Goal: Task Accomplishment & Management: Manage account settings

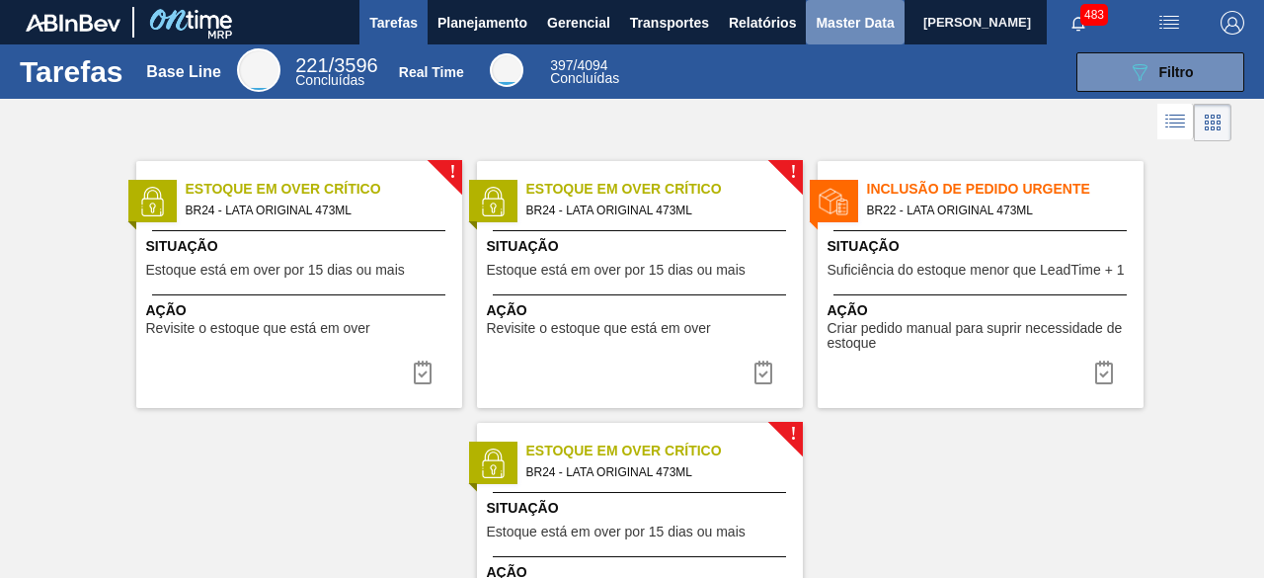
click at [831, 25] on span "Master Data" at bounding box center [855, 23] width 78 height 24
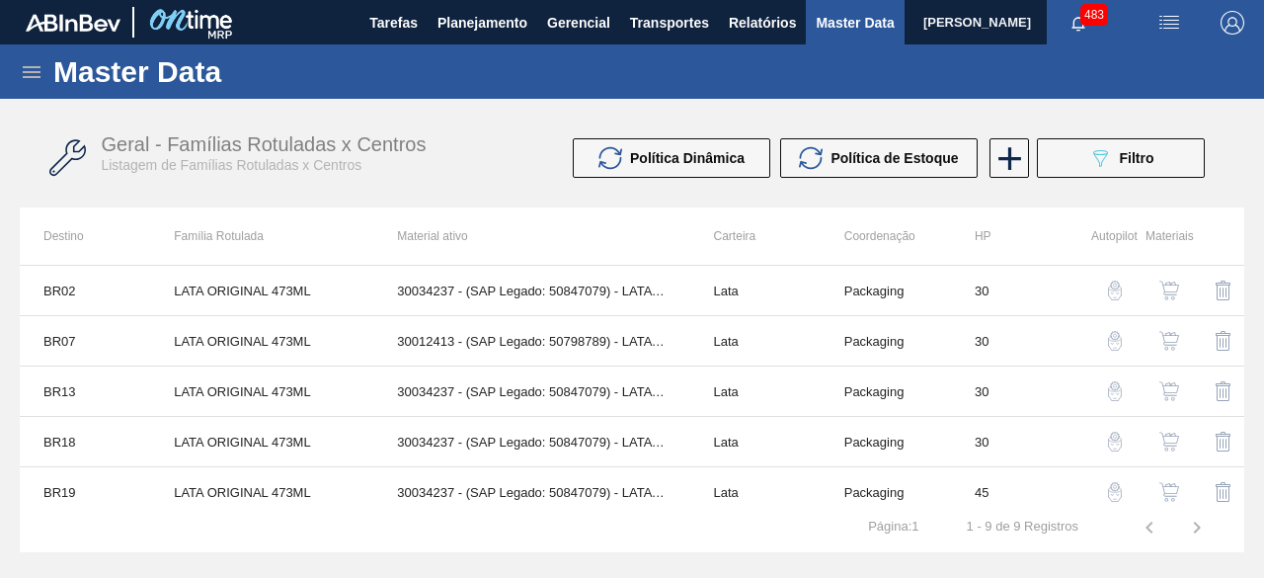
click at [39, 72] on icon at bounding box center [32, 72] width 18 height 12
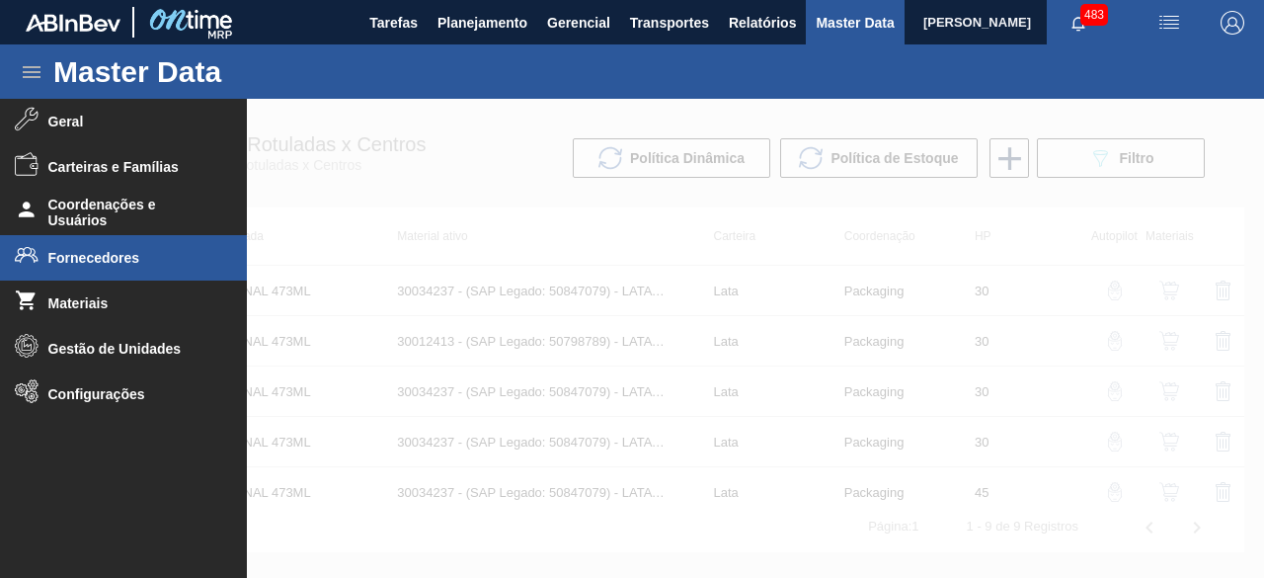
click at [121, 254] on span "Fornecedores" at bounding box center [129, 258] width 163 height 16
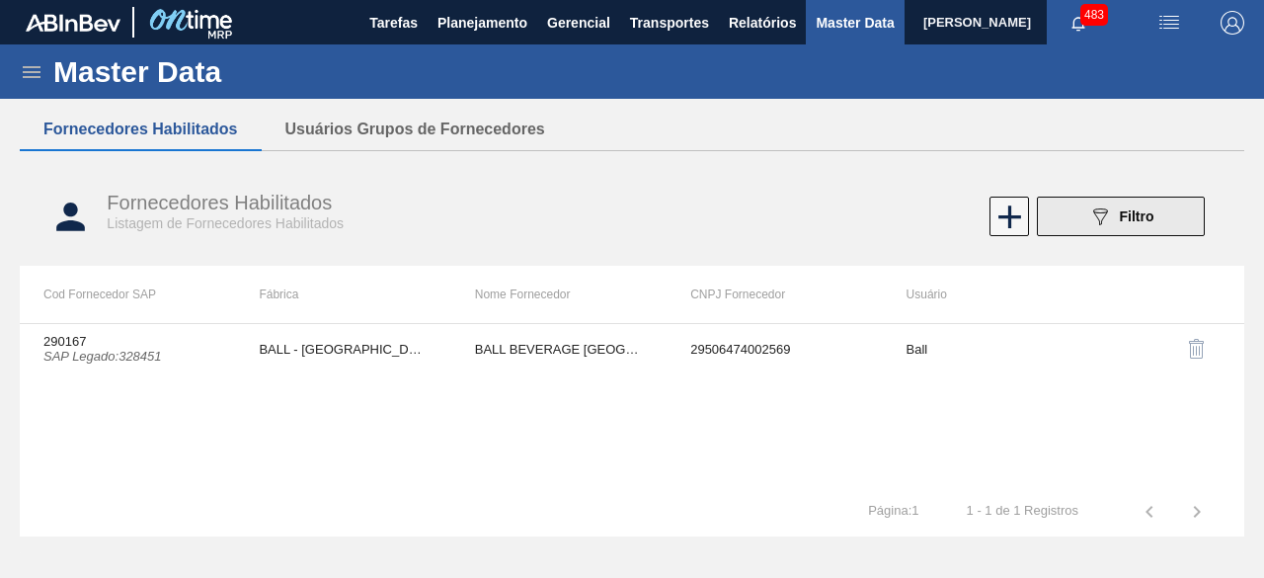
click at [1146, 220] on span "Filtro" at bounding box center [1137, 216] width 35 height 16
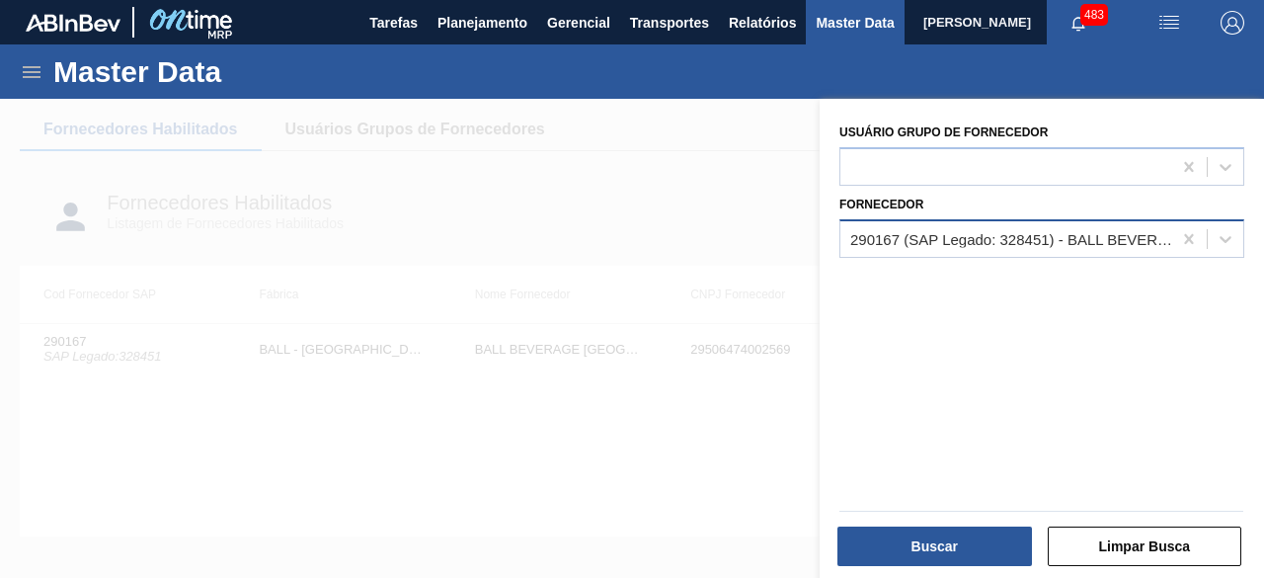
click at [1024, 246] on div "290167 (SAP Legado: 328451) - BALL BEVERAGE [GEOGRAPHIC_DATA] SA" at bounding box center [1011, 238] width 323 height 17
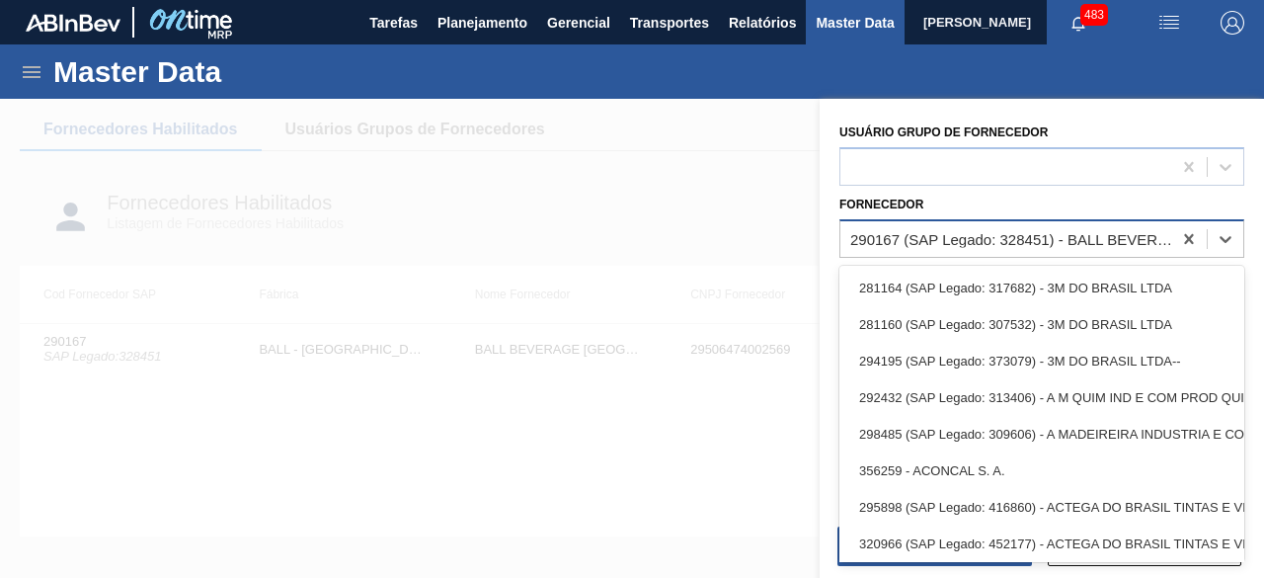
paste input "323611BR19"
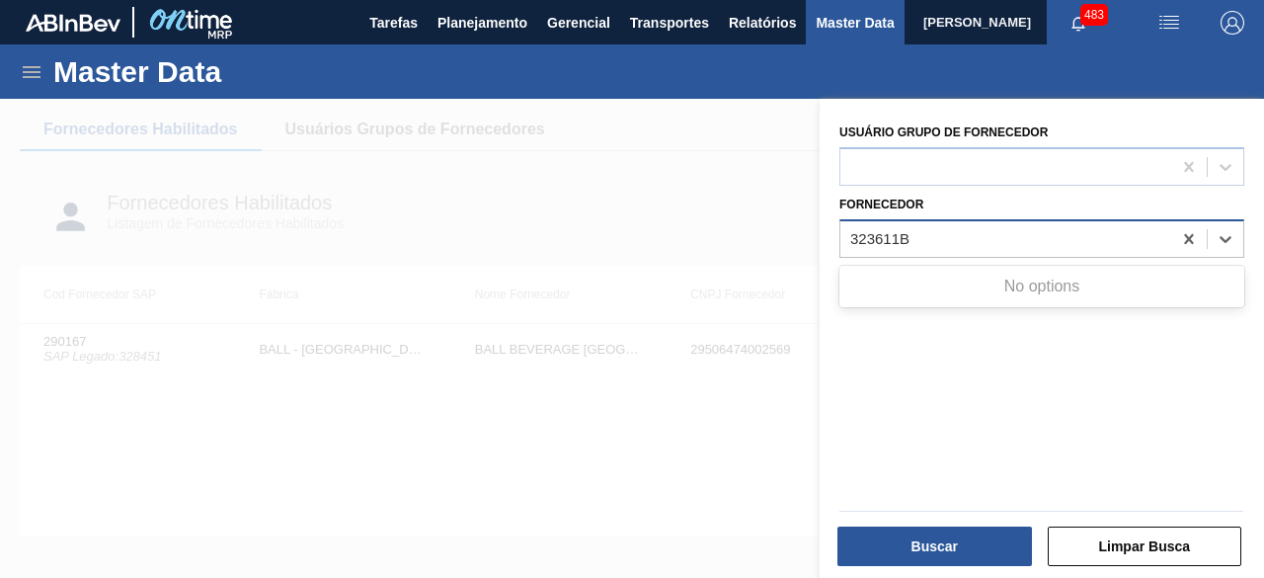
type input "323611"
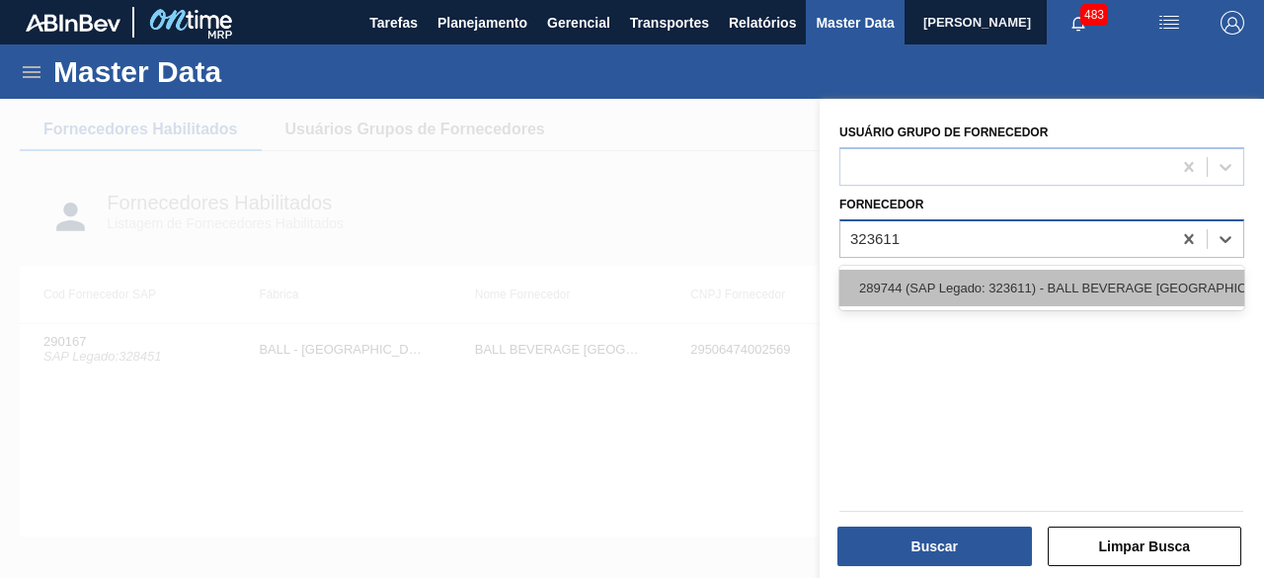
click at [1010, 278] on div "289744 (SAP Legado: 323611) - BALL BEVERAGE [GEOGRAPHIC_DATA] SA" at bounding box center [1041, 288] width 405 height 37
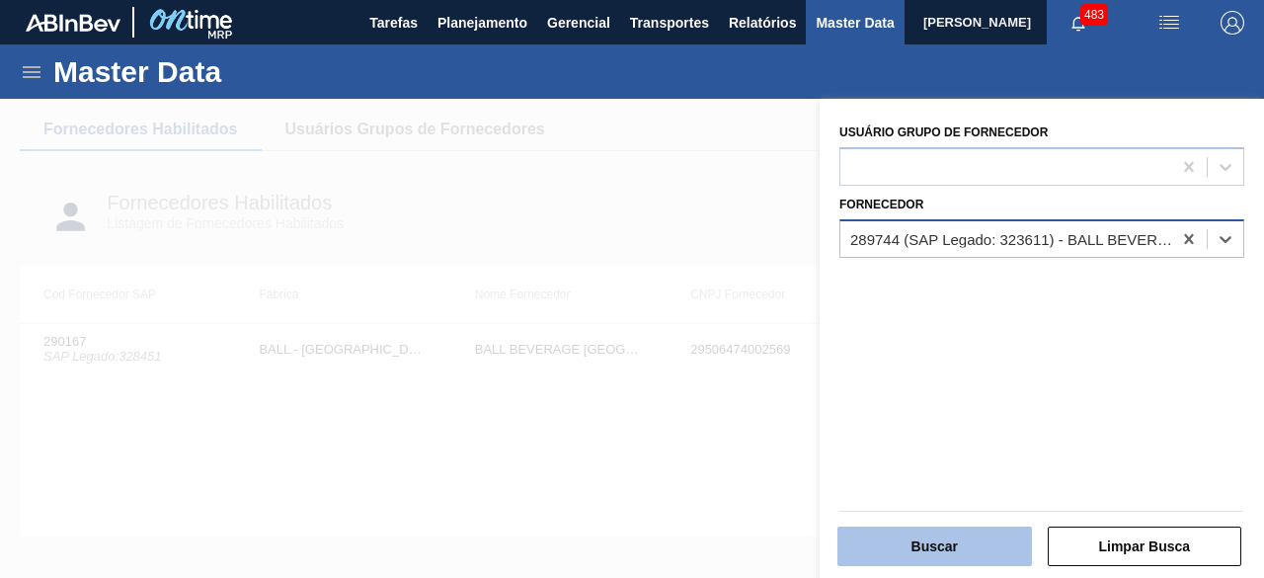
click at [983, 547] on button "Buscar" at bounding box center [934, 546] width 195 height 40
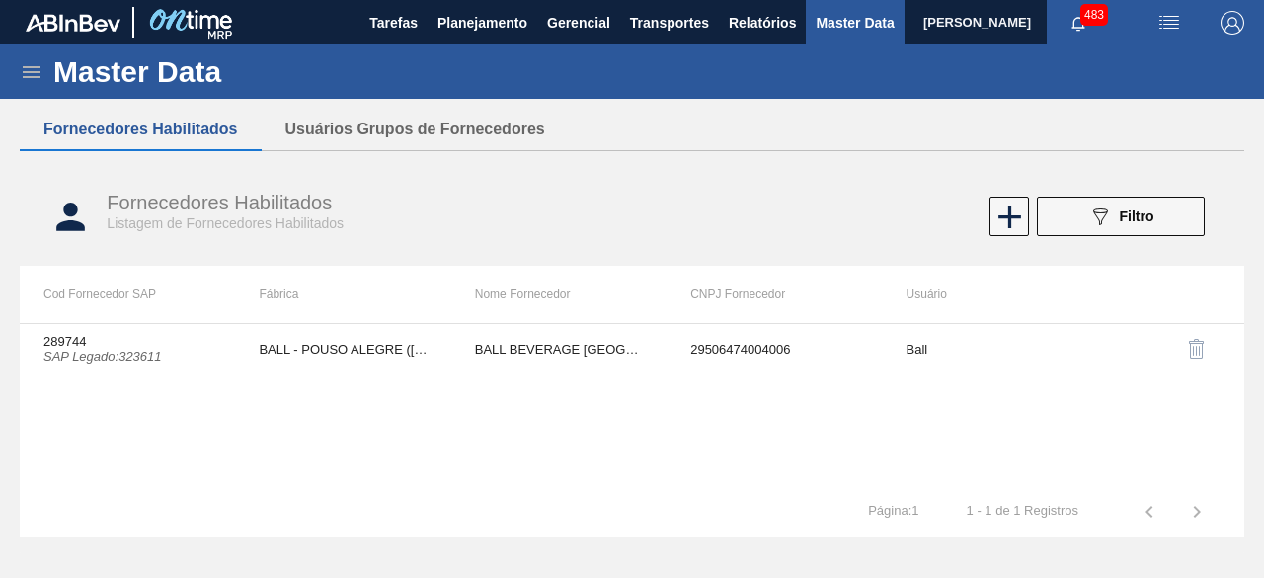
click at [923, 25] on span "[PERSON_NAME]" at bounding box center [977, 22] width 108 height 44
click at [1171, 23] on img "button" at bounding box center [1169, 23] width 24 height 24
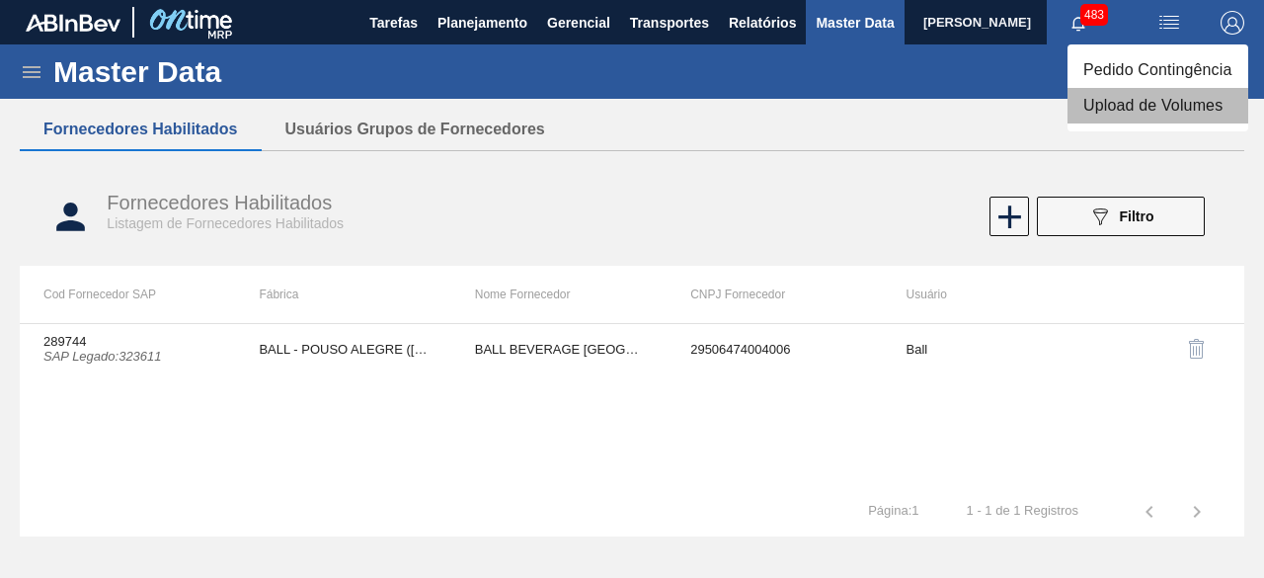
click at [1140, 112] on li "Upload de Volumes" at bounding box center [1158, 106] width 181 height 36
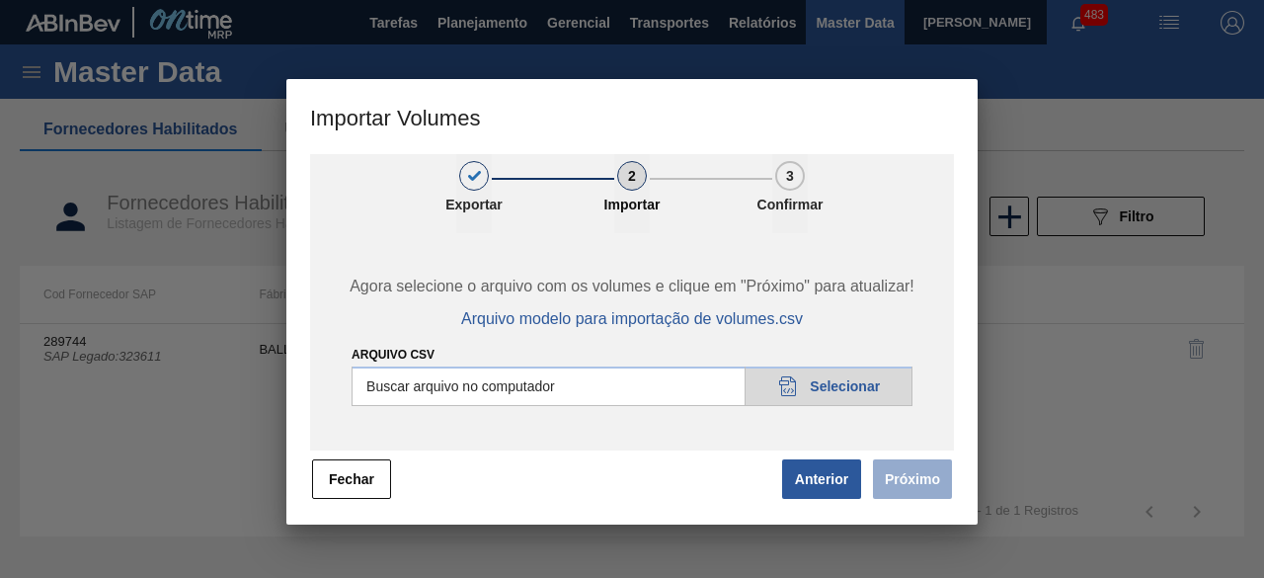
click at [871, 395] on input "Arquivo csv" at bounding box center [632, 386] width 561 height 40
type input "C:\fakepath\Subida Ball D0 + D3 13.08.csv"
click at [912, 484] on button "Próximo" at bounding box center [912, 479] width 79 height 40
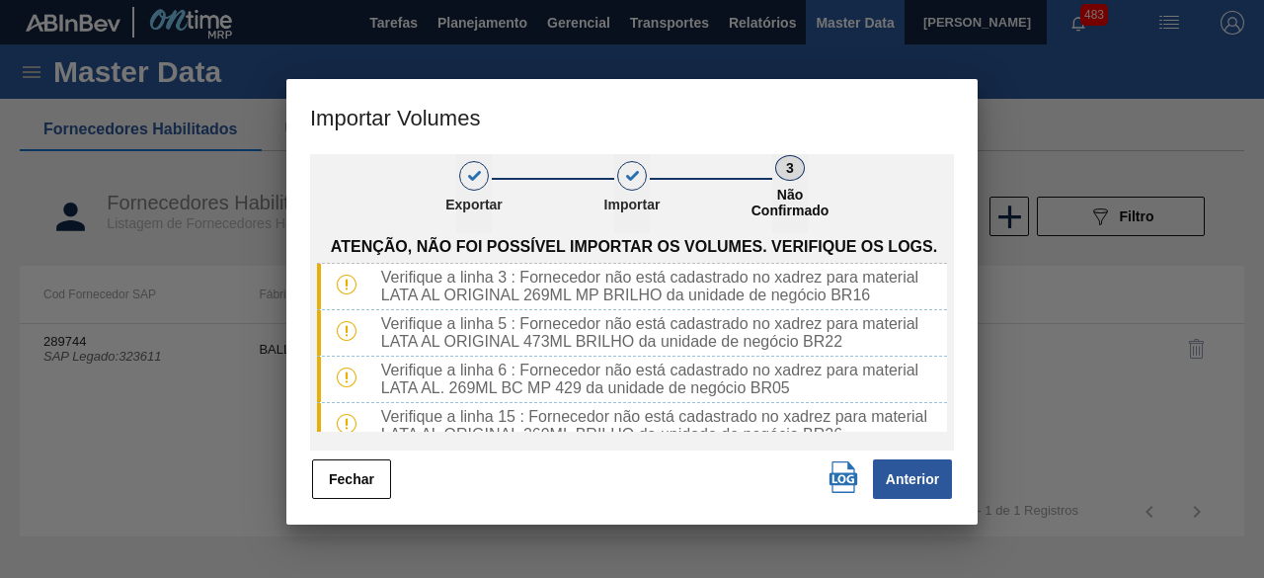
click at [840, 476] on img "button" at bounding box center [844, 477] width 32 height 32
click at [378, 483] on button "Fechar" at bounding box center [351, 479] width 79 height 40
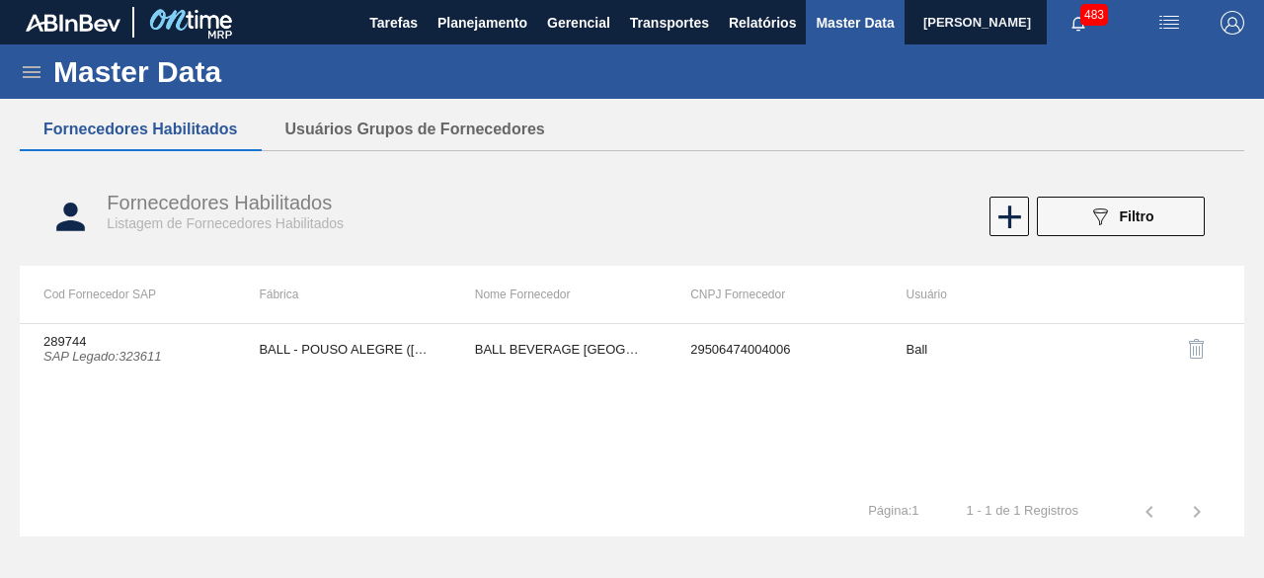
click at [22, 67] on icon at bounding box center [32, 72] width 24 height 24
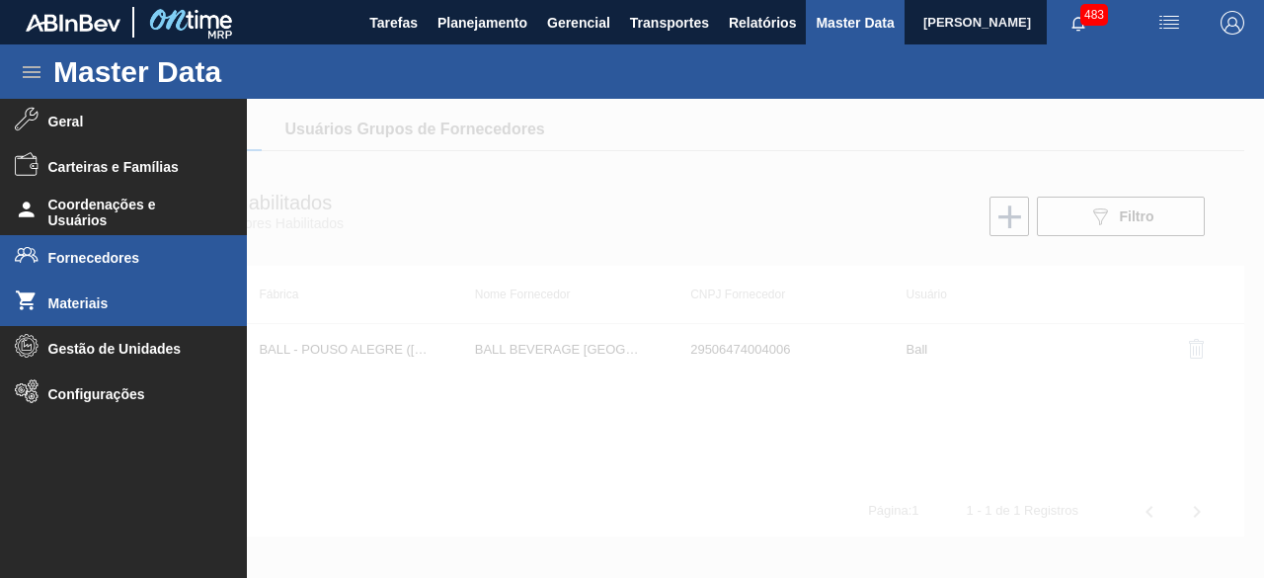
click at [130, 301] on span "Materiais" at bounding box center [129, 303] width 163 height 16
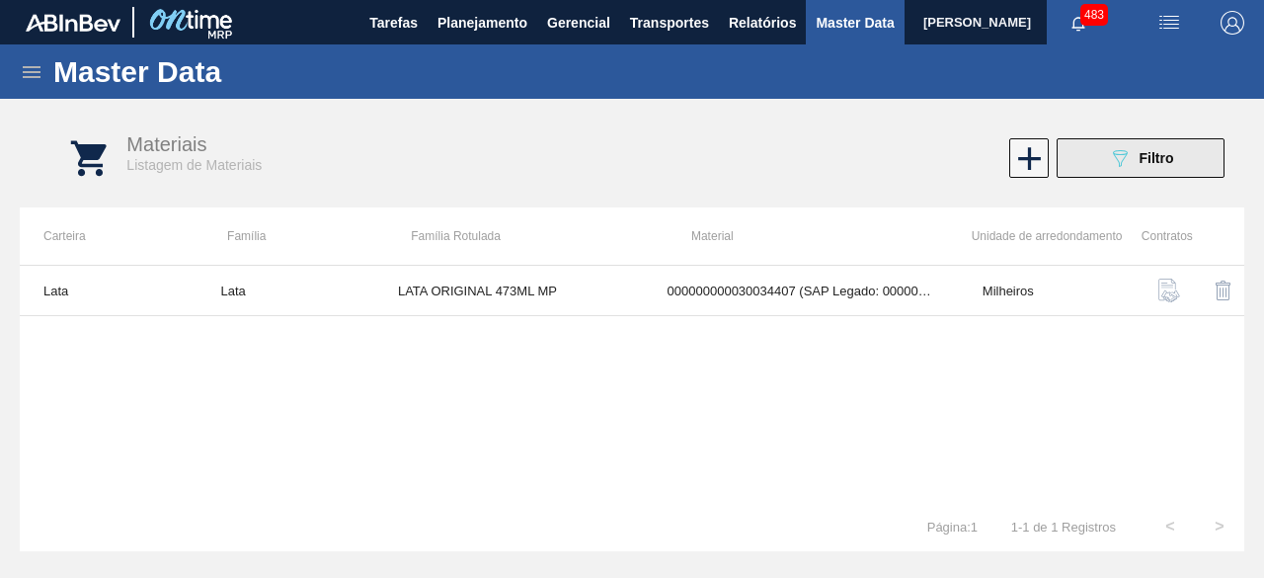
click at [1089, 159] on button "089F7B8B-B2A5-4AFE-B5C0-19BA573D28AC Filtro" at bounding box center [1141, 158] width 168 height 40
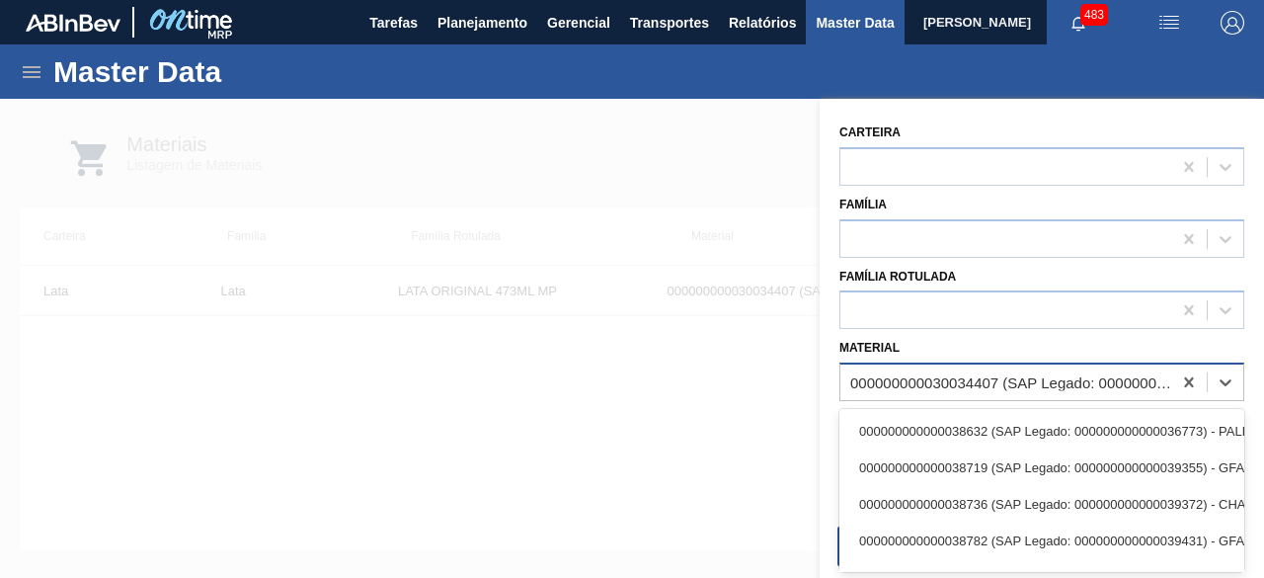
click at [1062, 386] on div "000000000030034407 (SAP Legado: 000000000050850971) - LATA AL ORIG 473ML BRILHO…" at bounding box center [1011, 382] width 323 height 17
paste input "30034233"
type input "30034233"
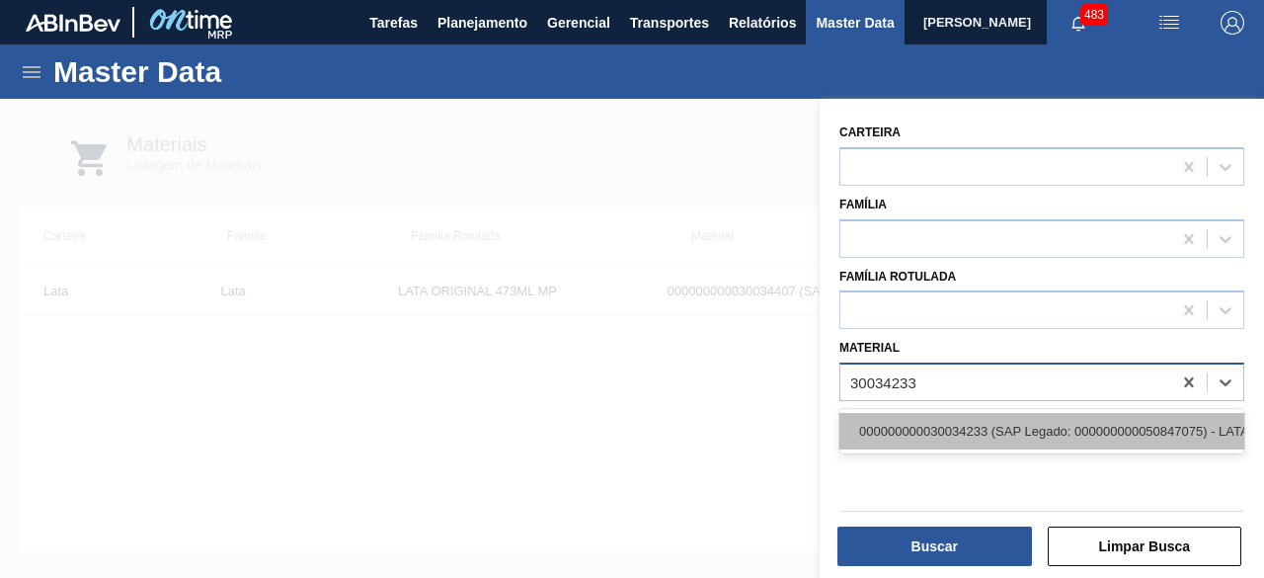
click at [1043, 430] on div "000000000030034233 (SAP Legado: 000000000050847075) - LATA AL STELLA 473ML BRIL…" at bounding box center [1041, 431] width 405 height 37
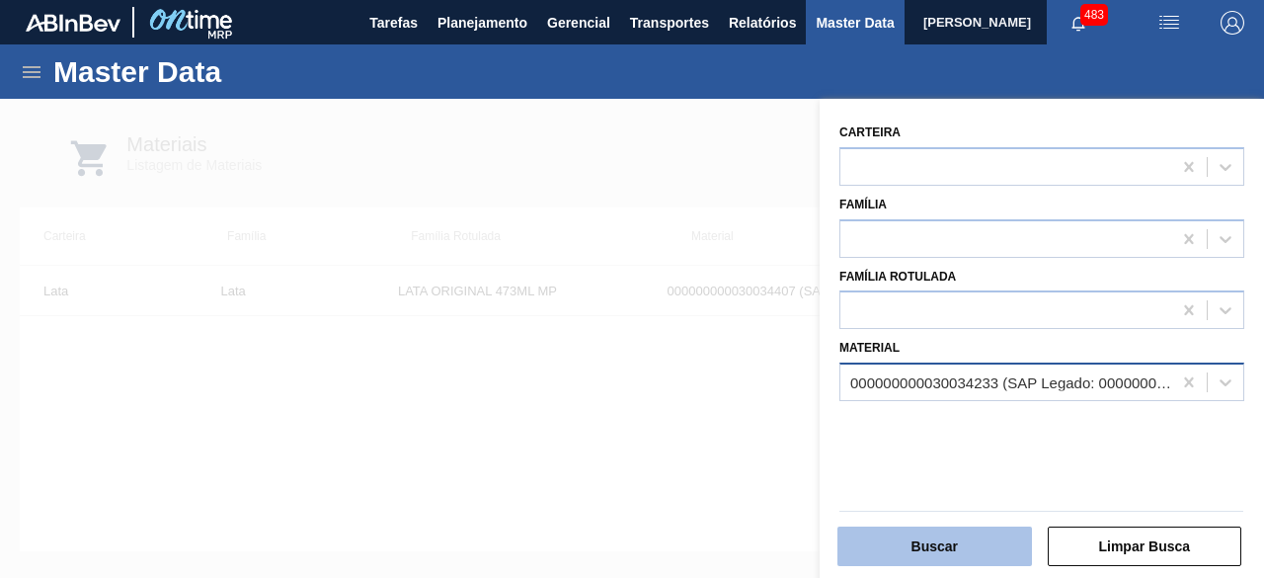
click at [984, 543] on button "Buscar" at bounding box center [934, 546] width 195 height 40
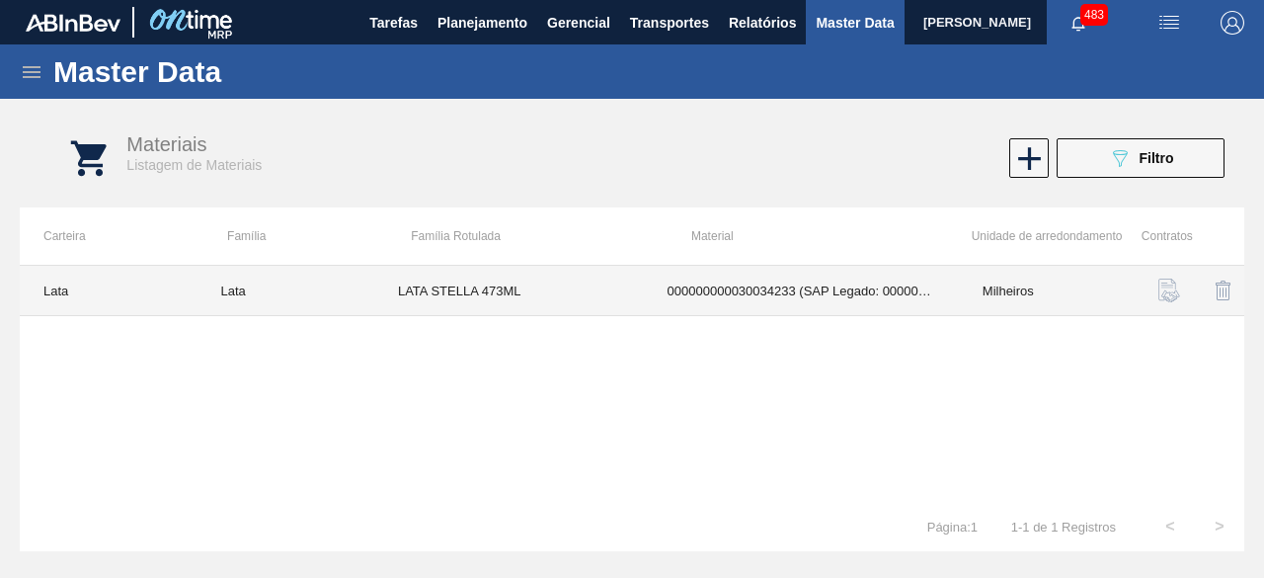
click at [486, 305] on td "LATA STELLA 473ML" at bounding box center [509, 291] width 270 height 50
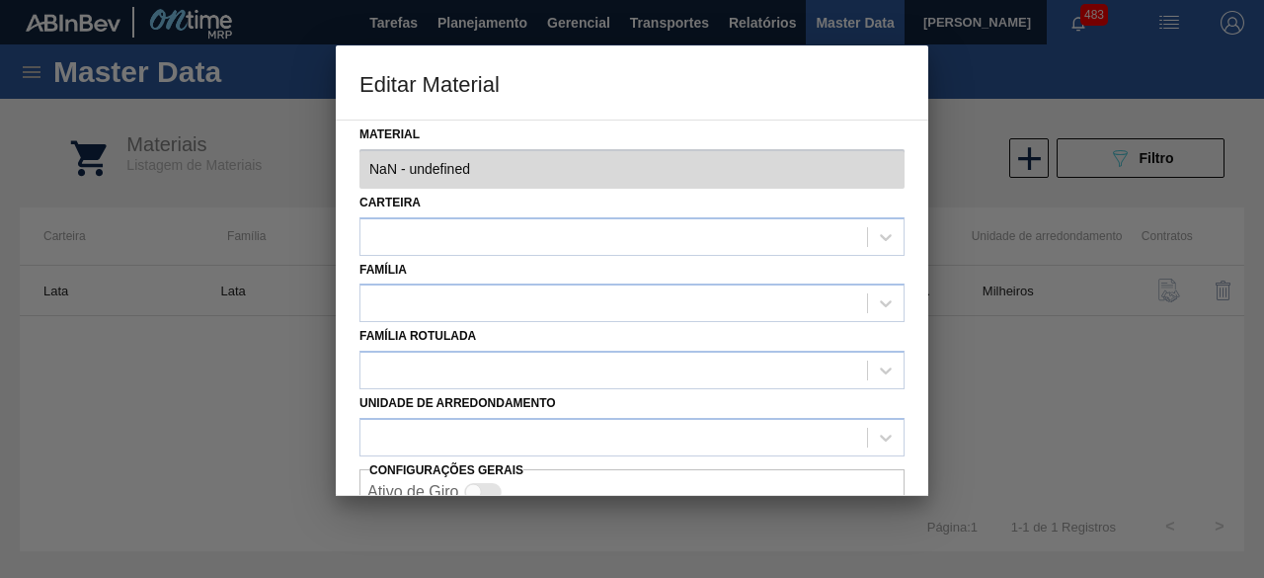
type input "30034233 - 000000000030034233 (SAP Legado: 000000000050847075) - LATA AL STELLA…"
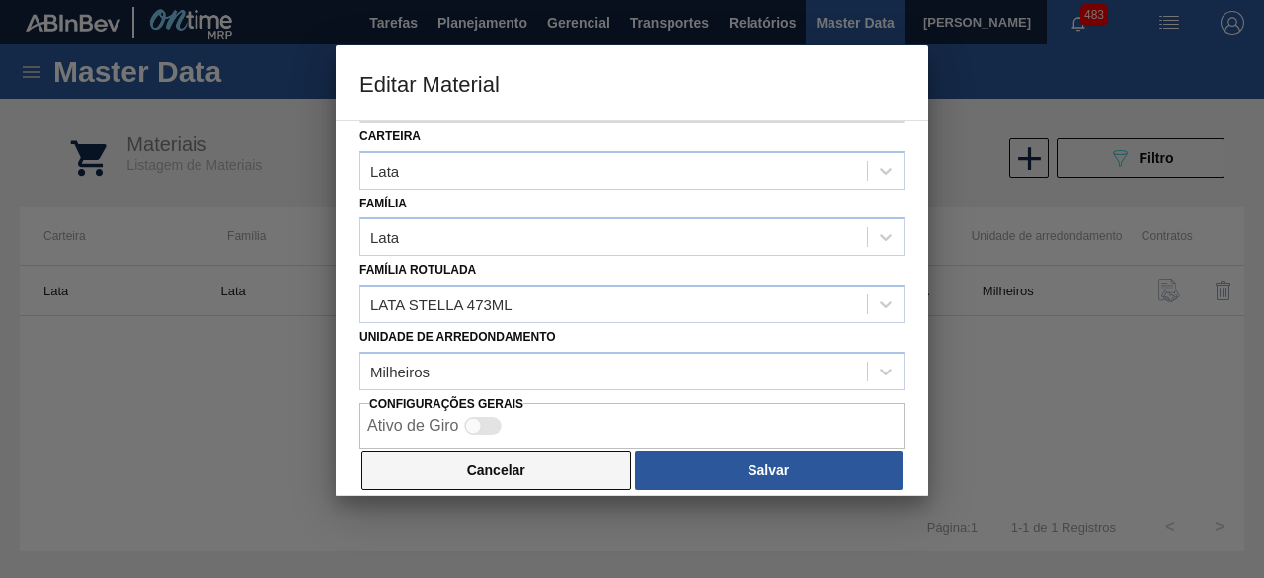
scroll to position [83, 0]
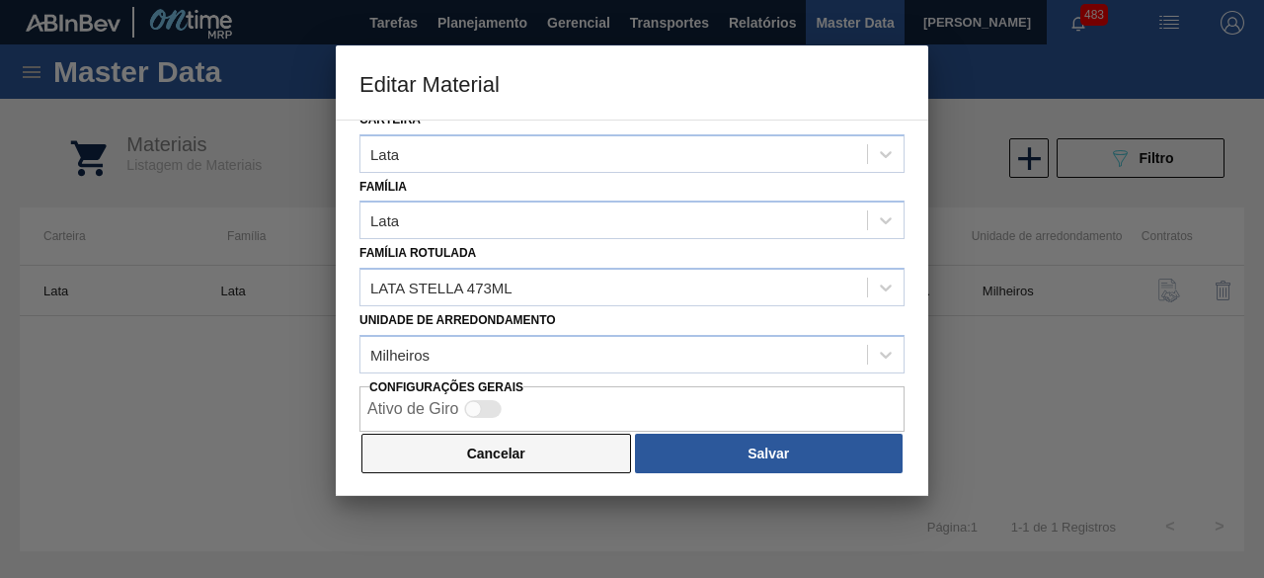
click at [565, 439] on button "Cancelar" at bounding box center [496, 454] width 270 height 40
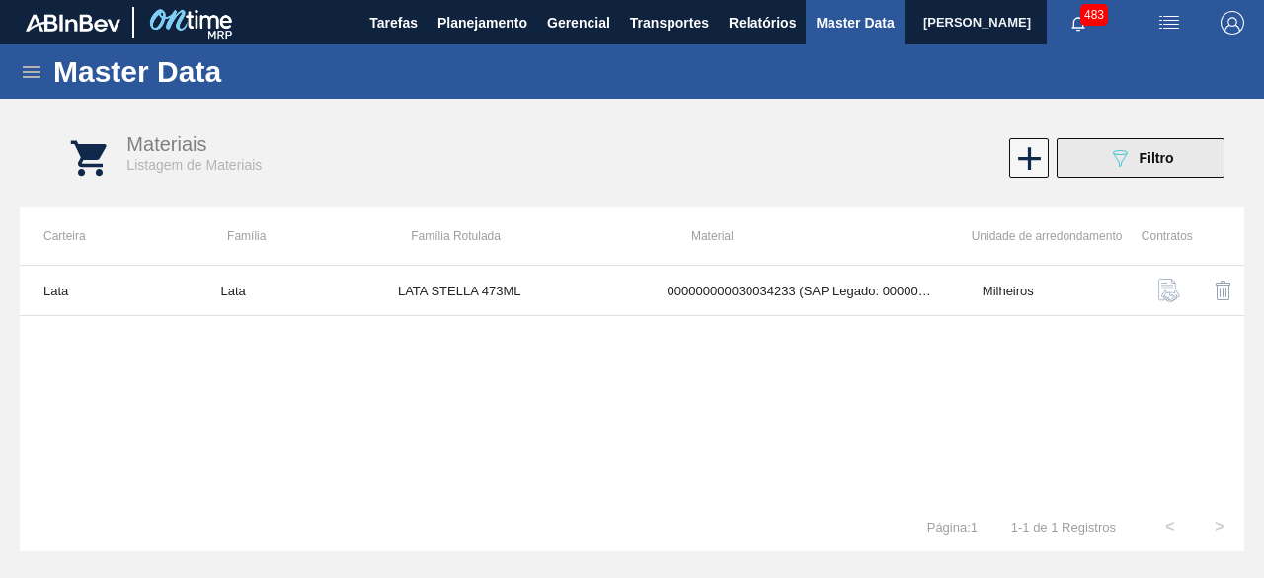
click at [1120, 165] on icon at bounding box center [1120, 158] width 15 height 17
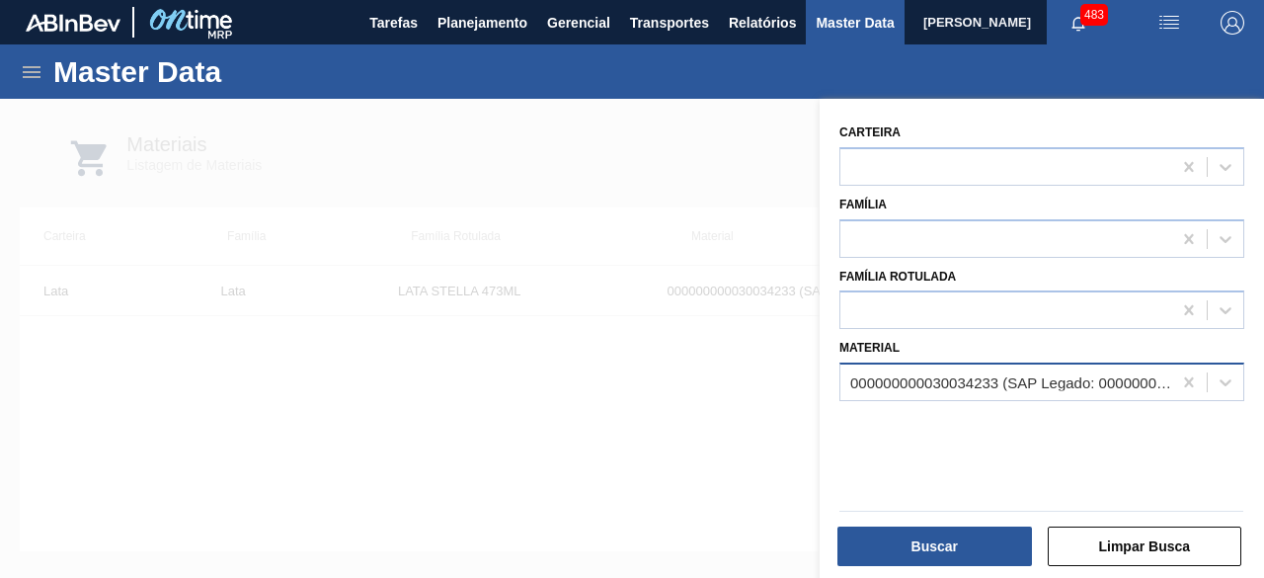
click at [968, 376] on div "000000000030034233 (SAP Legado: 000000000050847075) - LATA AL STELLA 473ML BRIL…" at bounding box center [1011, 382] width 323 height 17
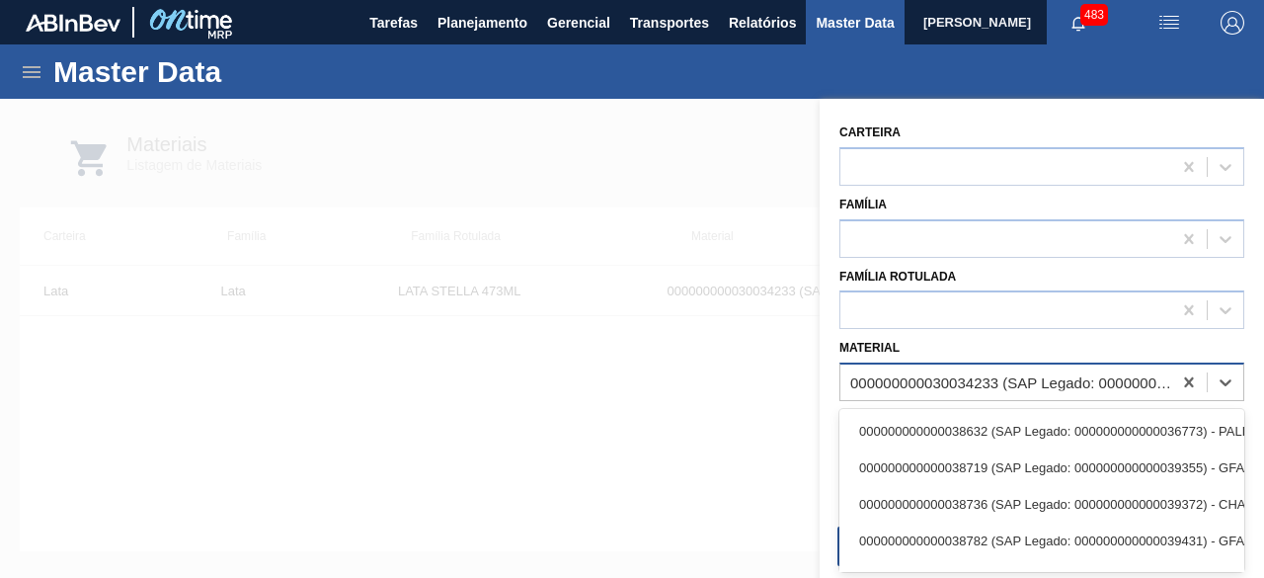
paste input "30034228"
type input "30034228"
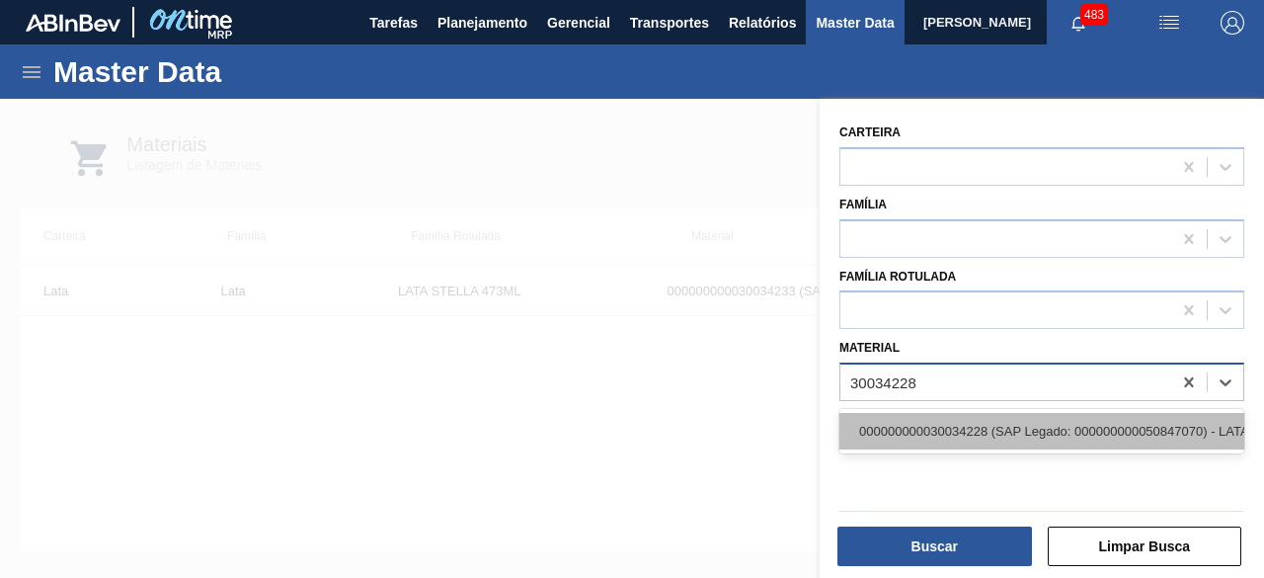
click at [966, 428] on div "000000000030034228 (SAP Legado: 000000000050847070) - LATA AL SPATEN 350ML SLK …" at bounding box center [1041, 431] width 405 height 37
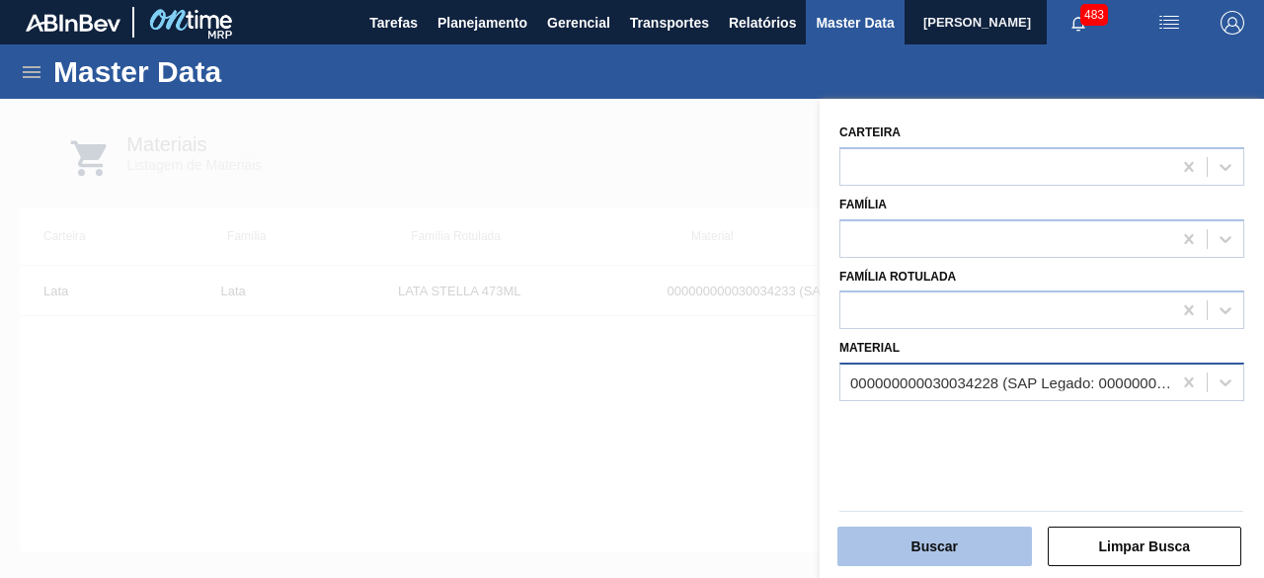
click at [967, 550] on button "Buscar" at bounding box center [934, 546] width 195 height 40
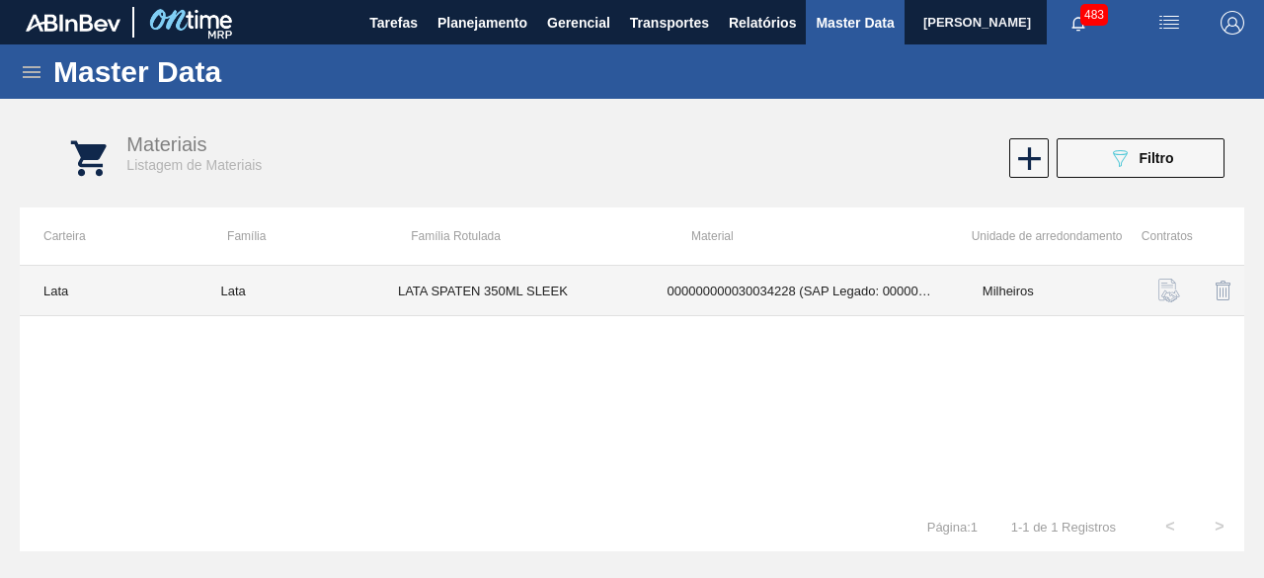
click at [465, 291] on td "LATA SPATEN 350ML SLEEK" at bounding box center [509, 291] width 270 height 50
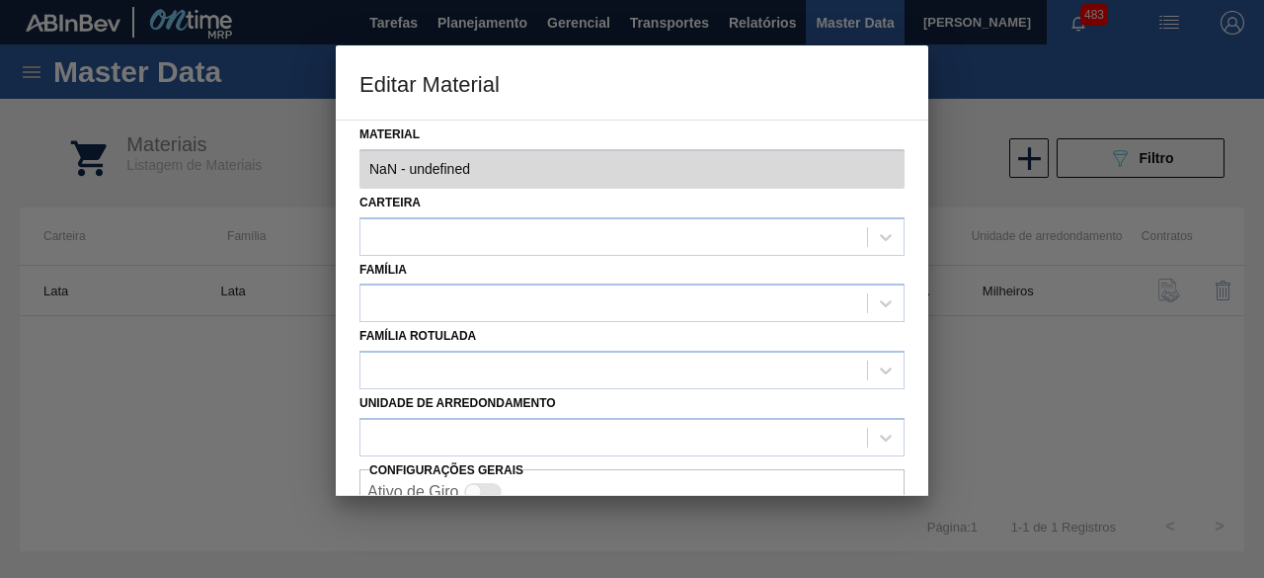
type input "30034228 - 000000000030034228 (SAP Legado: 000000000050847070) - LATA AL SPATEN…"
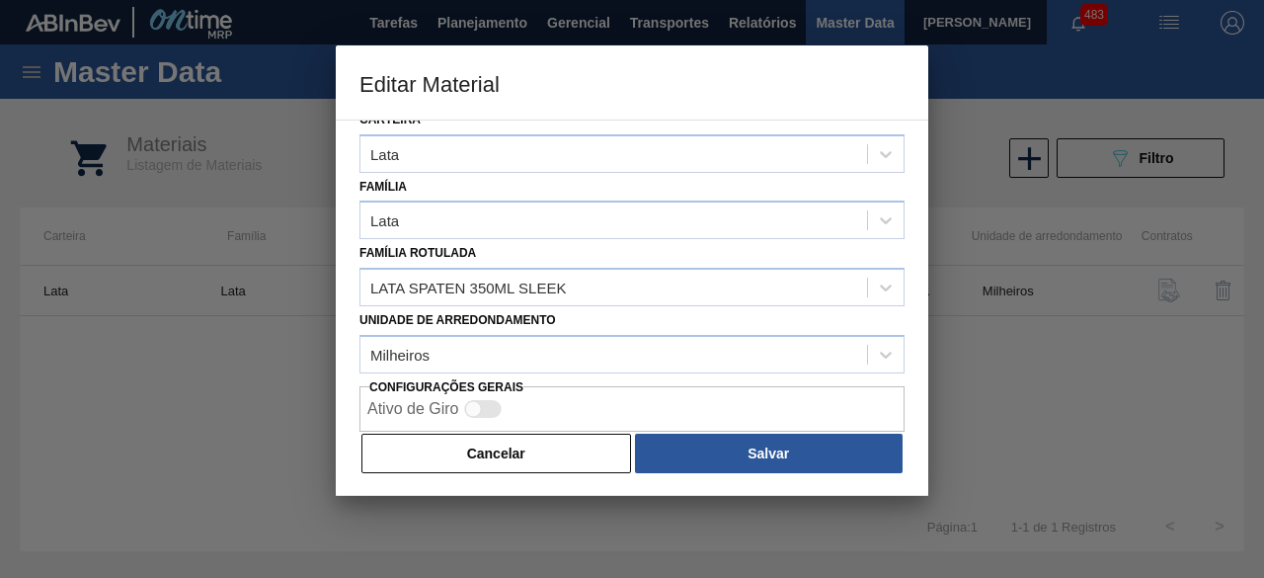
drag, startPoint x: 592, startPoint y: 466, endPoint x: 592, endPoint y: 382, distance: 83.9
click at [593, 465] on button "Cancelar" at bounding box center [496, 454] width 270 height 40
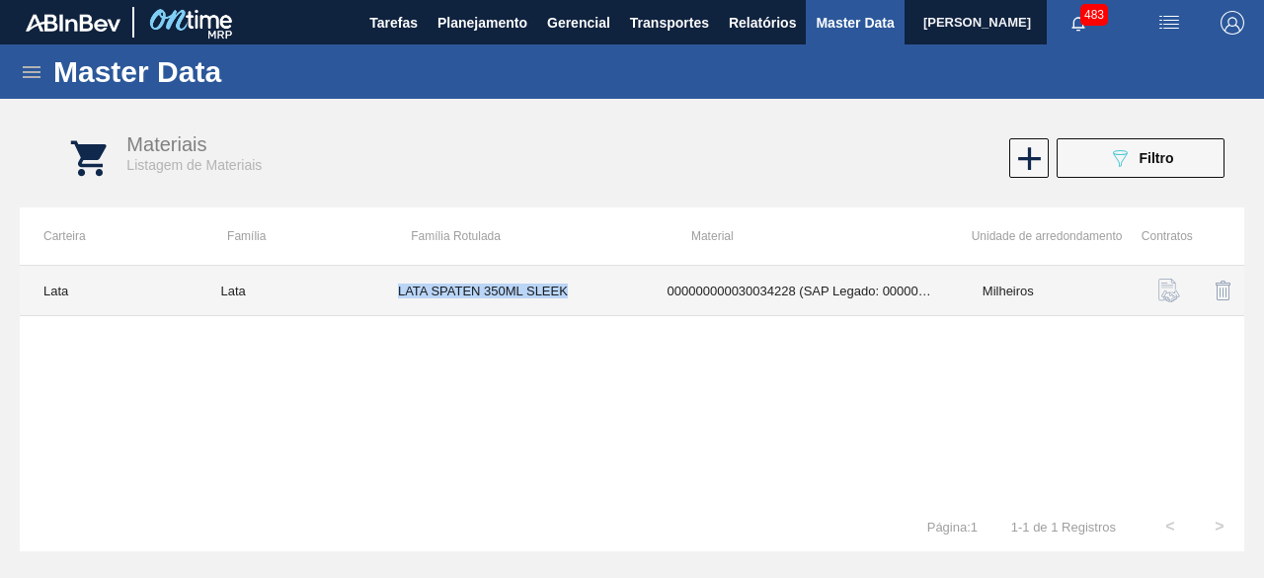
drag, startPoint x: 395, startPoint y: 289, endPoint x: 582, endPoint y: 300, distance: 187.0
click at [582, 300] on td "LATA SPATEN 350ML SLEEK" at bounding box center [509, 291] width 270 height 50
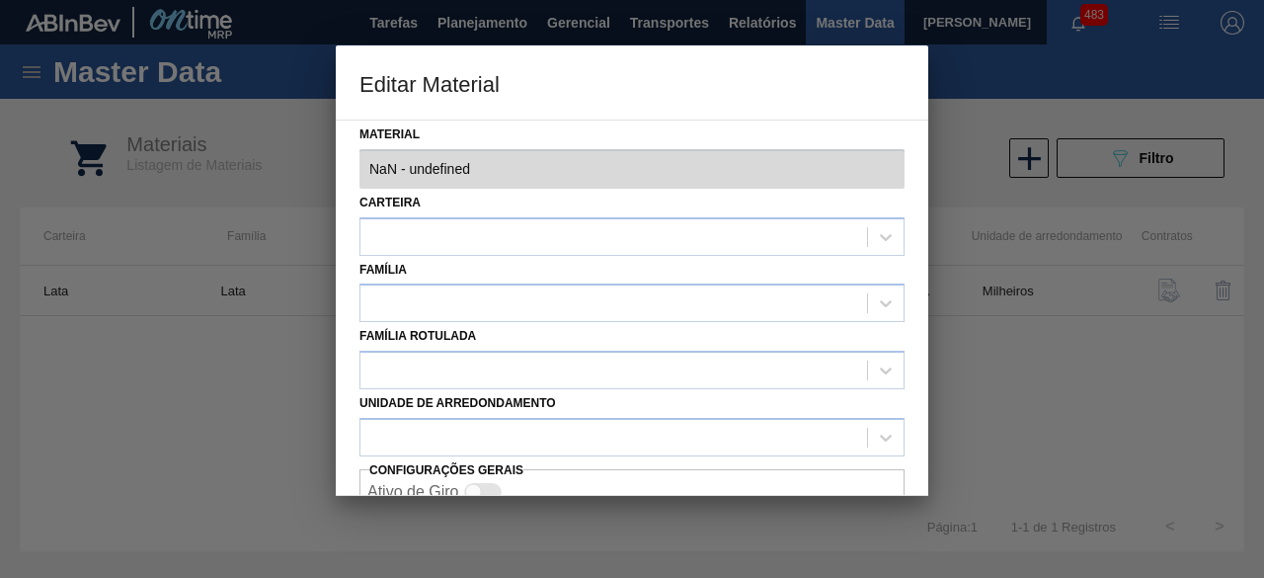
type input "30034228 - 000000000030034228 (SAP Legado: 000000000050847070) - LATA AL SPATEN…"
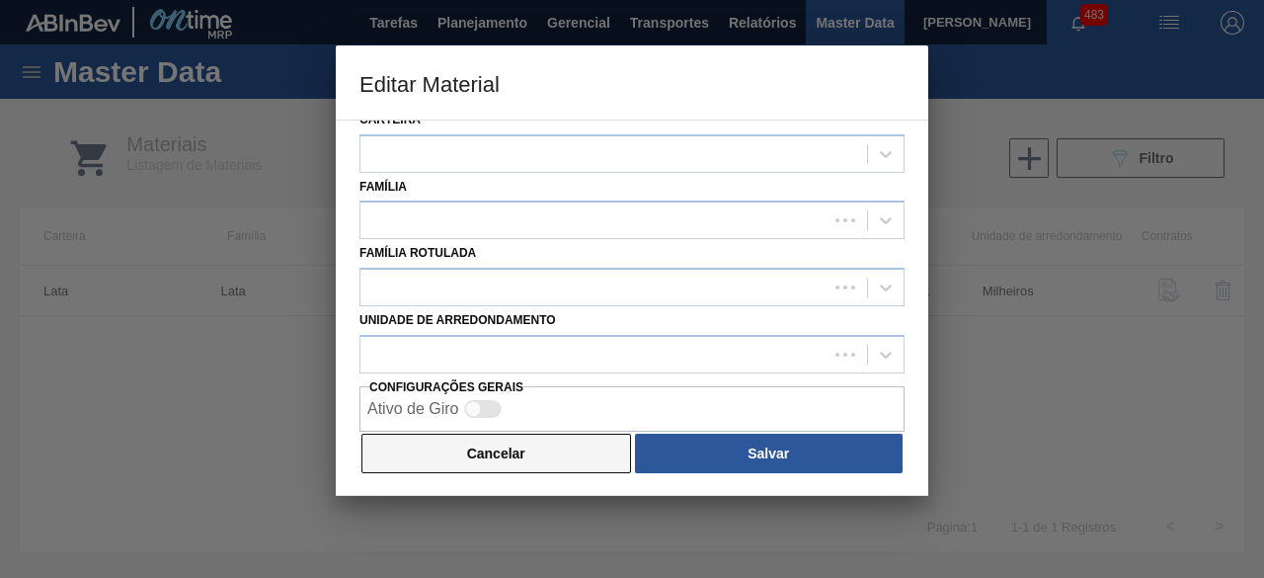
click at [573, 458] on button "Cancelar" at bounding box center [496, 454] width 270 height 40
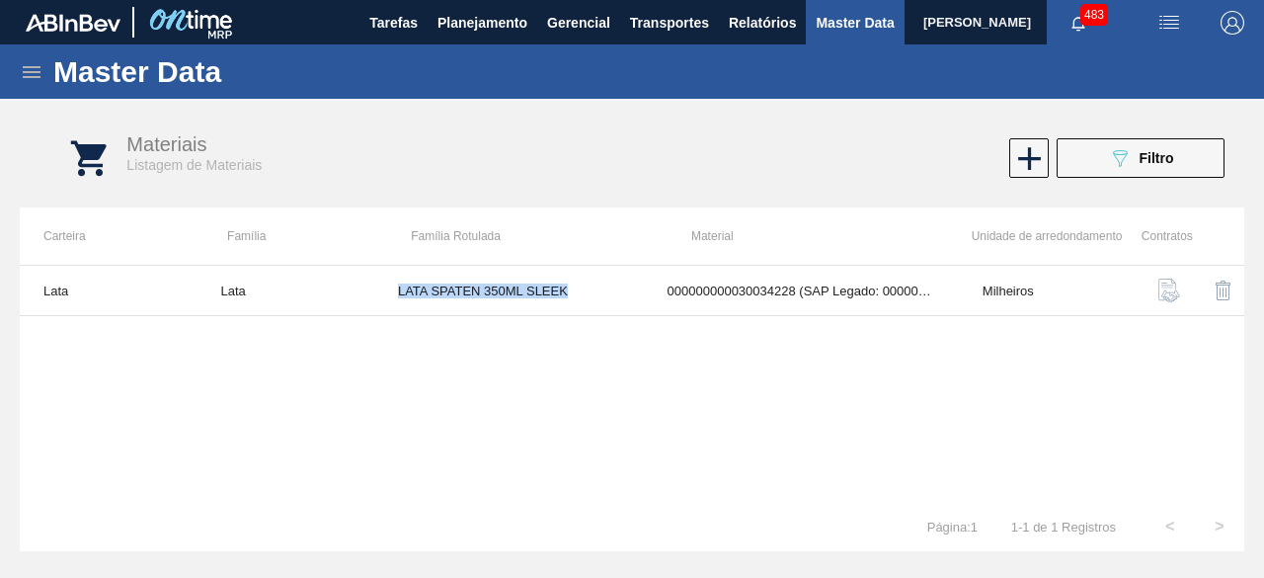
copy td "LATA SPATEN 350ML SLEEK"
click at [1163, 26] on img "button" at bounding box center [1169, 23] width 24 height 24
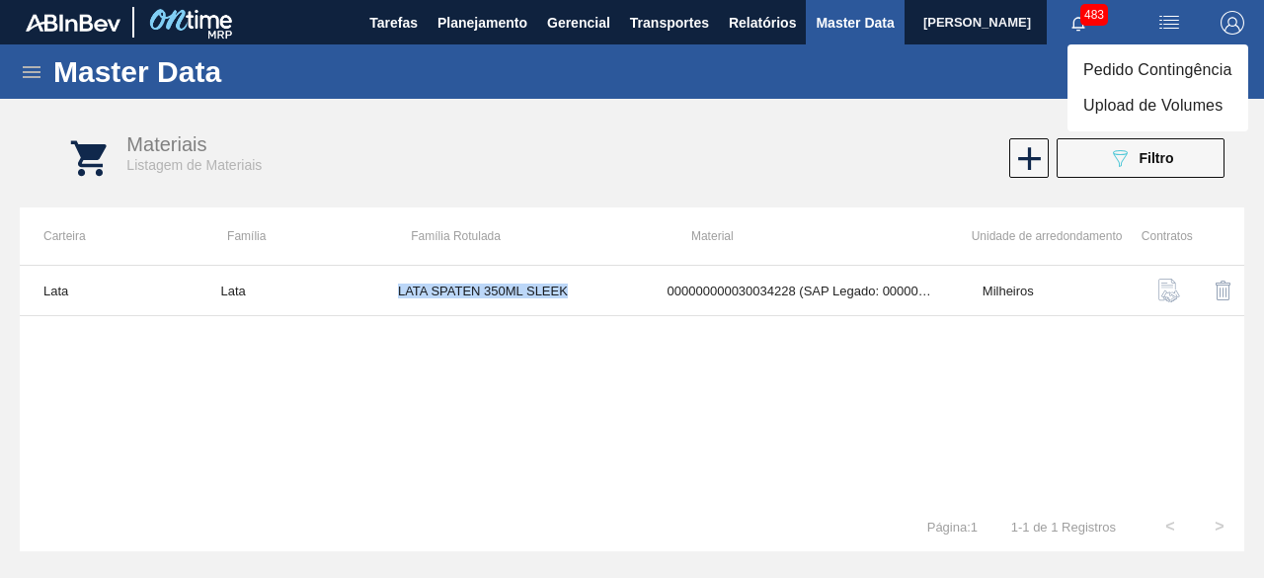
click at [1128, 104] on li "Upload de Volumes" at bounding box center [1158, 106] width 181 height 36
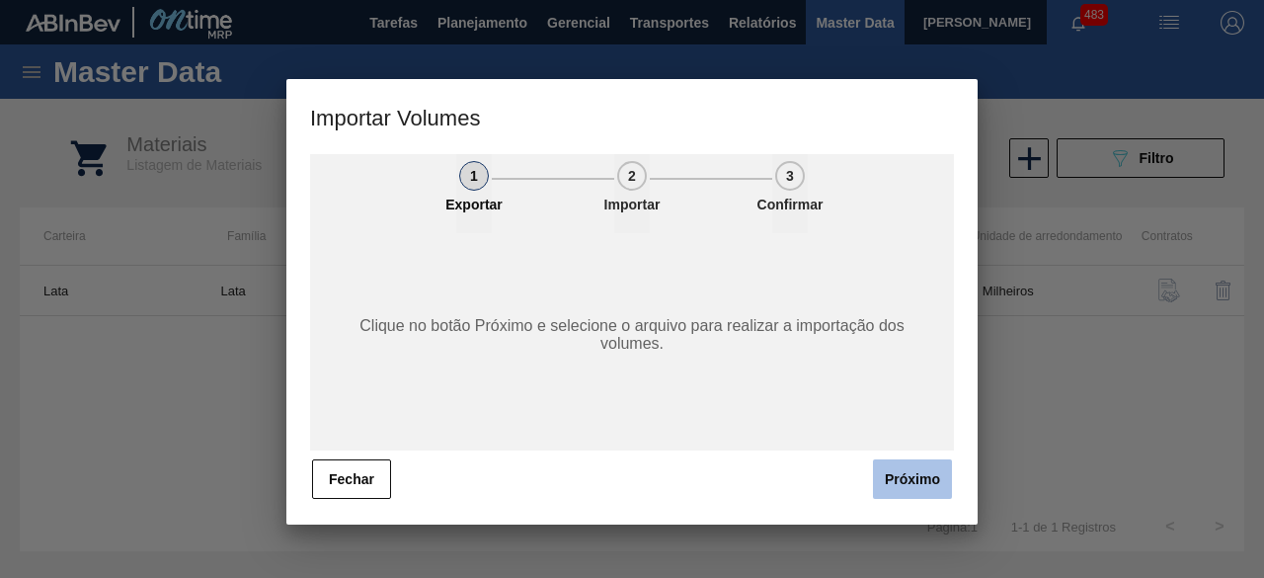
click at [915, 469] on button "Próximo" at bounding box center [912, 479] width 79 height 40
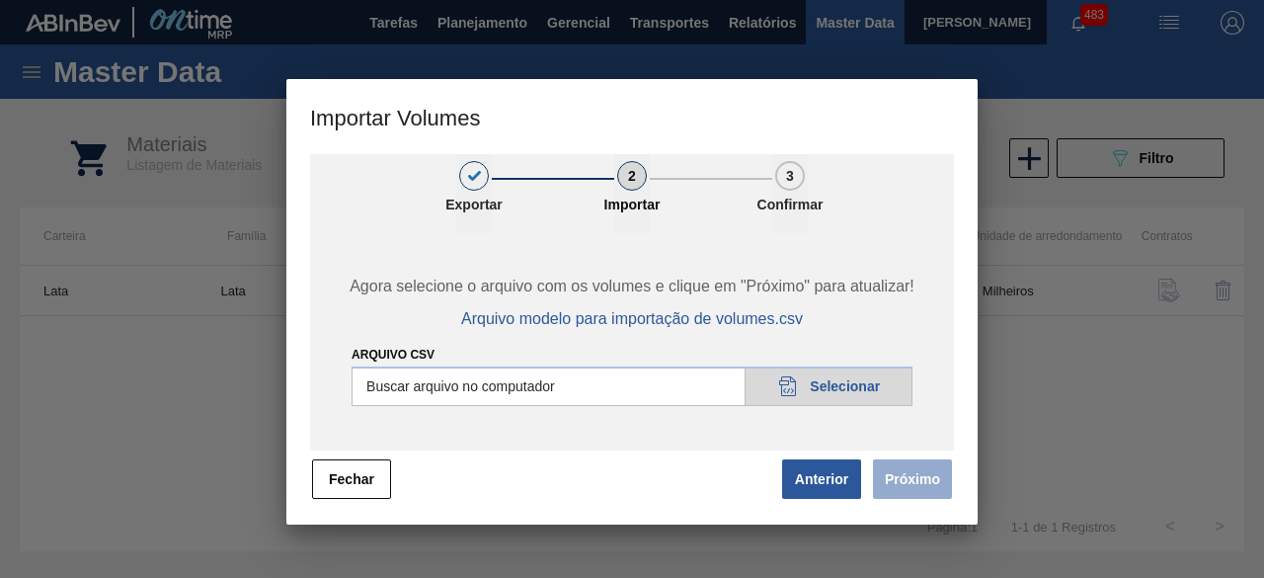
click at [873, 380] on input "Arquivo csv" at bounding box center [632, 386] width 561 height 40
type input "C:\fakepath\Subida Ball D0 + D3 13.08.csv"
click at [911, 478] on button "Próximo" at bounding box center [912, 479] width 79 height 40
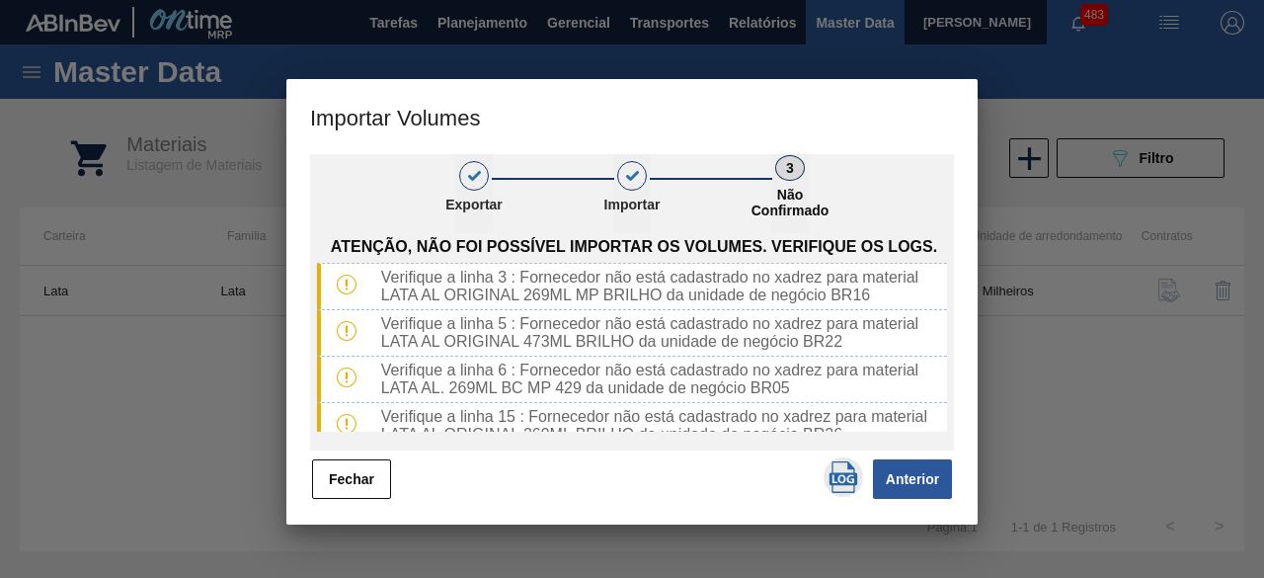
click at [850, 479] on img "button" at bounding box center [844, 477] width 32 height 32
click at [361, 471] on button "Fechar" at bounding box center [351, 479] width 79 height 40
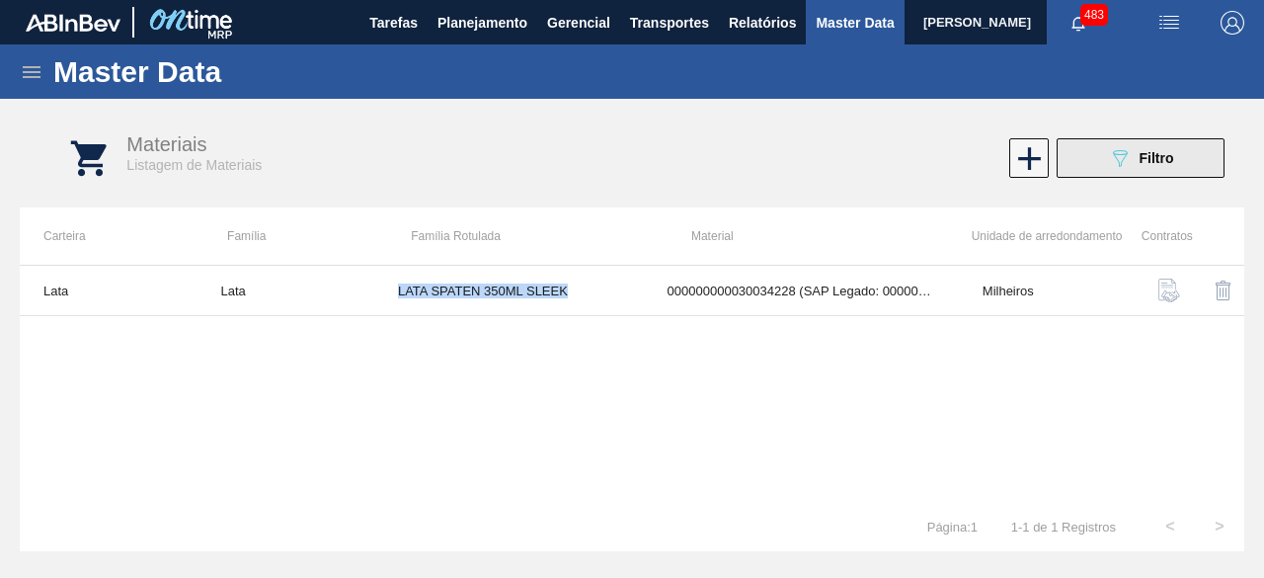
click at [1119, 158] on icon "089F7B8B-B2A5-4AFE-B5C0-19BA573D28AC" at bounding box center [1120, 158] width 24 height 24
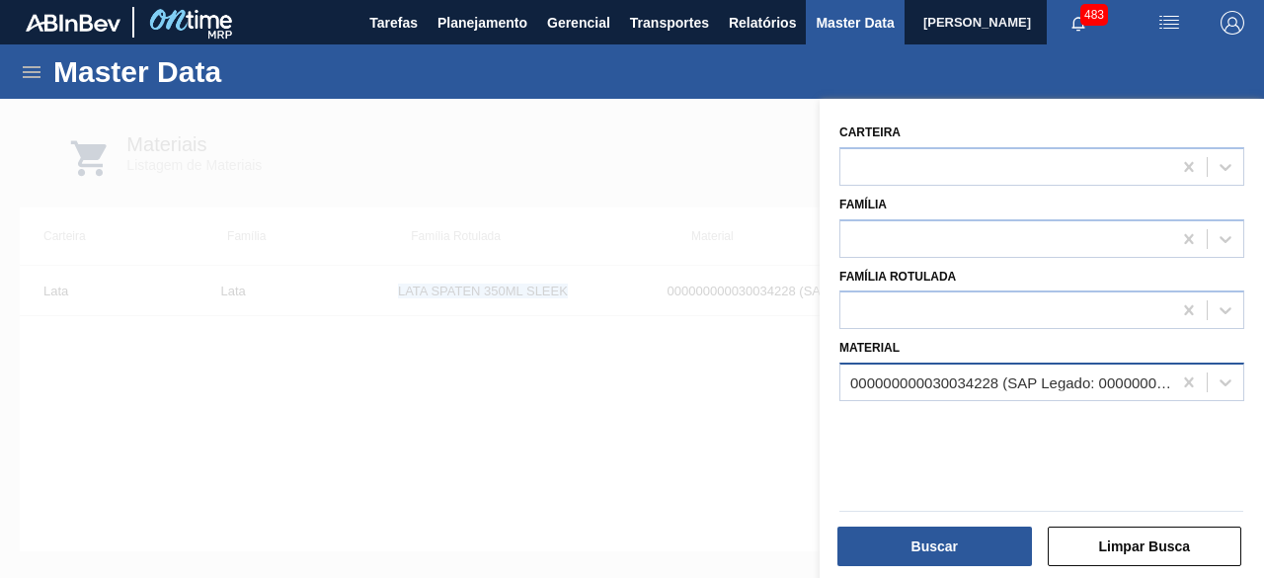
click at [1054, 369] on div "000000000030034228 (SAP Legado: 000000000050847070) - LATA AL SPATEN 350ML SLK …" at bounding box center [1005, 382] width 331 height 29
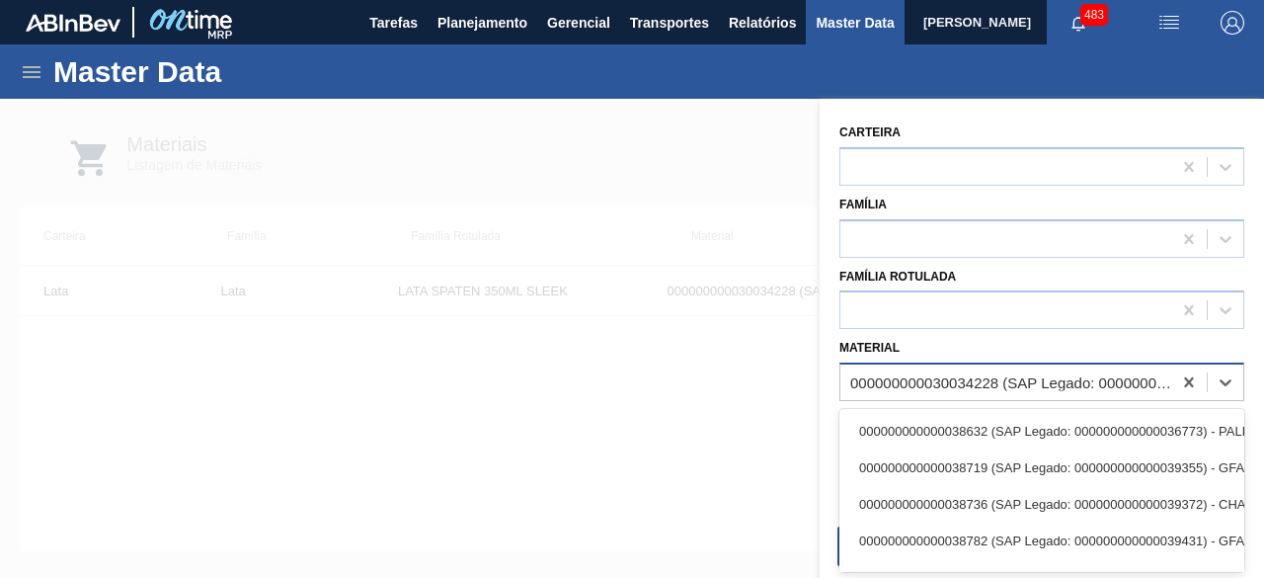
paste input "30012370"
type input "30012370"
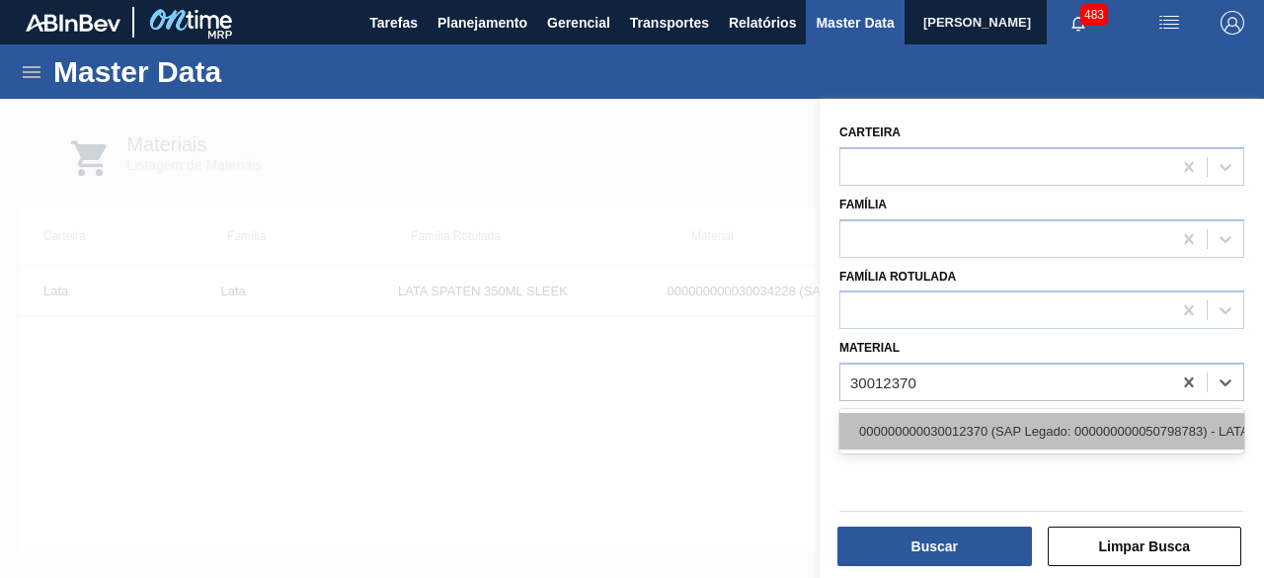
click at [1038, 422] on div "000000000030012370 (SAP Legado: 000000000050798783) - LATA AL. 473ML BOH BRILHO…" at bounding box center [1041, 431] width 405 height 37
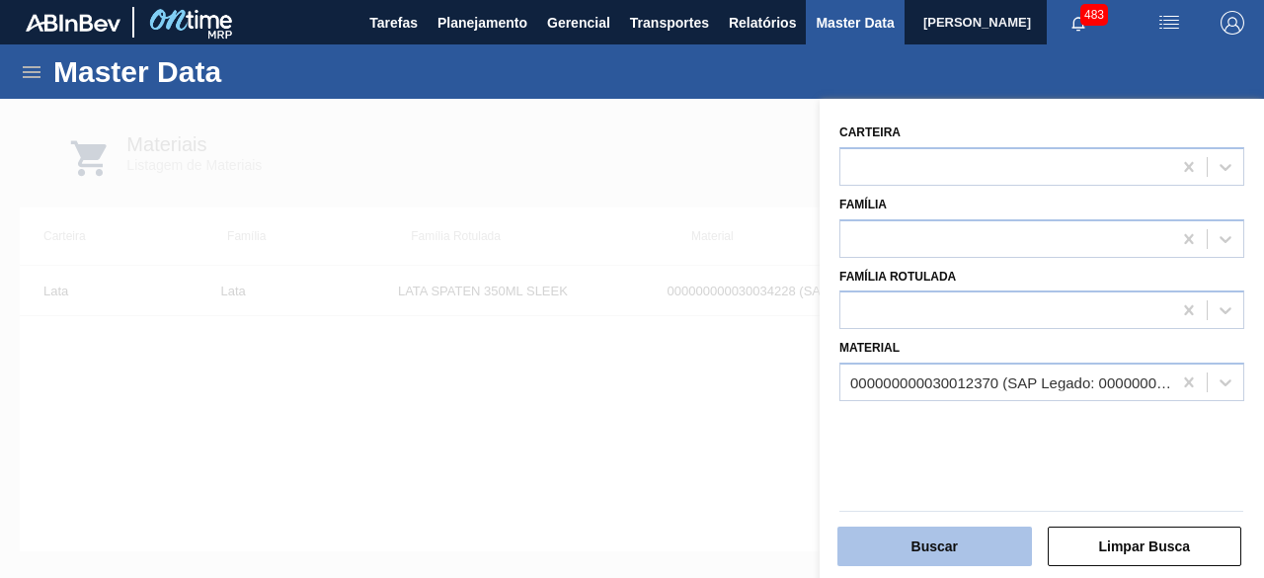
click at [980, 552] on button "Buscar" at bounding box center [934, 546] width 195 height 40
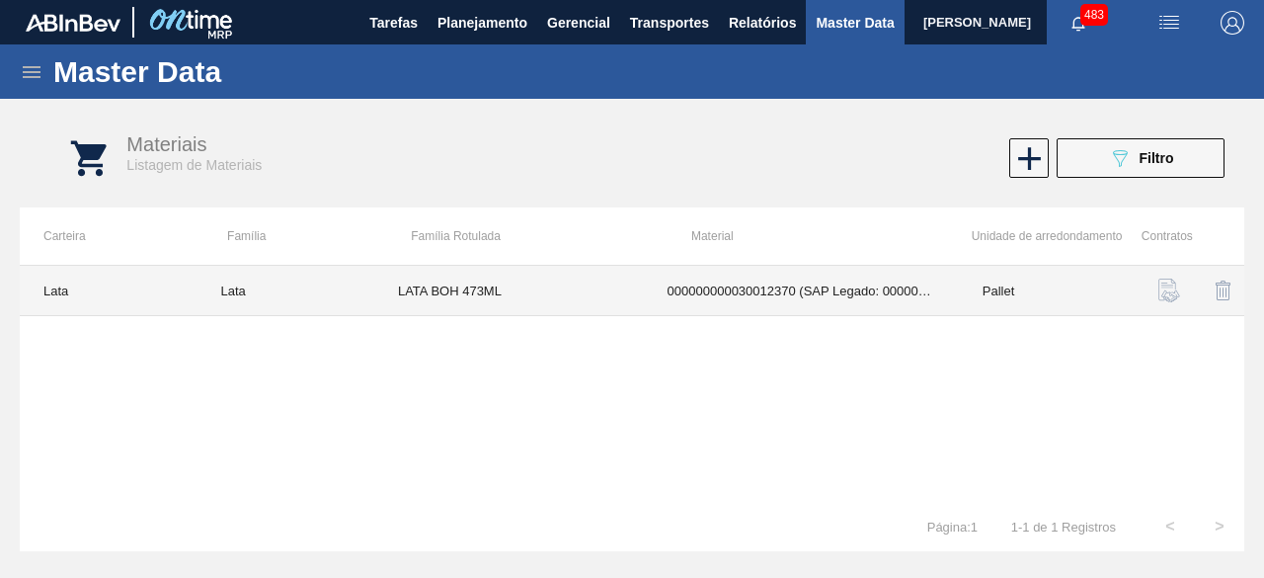
click at [556, 291] on td "LATA BOH 473ML" at bounding box center [509, 291] width 270 height 50
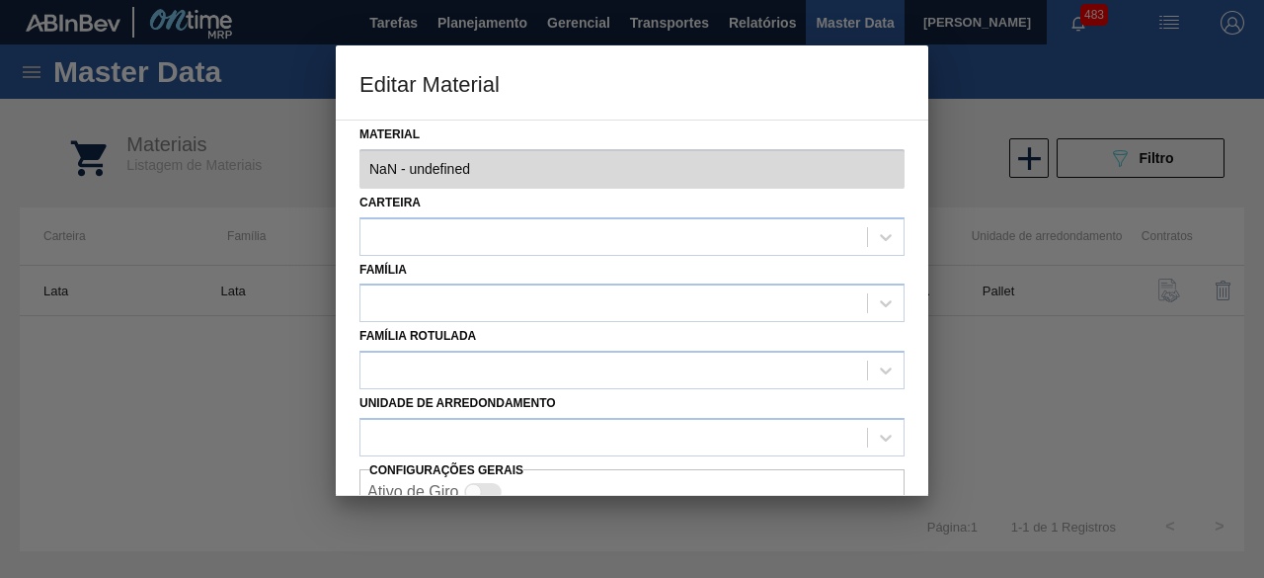
type input "30012370 - 000000000030012370 (SAP Legado: 000000000050798783) - LATA AL. 473ML…"
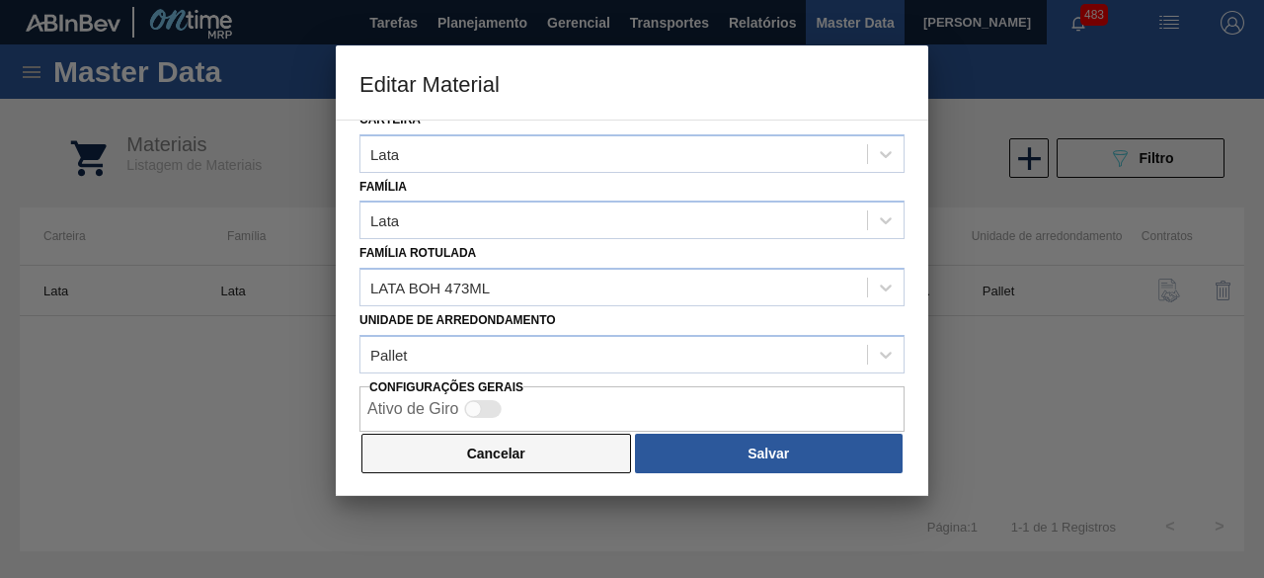
click at [549, 462] on button "Cancelar" at bounding box center [496, 454] width 270 height 40
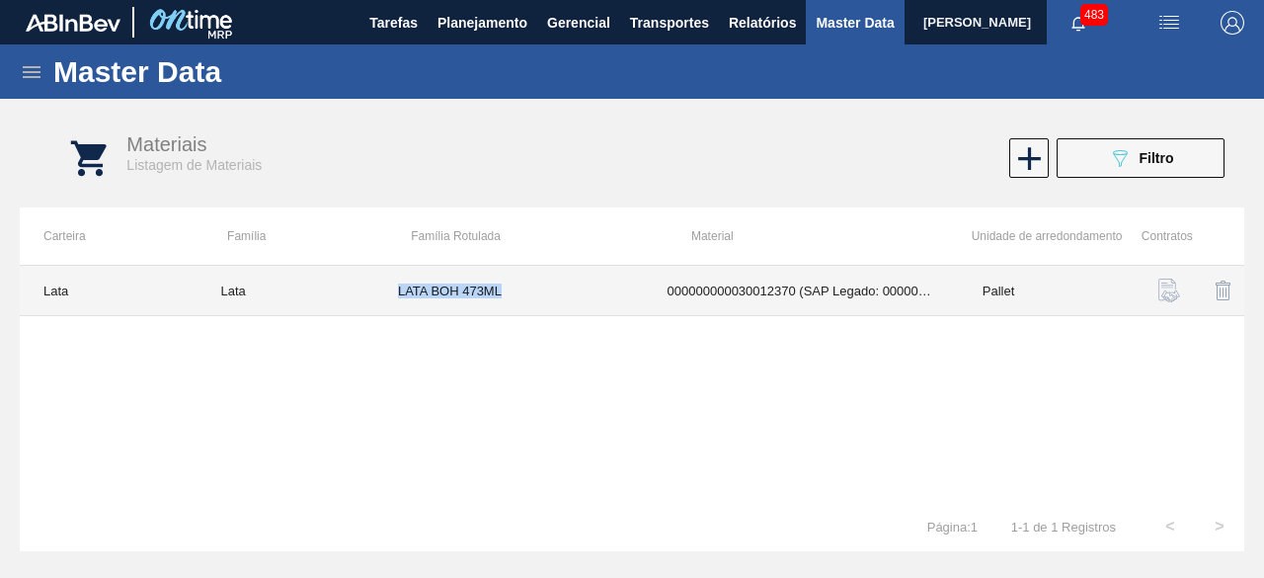
drag, startPoint x: 397, startPoint y: 291, endPoint x: 544, endPoint y: 287, distance: 147.2
click at [544, 287] on td "LATA BOH 473ML" at bounding box center [509, 291] width 270 height 50
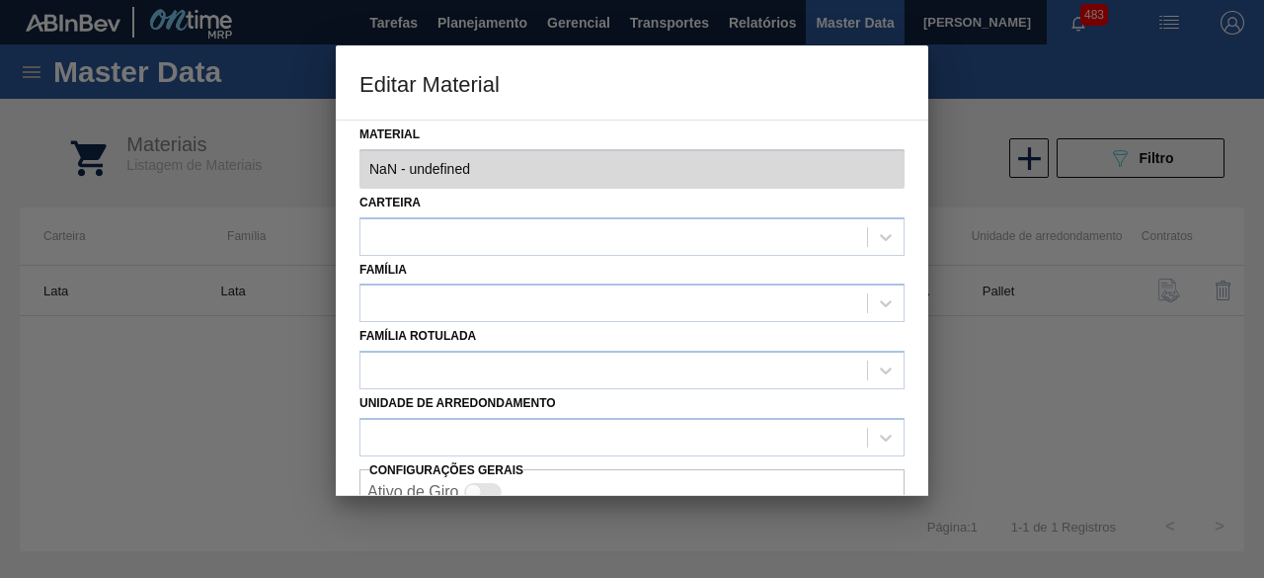
type input "30012370 - 000000000030012370 (SAP Legado: 000000000050798783) - LATA AL. 473ML…"
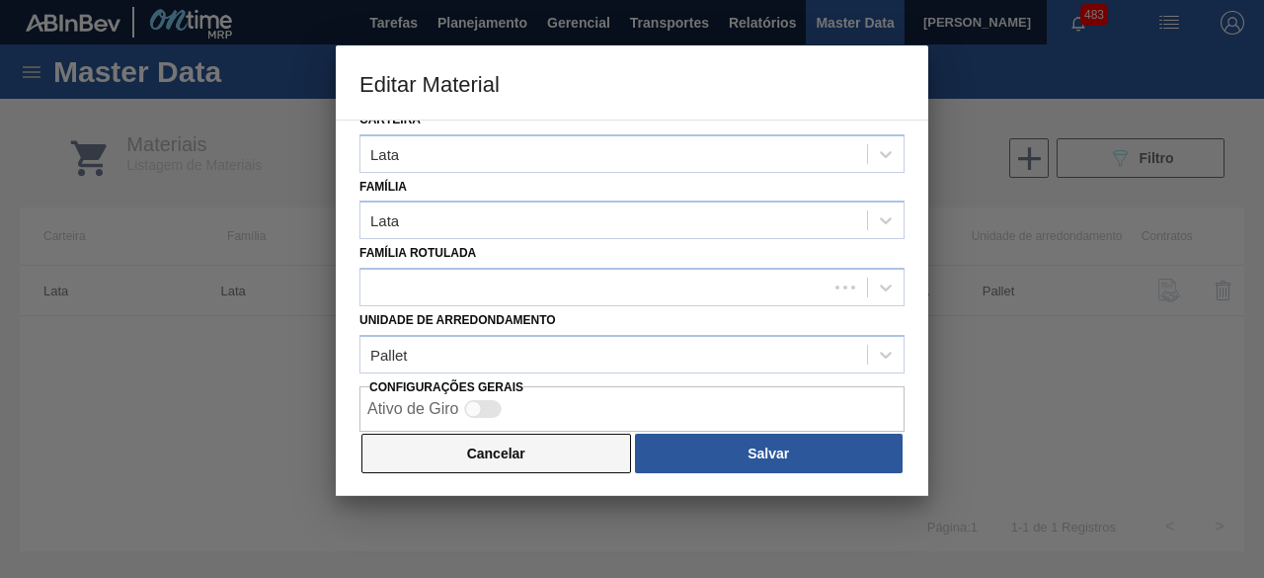
click at [567, 445] on button "Cancelar" at bounding box center [496, 454] width 270 height 40
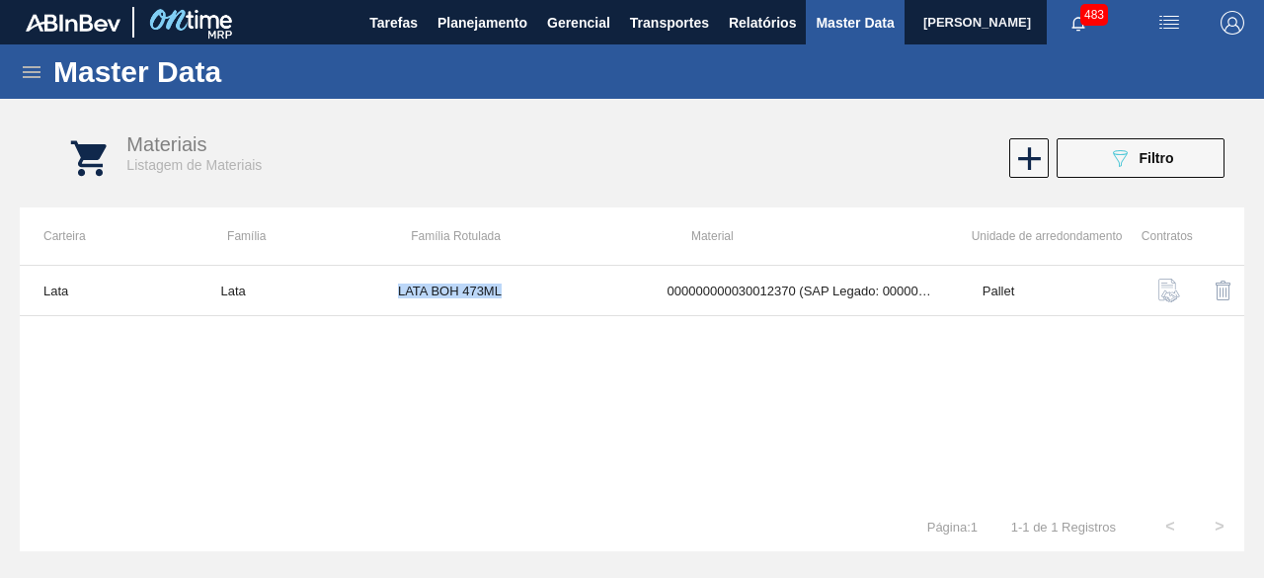
copy td "LATA BOH 473ML"
click at [1166, 162] on span "Filtro" at bounding box center [1157, 158] width 35 height 16
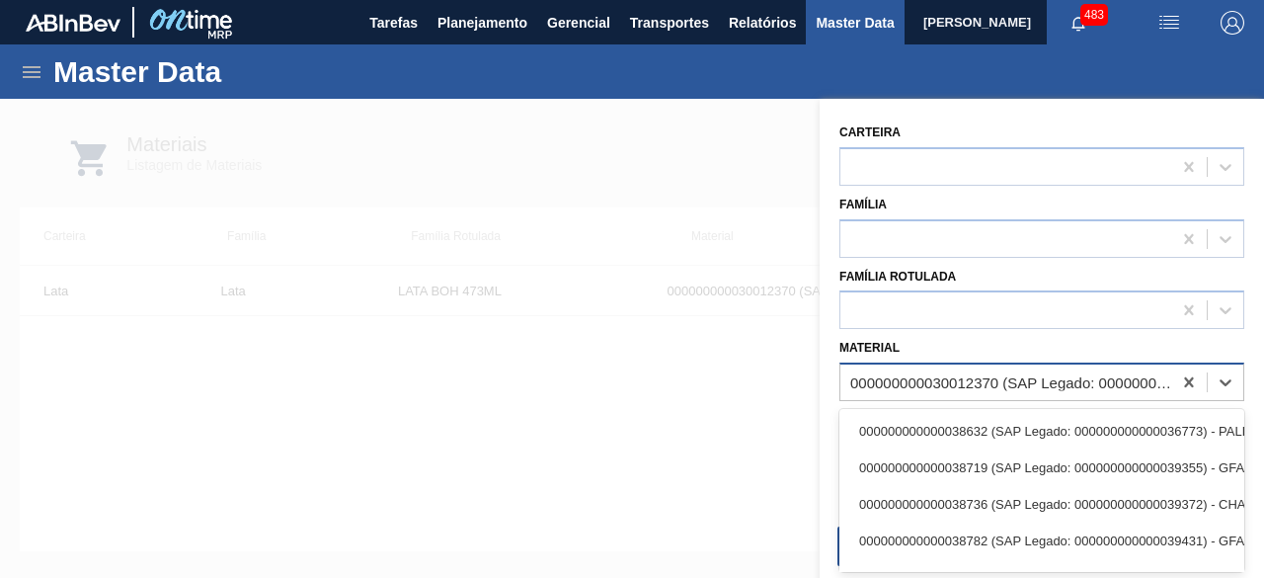
click at [1094, 388] on div "000000000030012370 (SAP Legado: 000000000050798783) - LATA AL. 473ML BOH BRILHO…" at bounding box center [1011, 382] width 323 height 17
paste input "30031374"
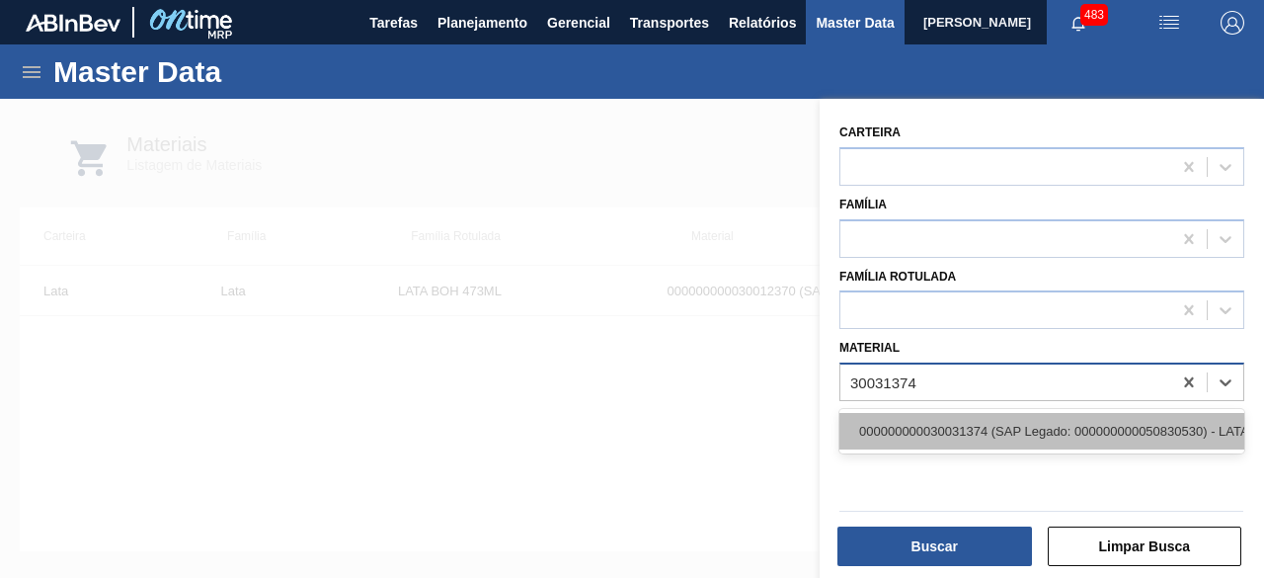
paste input "30031374"
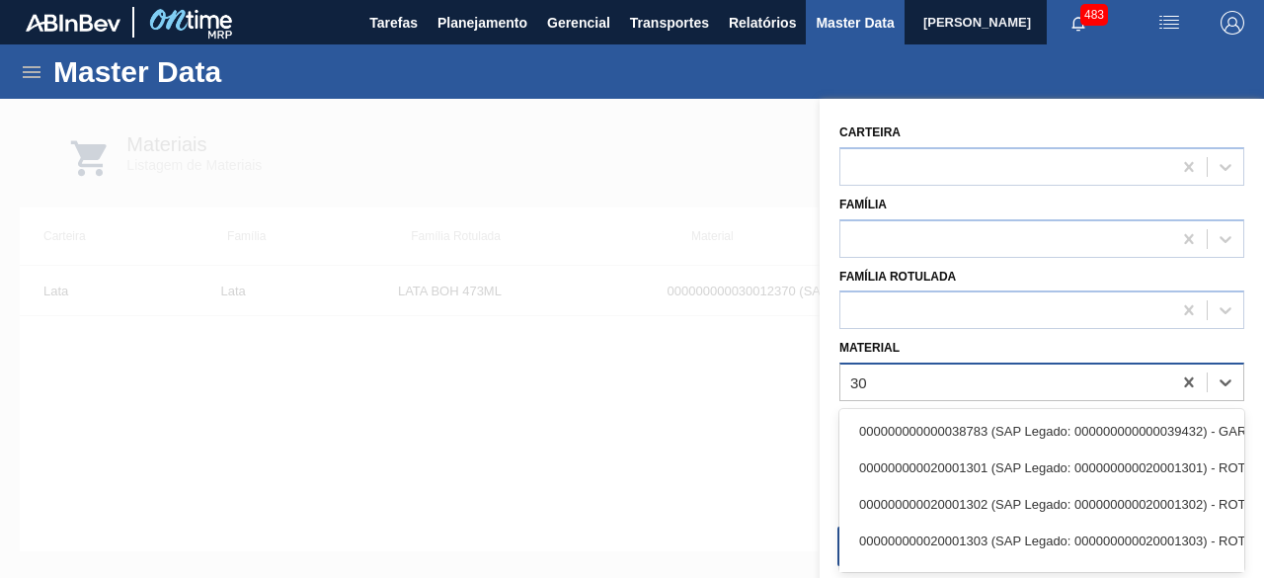
type input "3"
paste input "30031374"
type input "30031374"
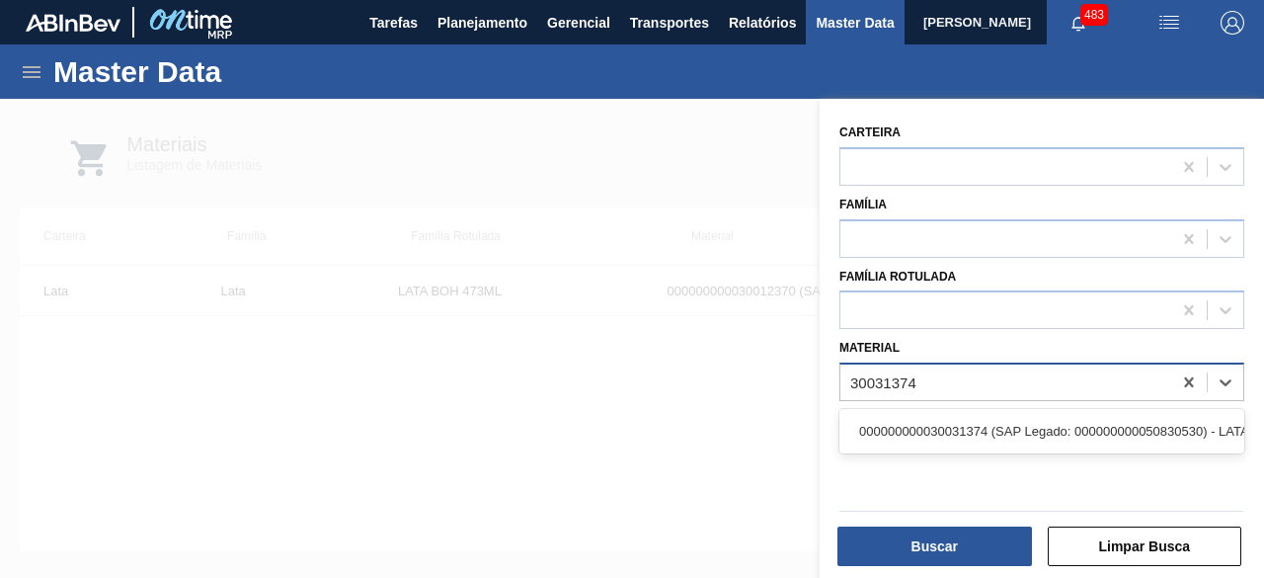
click at [1043, 425] on div "000000000030031374 (SAP Legado: 000000000050830530) - LATA AL 350ML TONICA IN211" at bounding box center [1041, 431] width 405 height 37
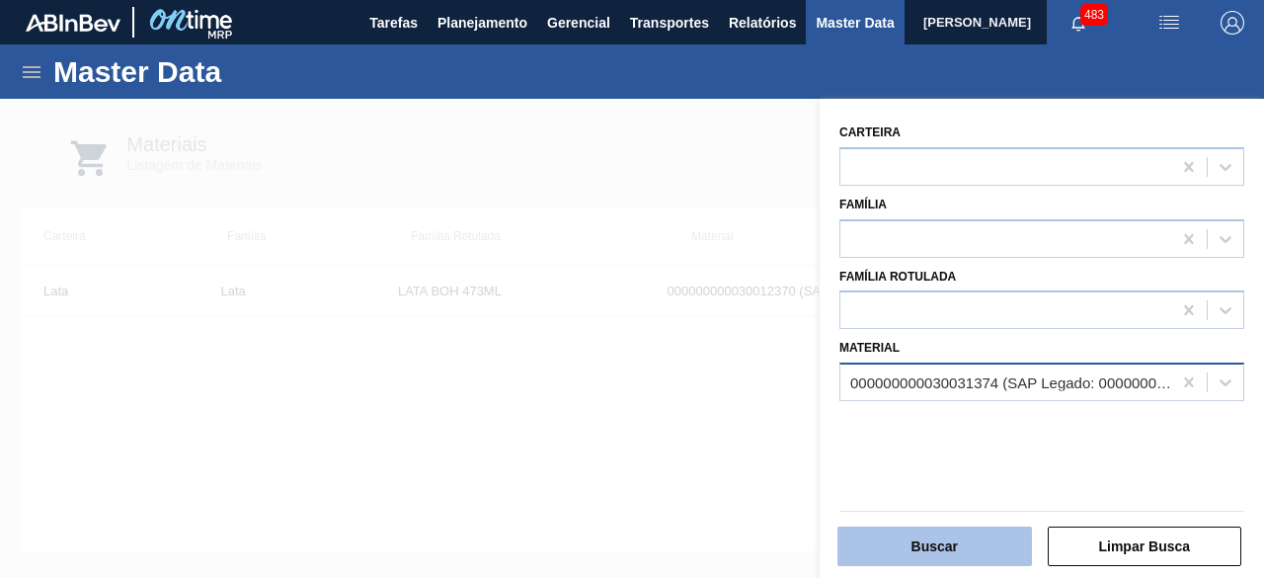
click at [991, 539] on button "Buscar" at bounding box center [934, 546] width 195 height 40
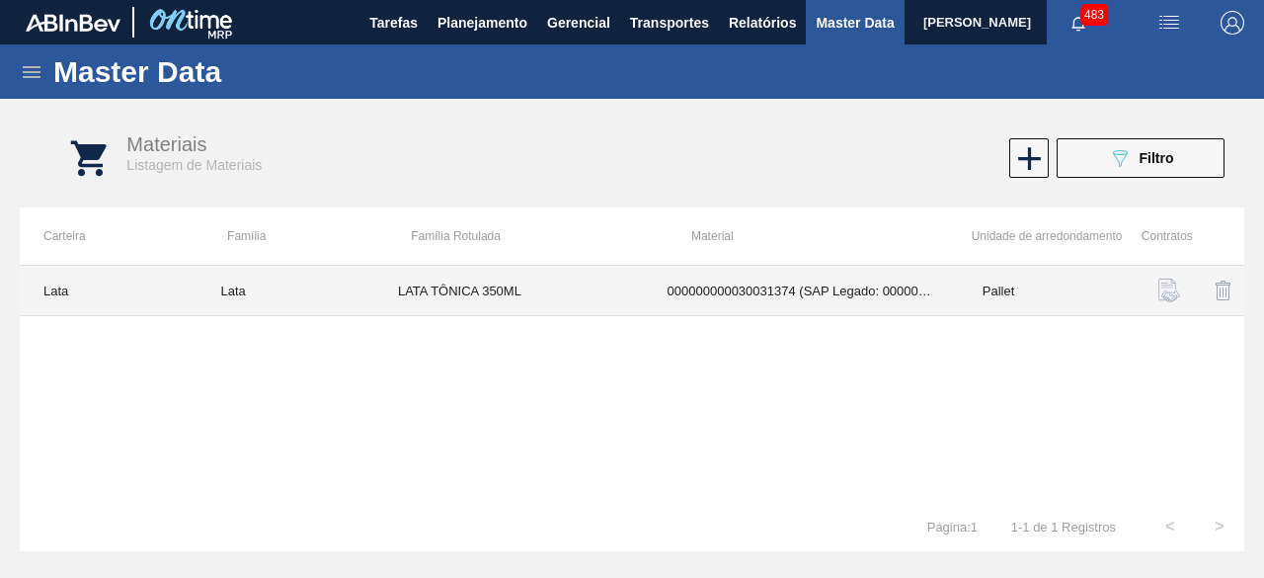
click at [565, 280] on td "LATA TÔNICA 350ML" at bounding box center [509, 291] width 270 height 50
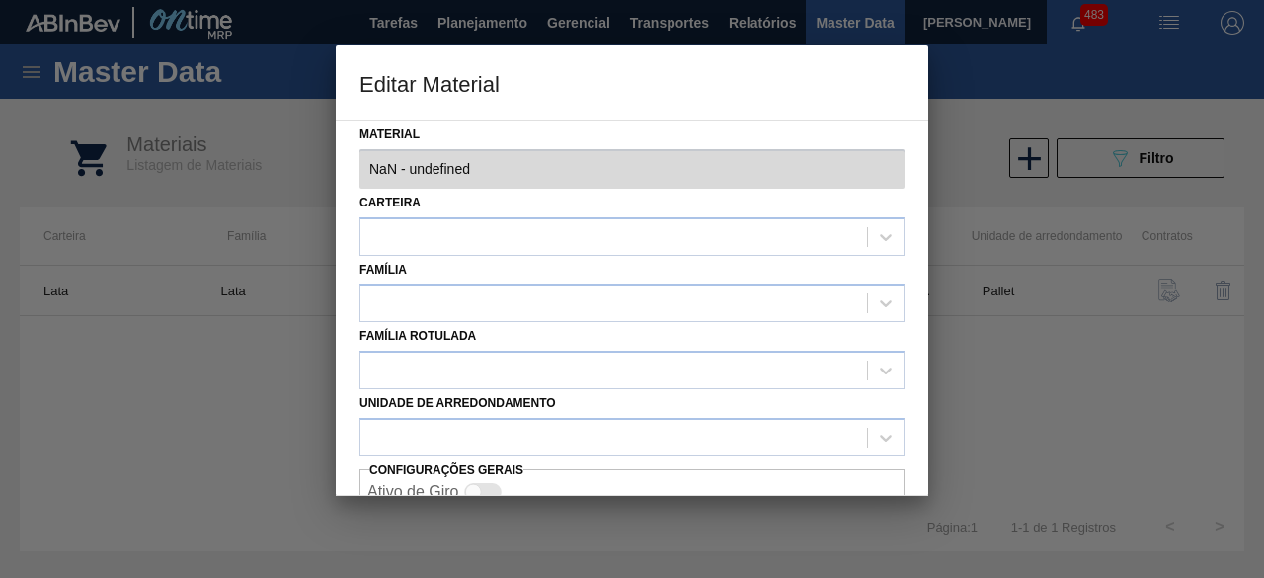
type input "30031374 - 000000000030031374 (SAP Legado: 000000000050830530) - LATA AL 350ML …"
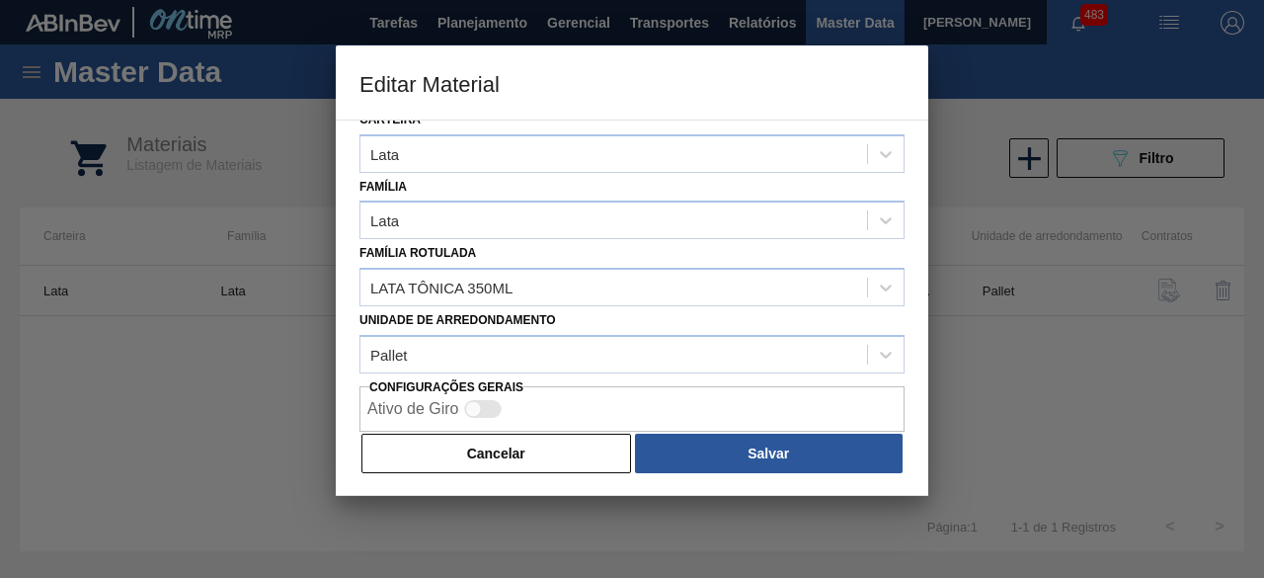
drag, startPoint x: 545, startPoint y: 465, endPoint x: 1031, endPoint y: 222, distance: 543.2
click at [556, 451] on button "Cancelar" at bounding box center [496, 454] width 270 height 40
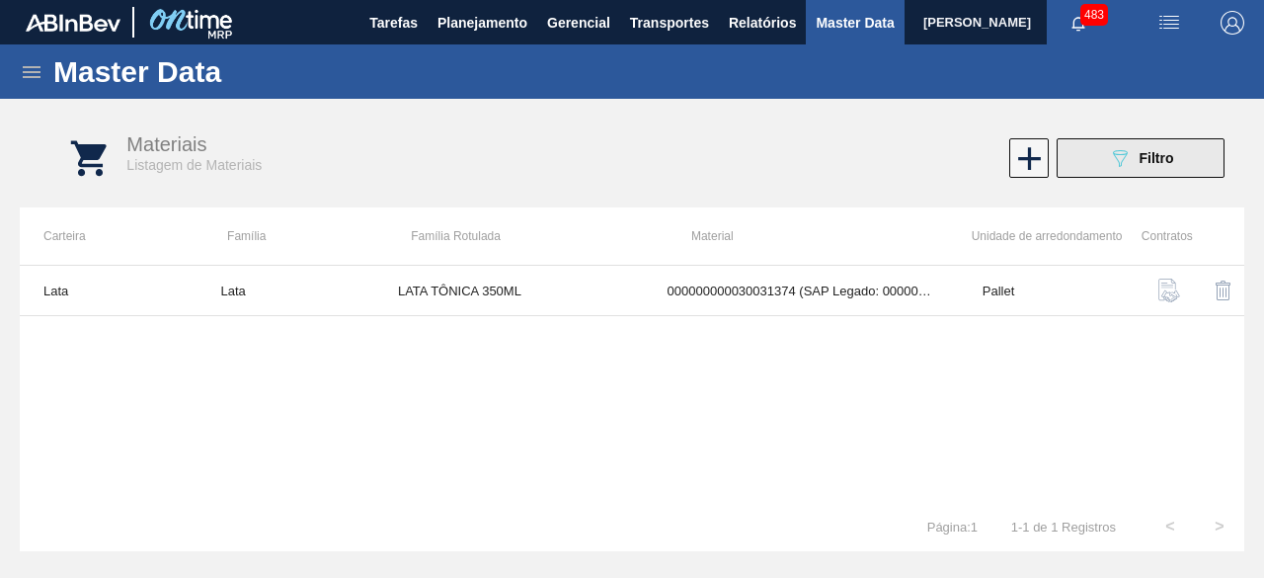
click at [1108, 156] on icon "089F7B8B-B2A5-4AFE-B5C0-19BA573D28AC" at bounding box center [1120, 158] width 24 height 24
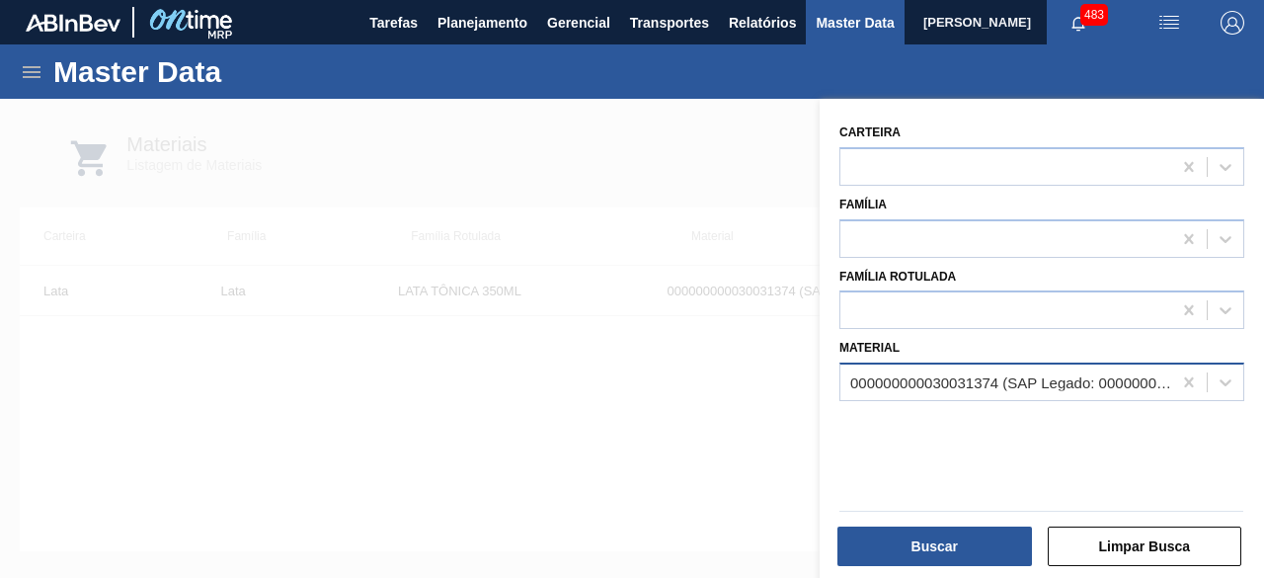
click at [909, 384] on div "000000000030031374 (SAP Legado: 000000000050830530) - LATA AL 350ML TONICA IN211" at bounding box center [1011, 382] width 323 height 17
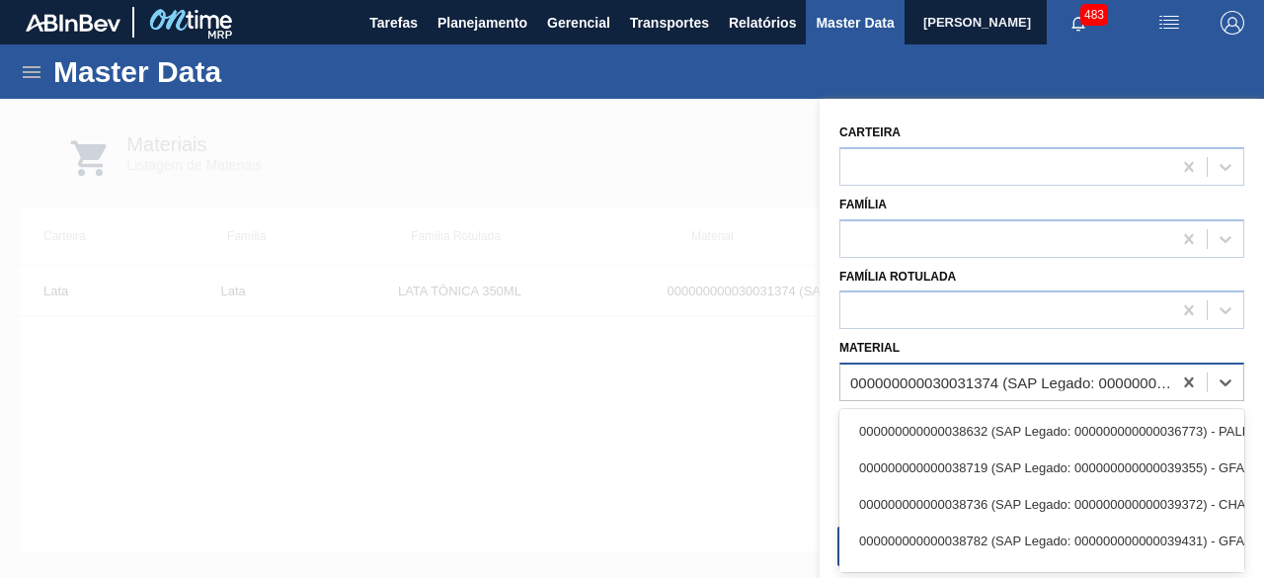
paste input "30034234"
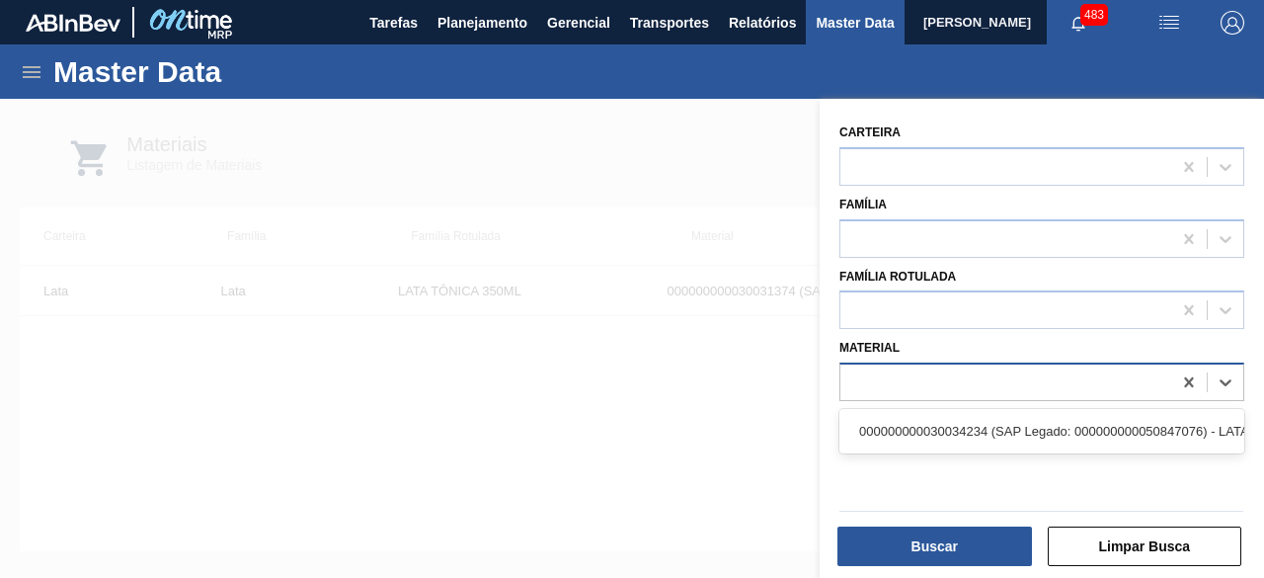
type input "30034234"
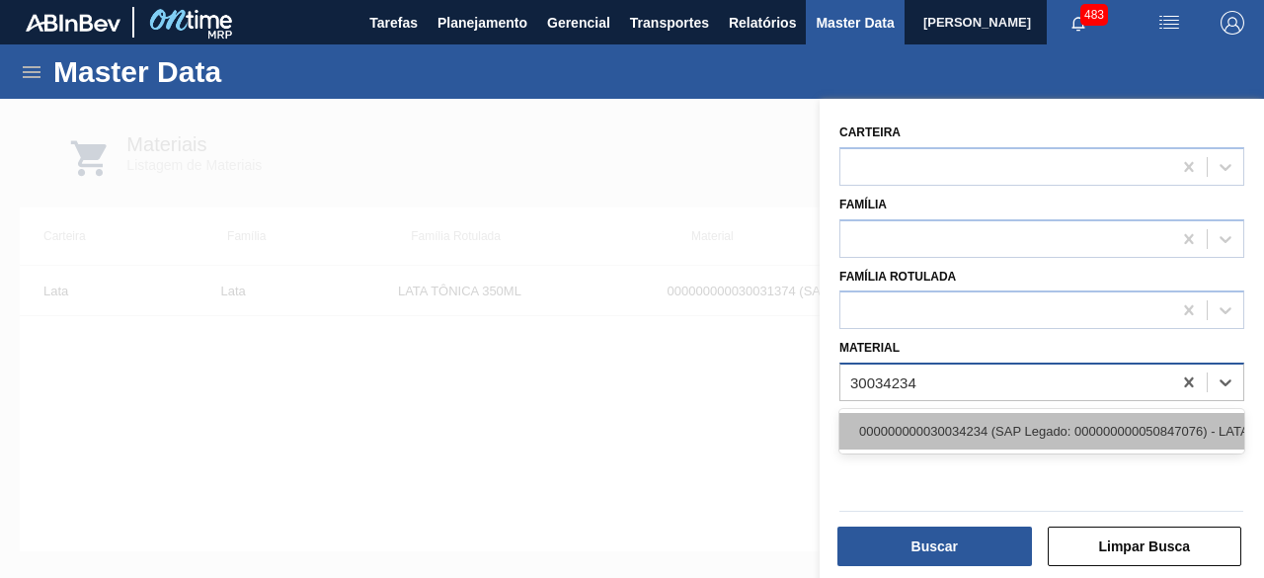
click at [911, 424] on div "000000000030034234 (SAP Legado: 000000000050847076) - LATA AL ORIGINAL 269ML BR…" at bounding box center [1041, 431] width 405 height 37
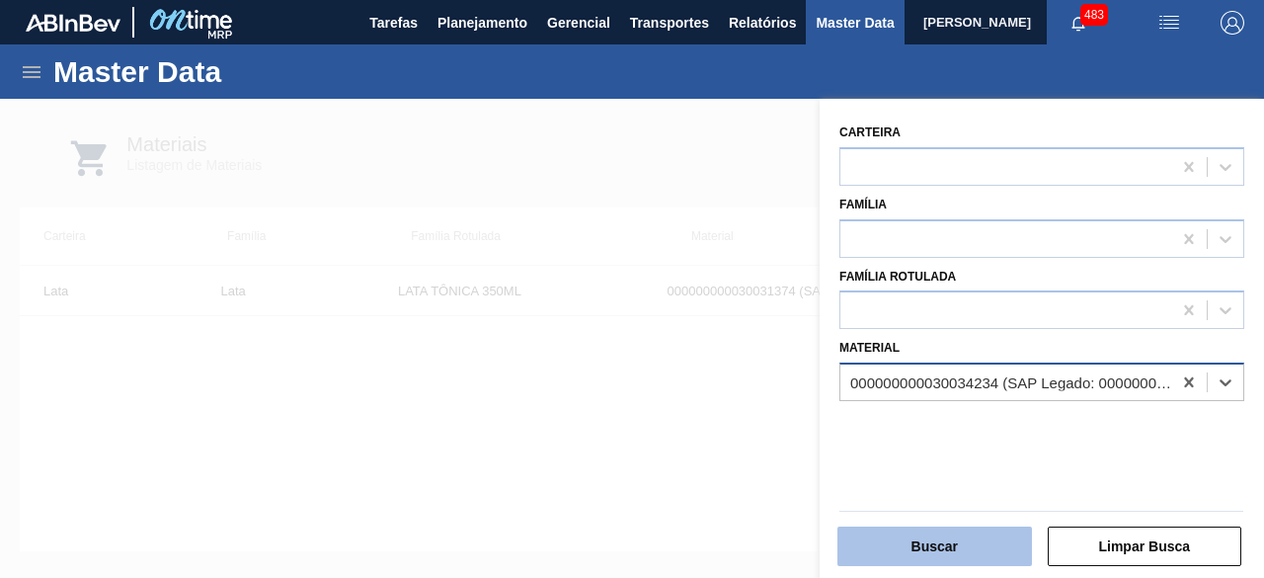
click at [932, 536] on button "Buscar" at bounding box center [934, 546] width 195 height 40
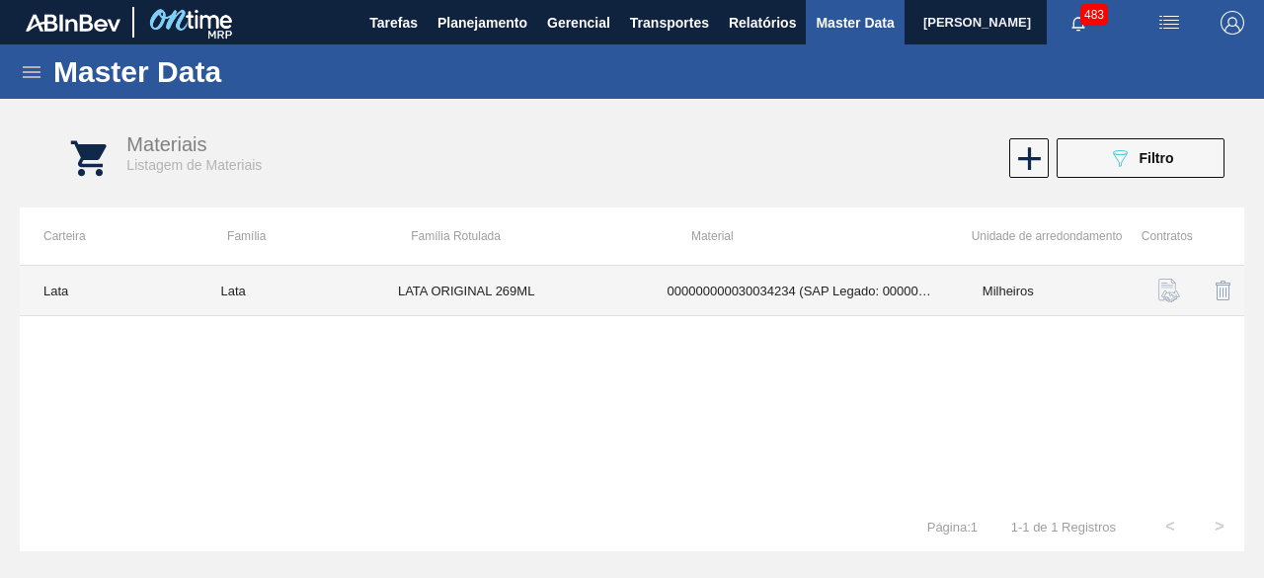
click at [549, 287] on td "LATA ORIGINAL 269ML" at bounding box center [509, 291] width 270 height 50
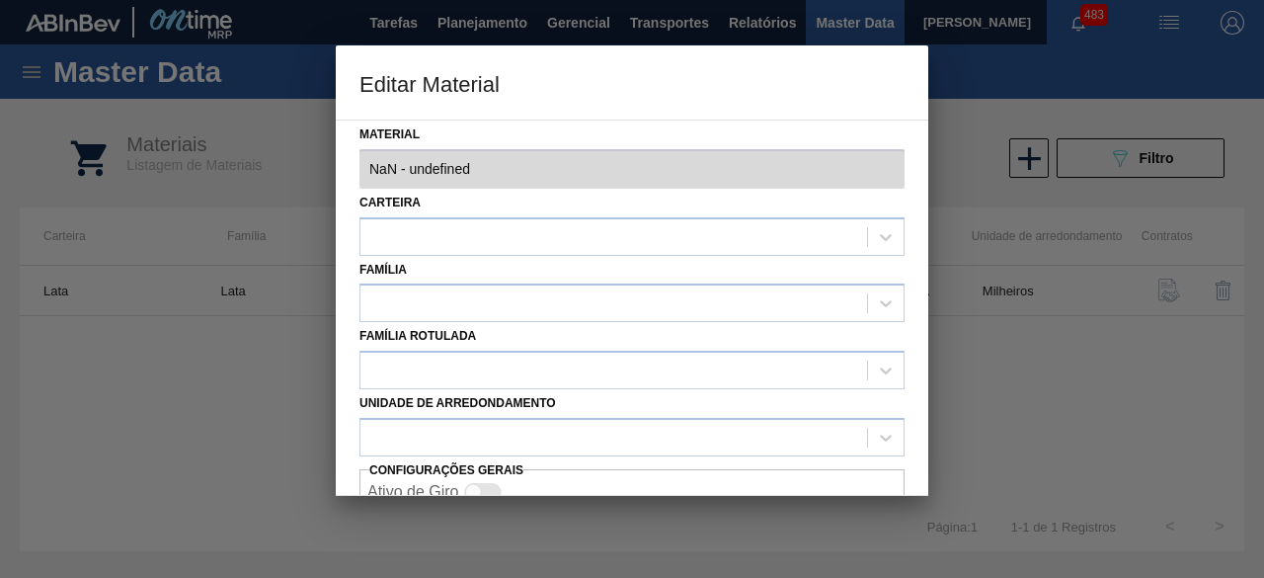
type input "30034234 - 000000000030034234 (SAP Legado: 000000000050847076) - LATA AL ORIGIN…"
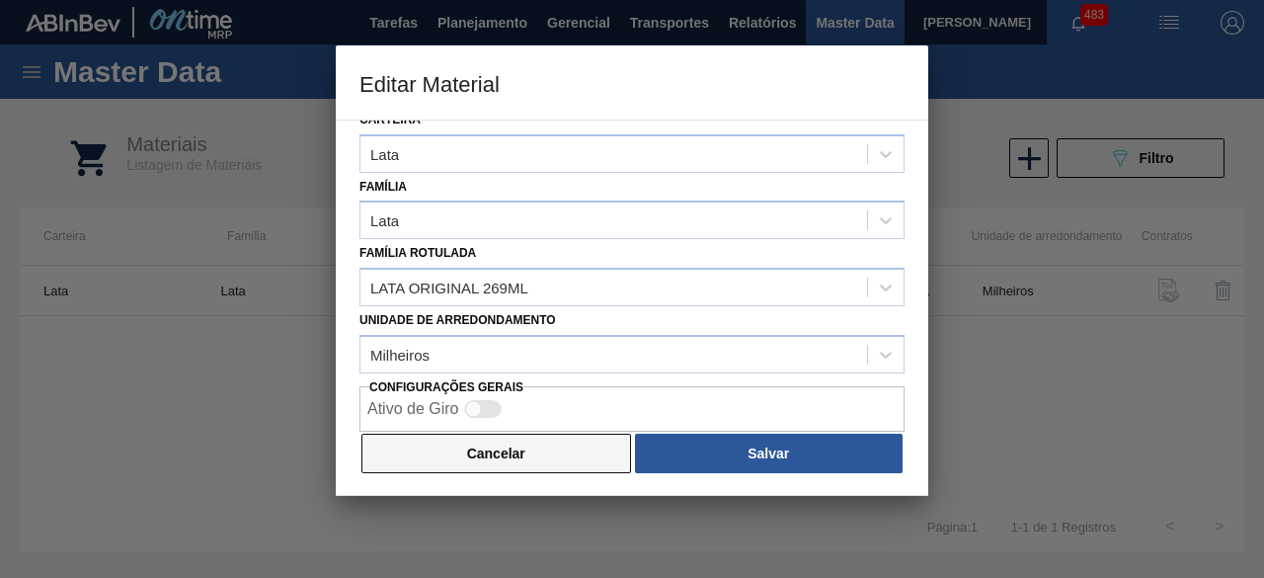
click at [595, 453] on button "Cancelar" at bounding box center [496, 454] width 270 height 40
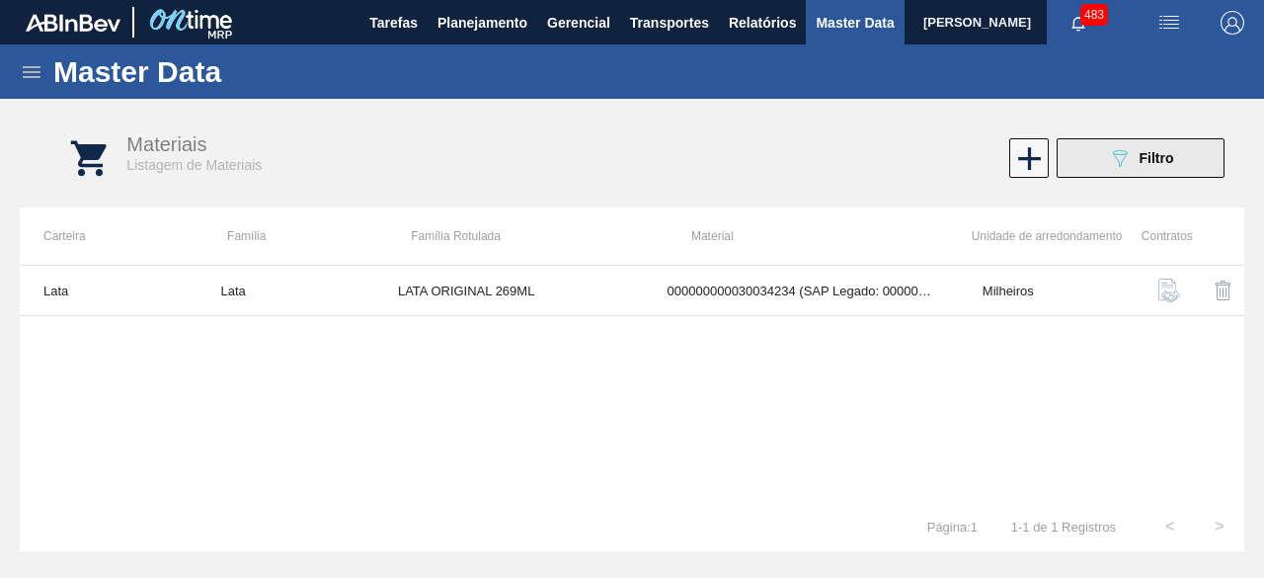
click at [1191, 161] on button "089F7B8B-B2A5-4AFE-B5C0-19BA573D28AC Filtro" at bounding box center [1141, 158] width 168 height 40
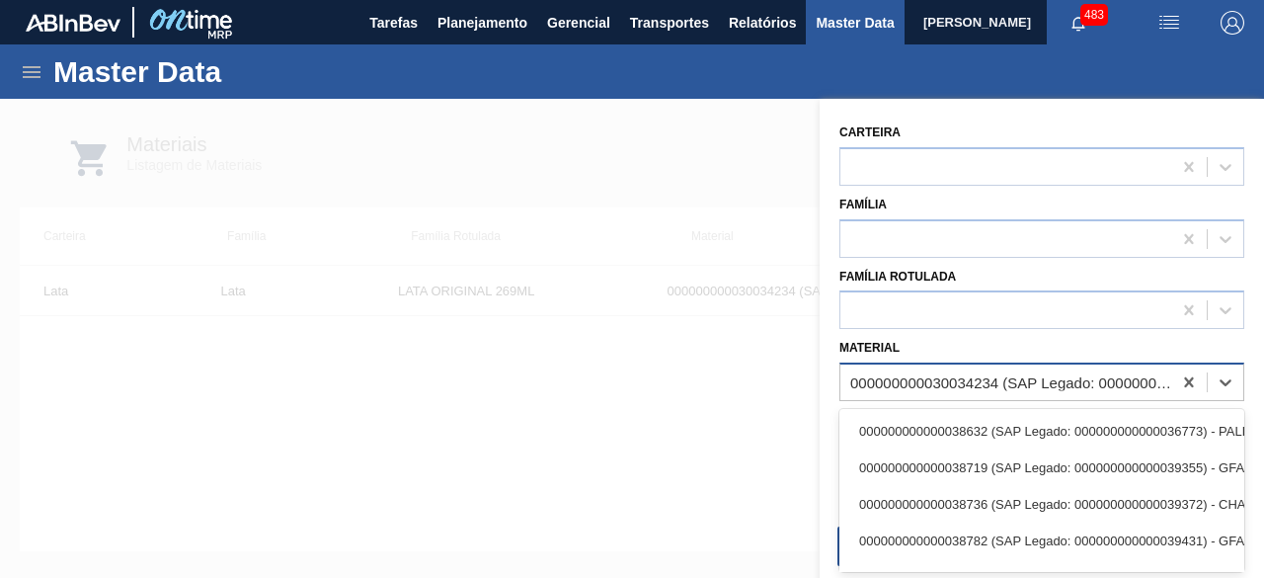
click at [997, 382] on div "000000000030034234 (SAP Legado: 000000000050847076) - LATA AL ORIGINAL 269ML BR…" at bounding box center [1011, 382] width 323 height 17
paste input "30012329"
type input "30012329"
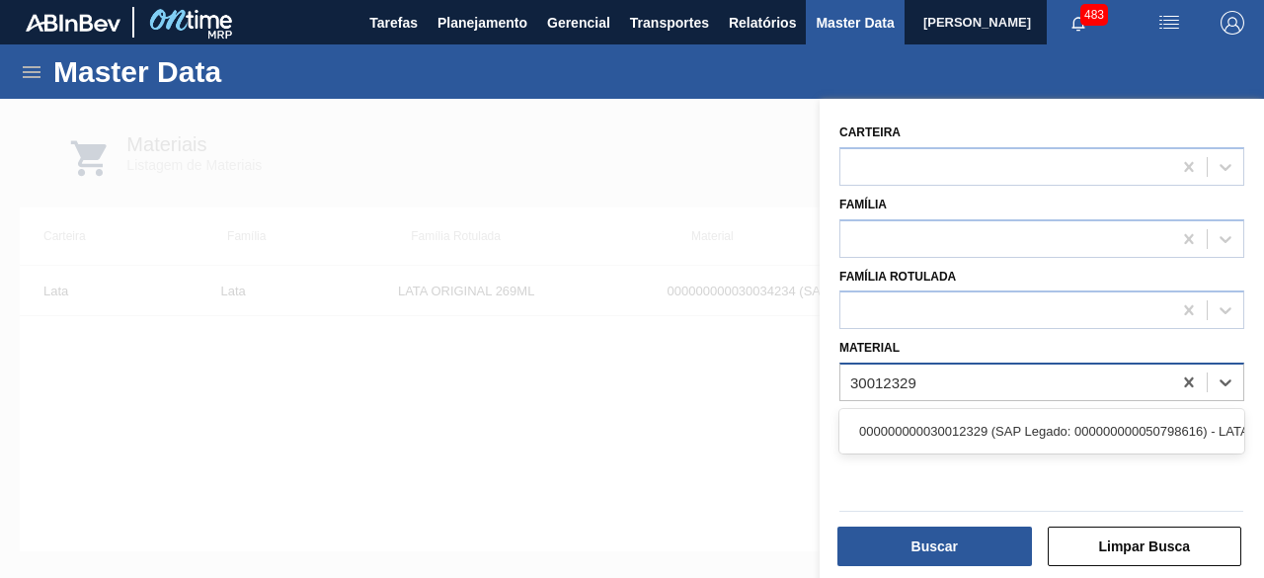
click at [981, 425] on div "000000000030012329 (SAP Legado: 000000000050798616) - LATA AL. 269ML BC MP 429" at bounding box center [1041, 431] width 405 height 37
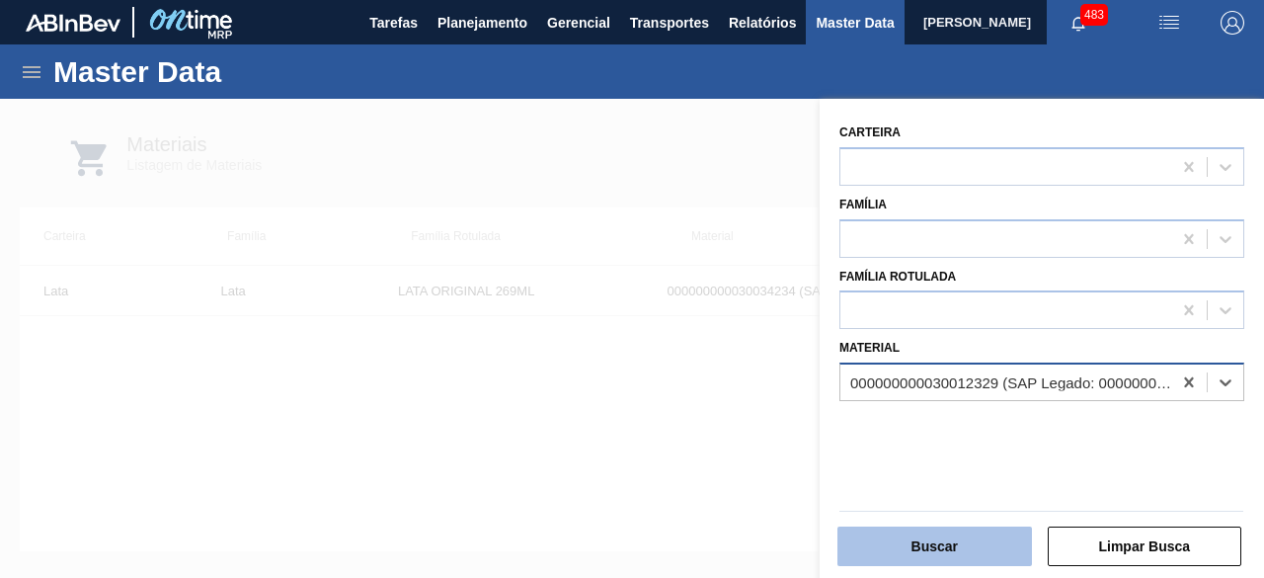
click at [965, 542] on button "Buscar" at bounding box center [934, 546] width 195 height 40
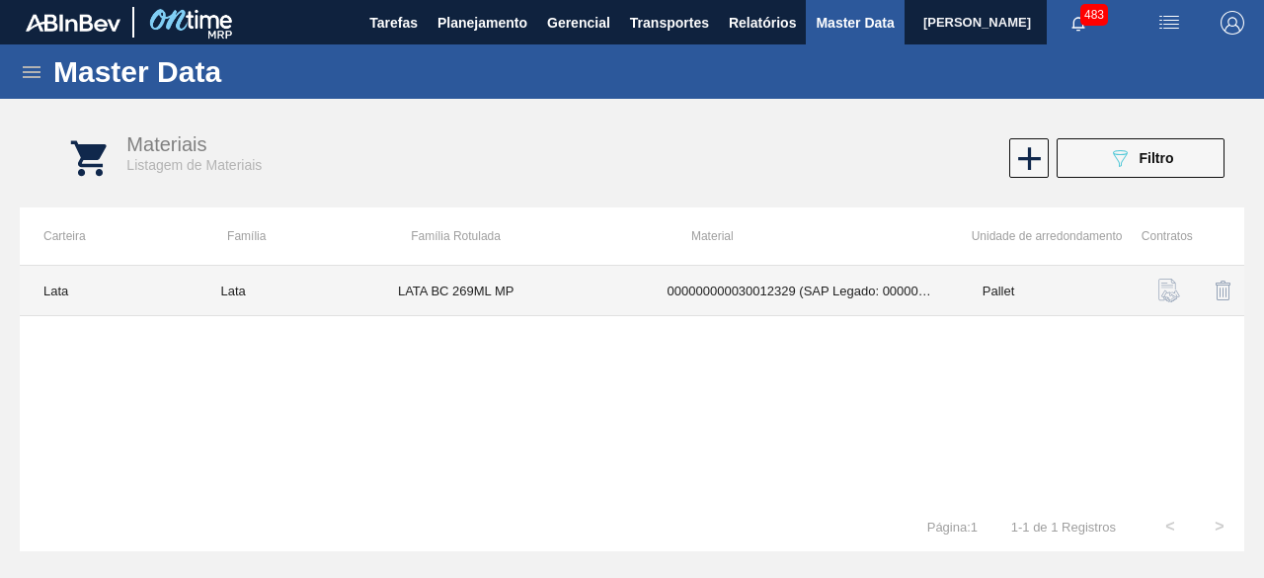
click at [593, 288] on td "LATA BC 269ML MP" at bounding box center [509, 291] width 270 height 50
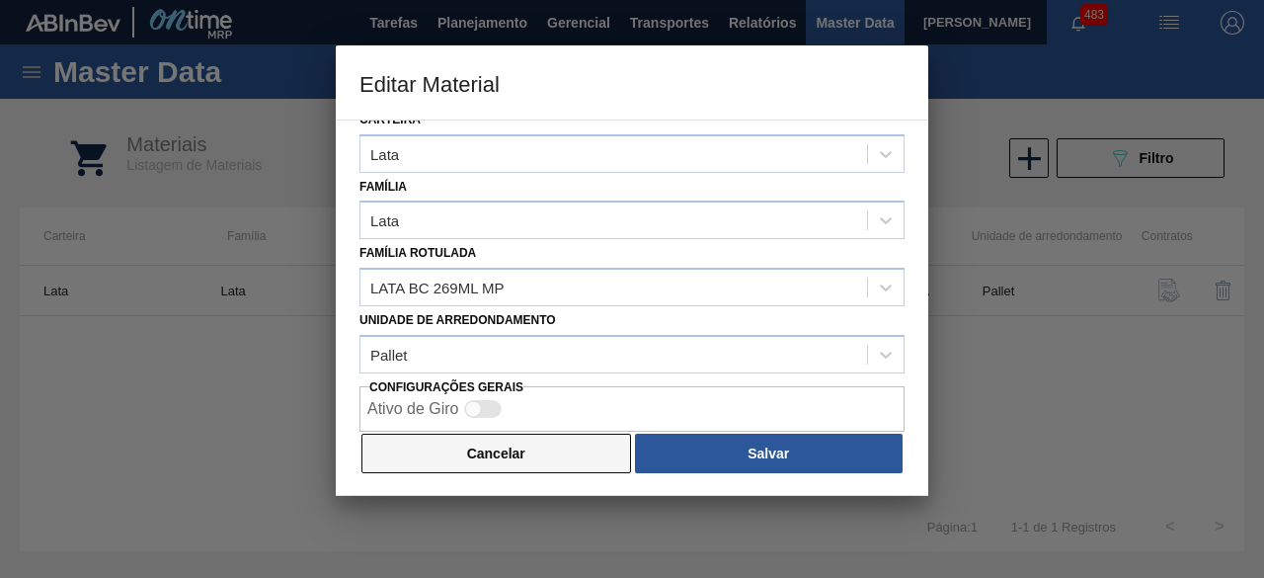
click at [506, 461] on button "Cancelar" at bounding box center [496, 454] width 270 height 40
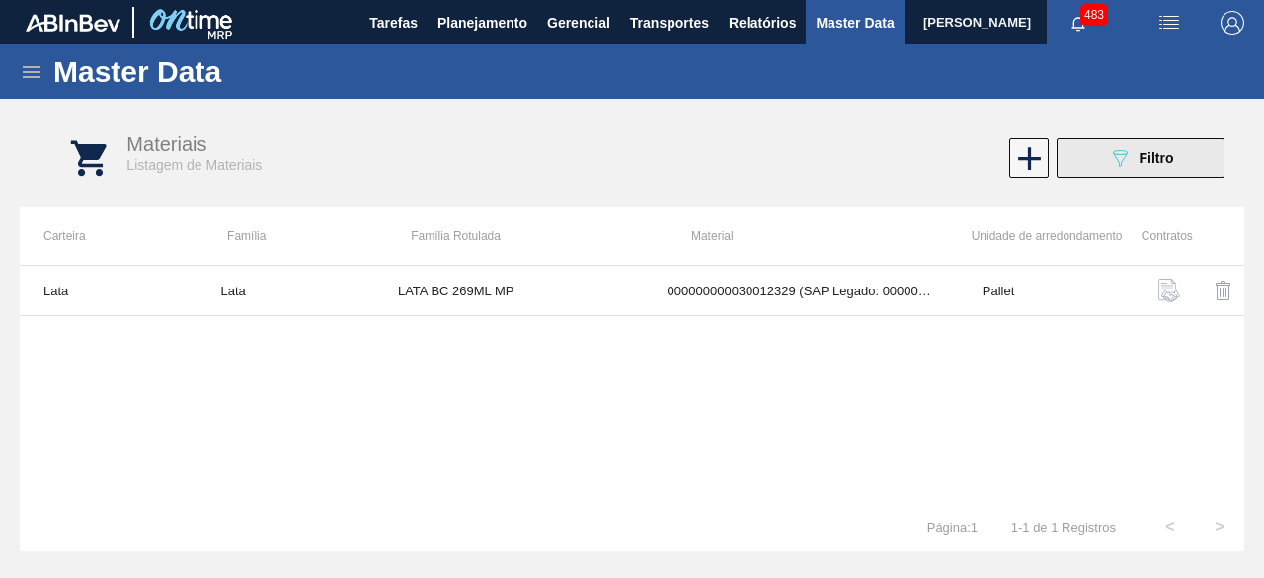
click at [1106, 168] on button "089F7B8B-B2A5-4AFE-B5C0-19BA573D28AC Filtro" at bounding box center [1141, 158] width 168 height 40
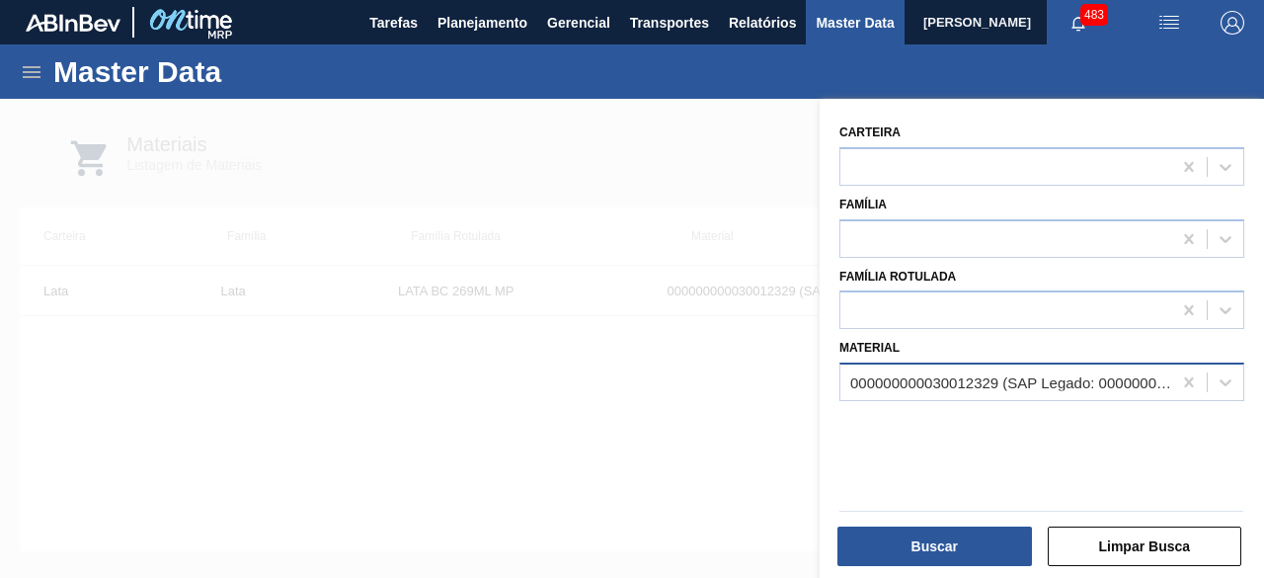
click at [922, 382] on div "000000000030012329 (SAP Legado: 000000000050798616) - LATA AL. 269ML BC MP 429" at bounding box center [1011, 382] width 323 height 17
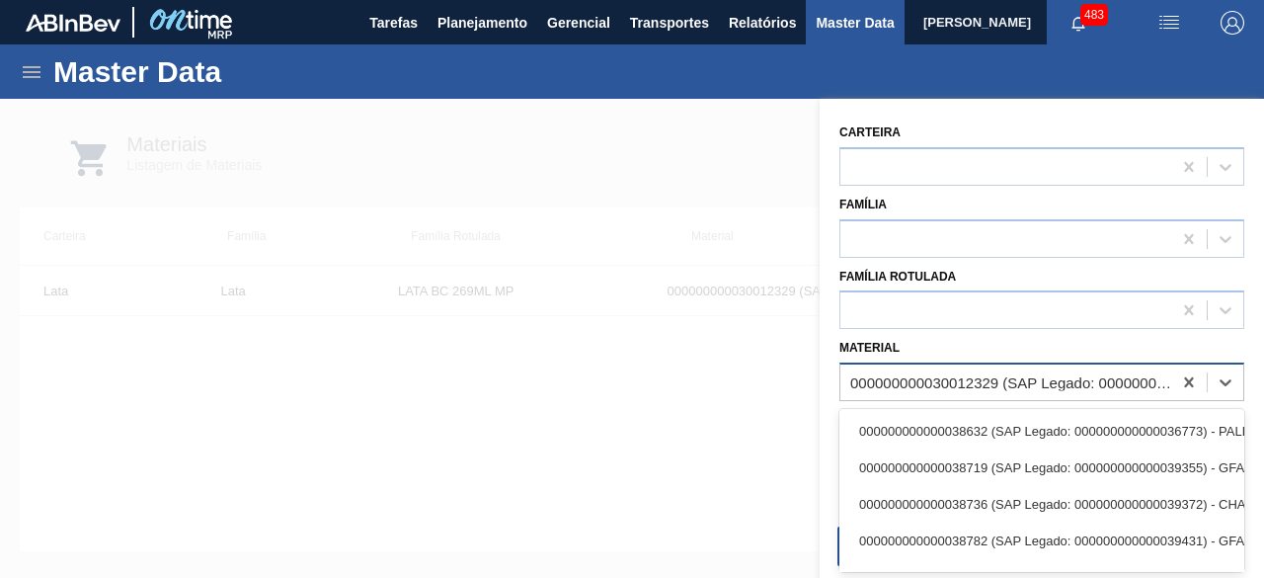
paste input "30034237"
type input "30034237"
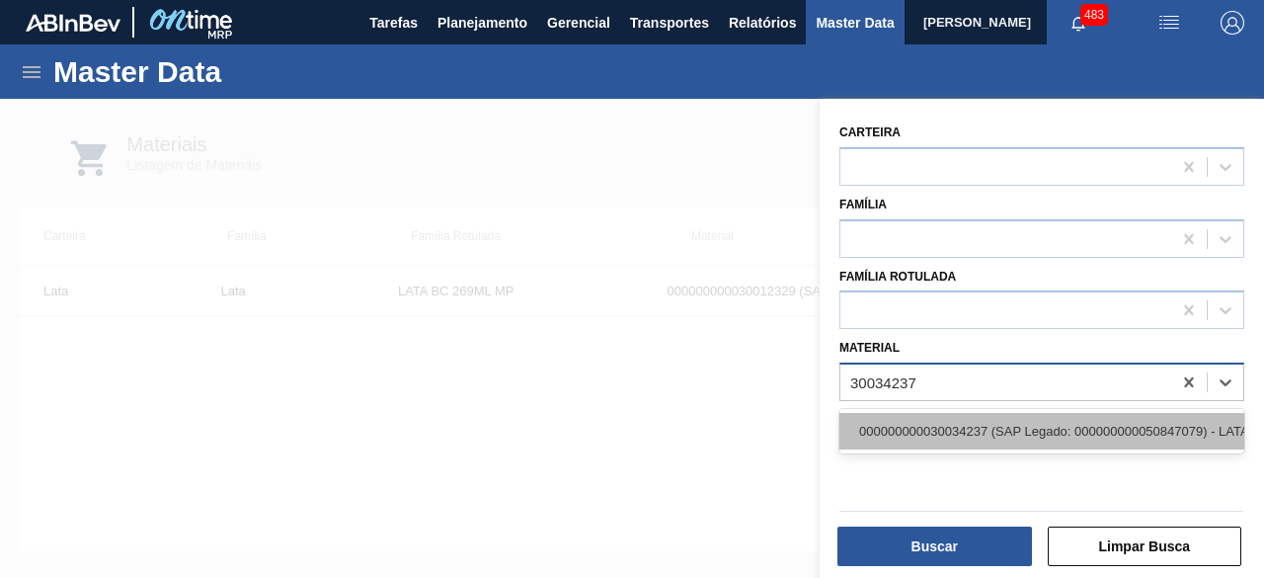
click at [925, 422] on div "000000000030034237 (SAP Legado: 000000000050847079) - LATA AL ORIGINAL 473ML BR…" at bounding box center [1041, 431] width 405 height 37
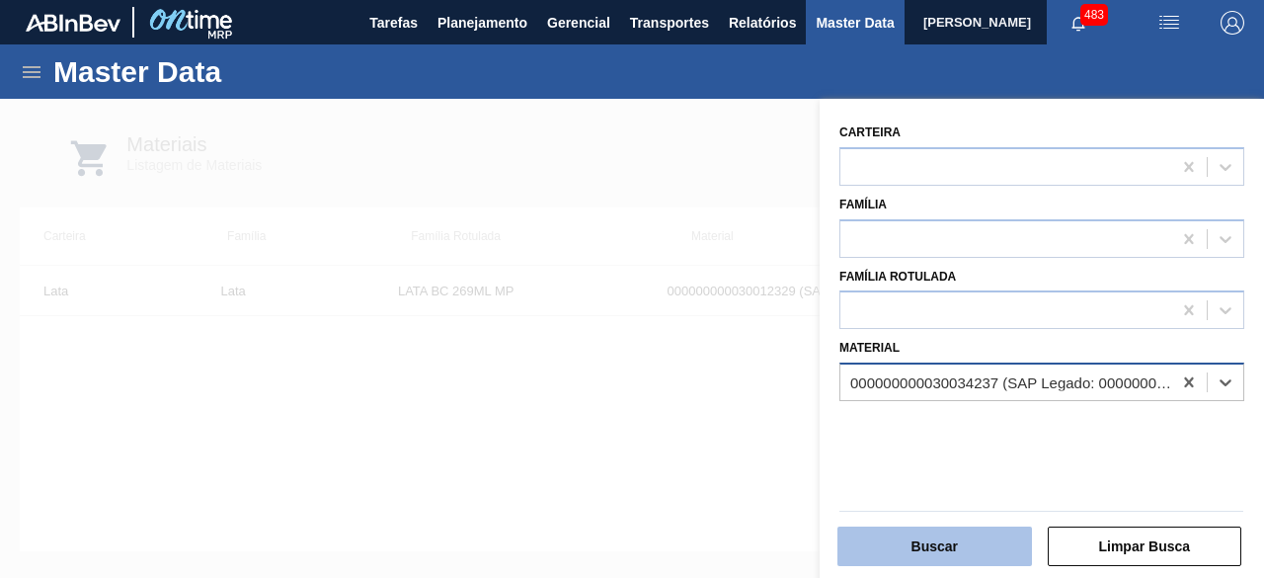
click at [938, 542] on button "Buscar" at bounding box center [934, 546] width 195 height 40
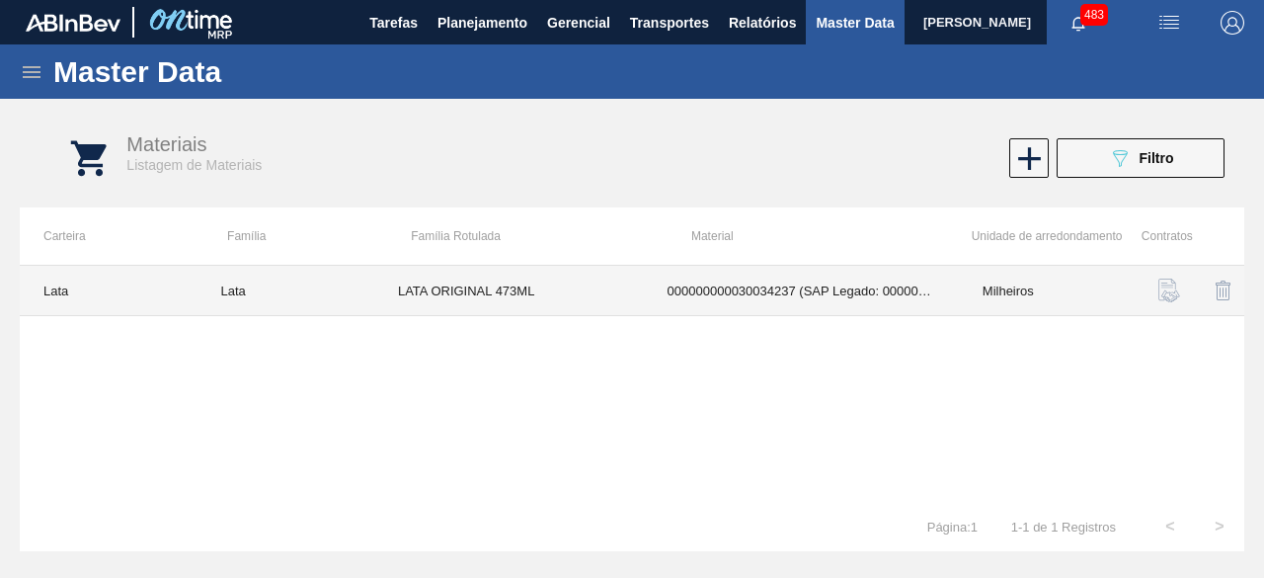
click at [563, 278] on td "LATA ORIGINAL 473ML" at bounding box center [509, 291] width 270 height 50
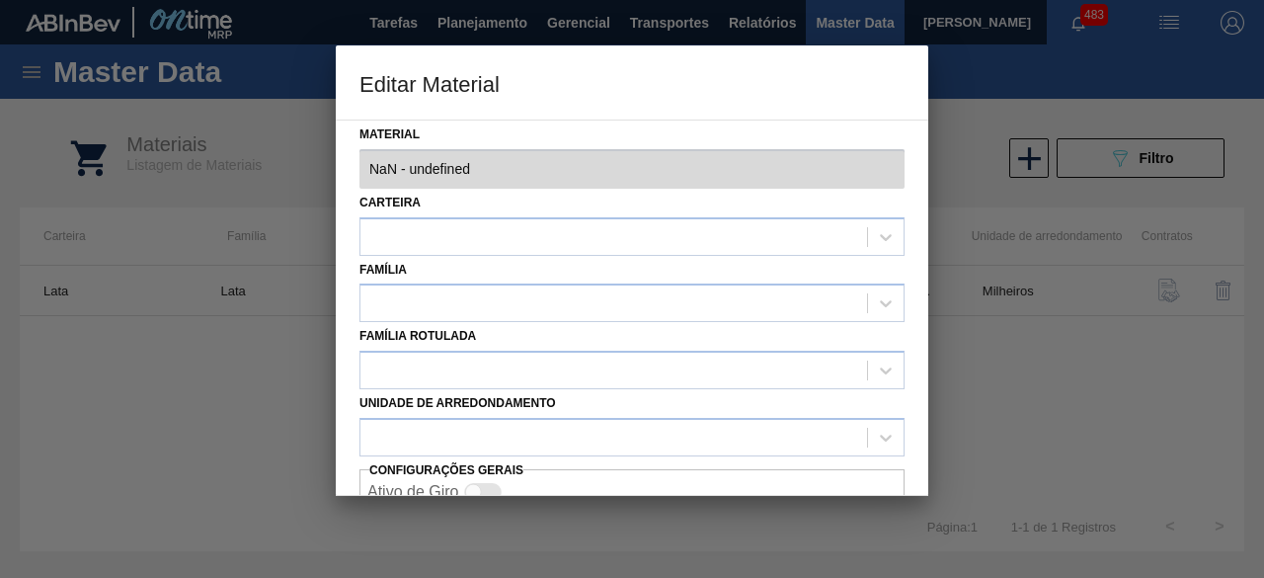
type input "30034237 - 000000000030034237 (SAP Legado: 000000000050847079) - LATA AL ORIGIN…"
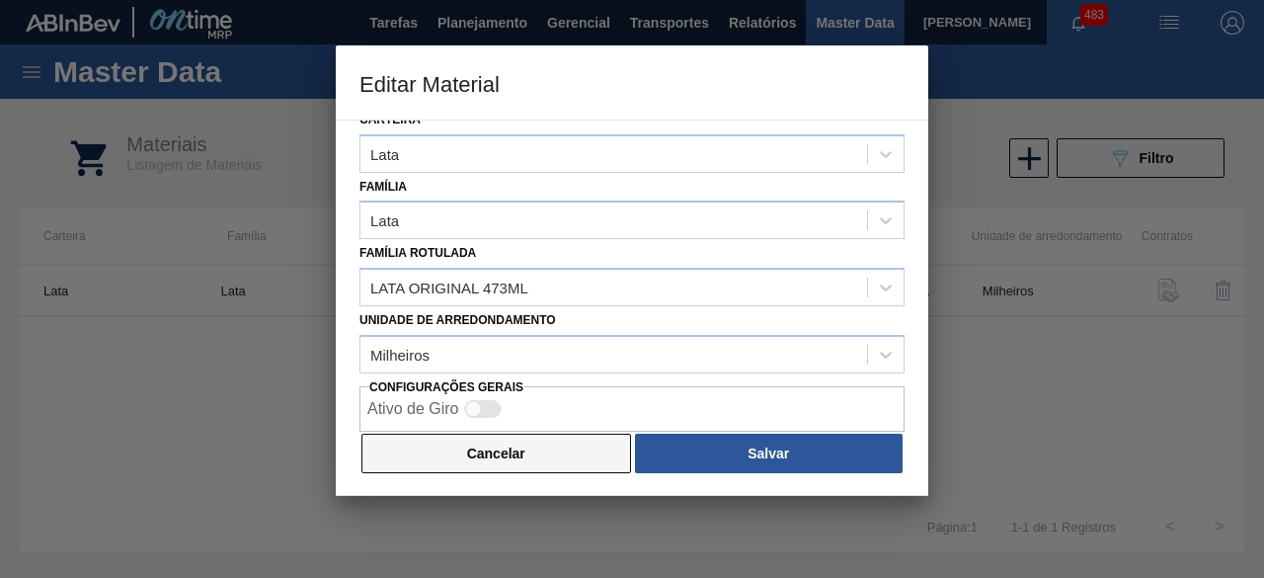
click at [565, 451] on button "Cancelar" at bounding box center [496, 454] width 270 height 40
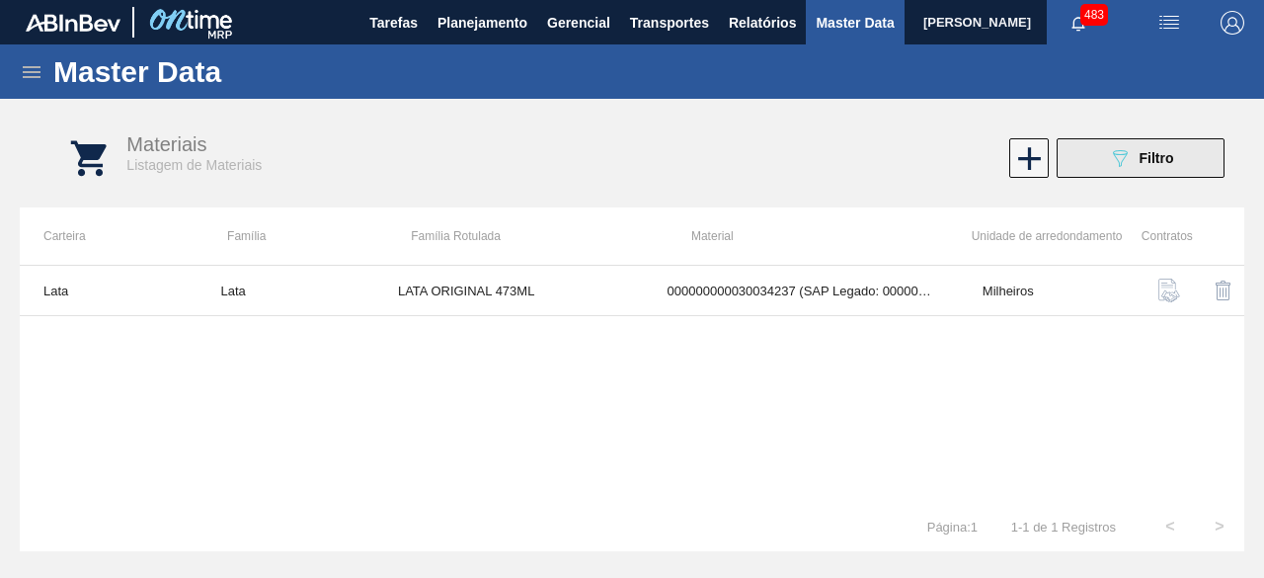
click at [1122, 155] on icon "089F7B8B-B2A5-4AFE-B5C0-19BA573D28AC" at bounding box center [1120, 158] width 24 height 24
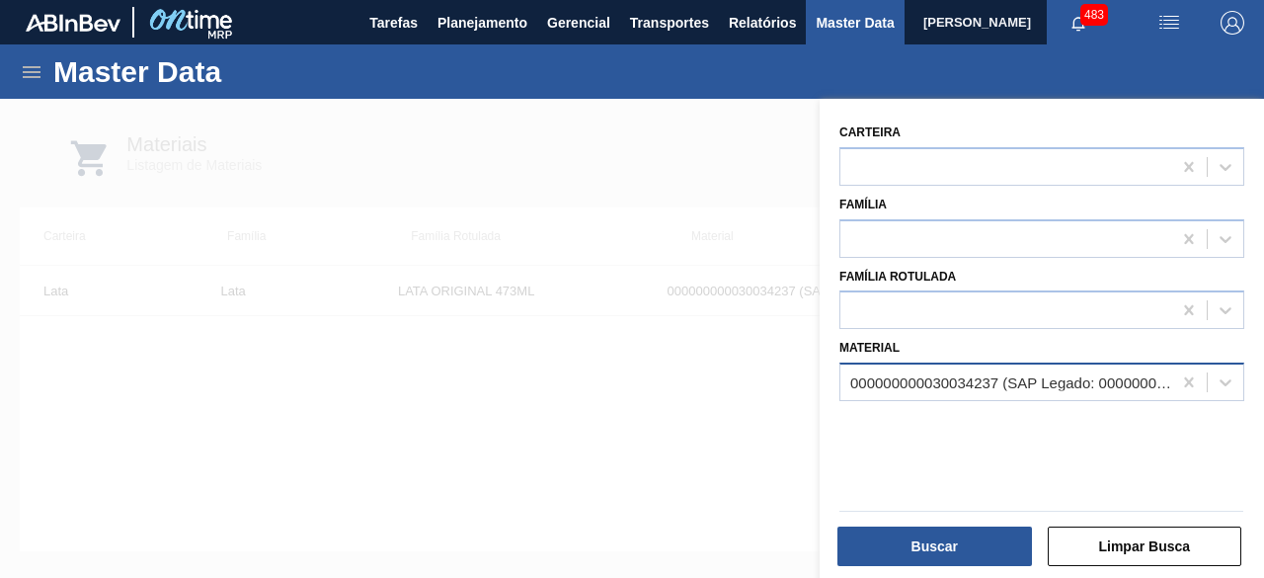
click at [988, 380] on div "000000000030034237 (SAP Legado: 000000000050847079) - LATA AL ORIGINAL 473ML BR…" at bounding box center [1011, 382] width 323 height 17
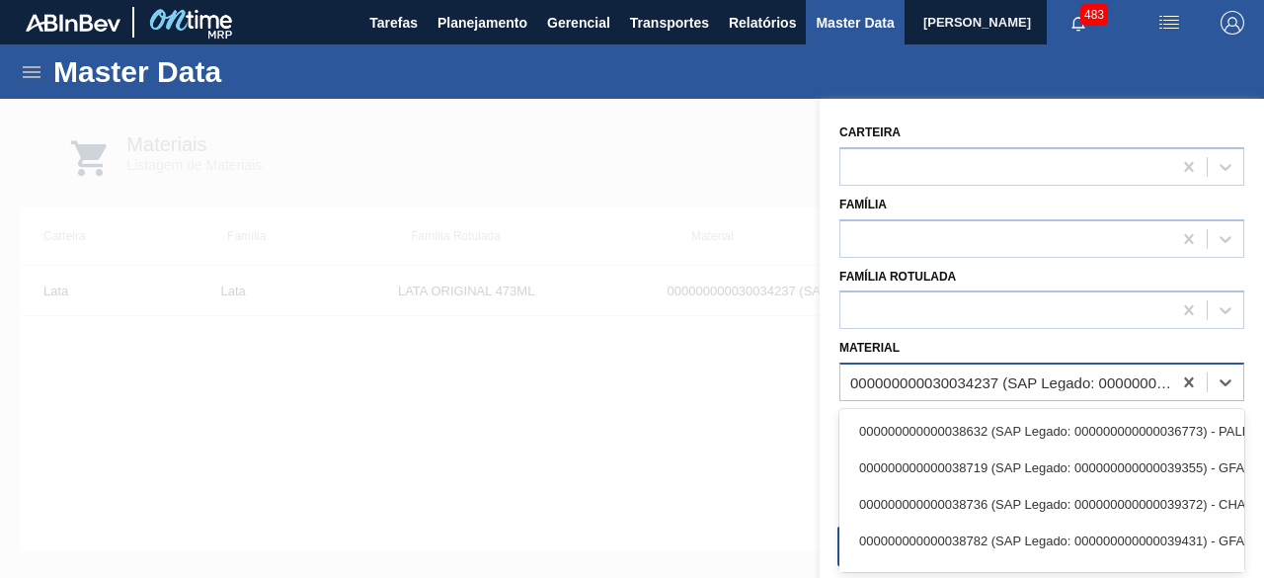
paste input "30034235"
type input "30034235"
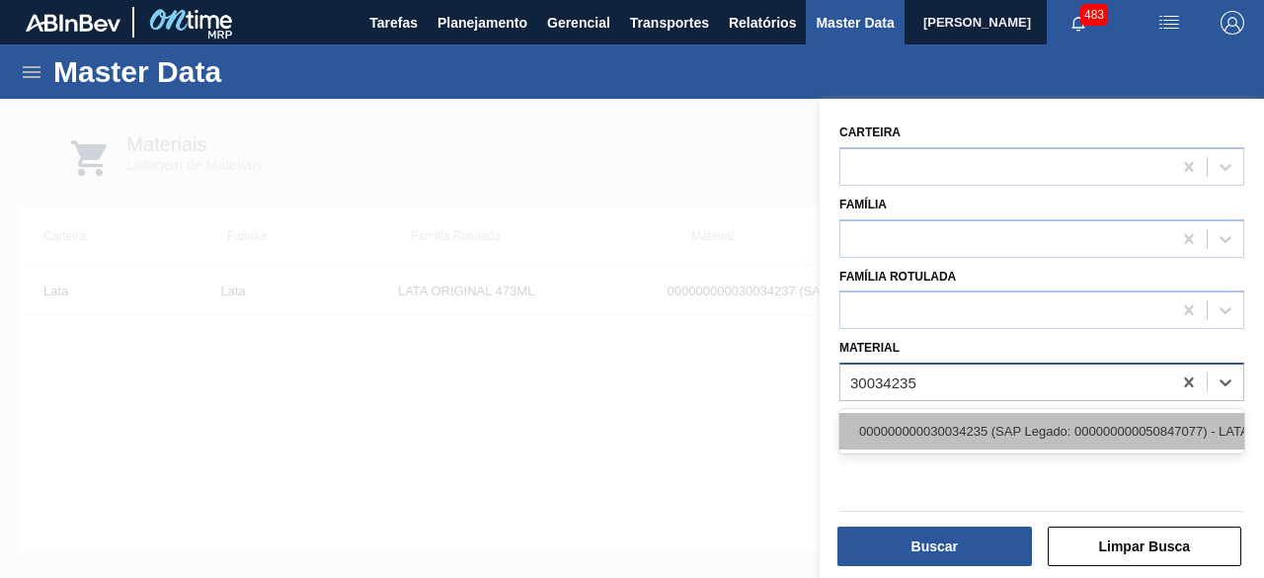
click at [986, 423] on div "000000000030034235 (SAP Legado: 000000000050847077) - LATA AL ORIGINAL 269ML MP…" at bounding box center [1041, 431] width 405 height 37
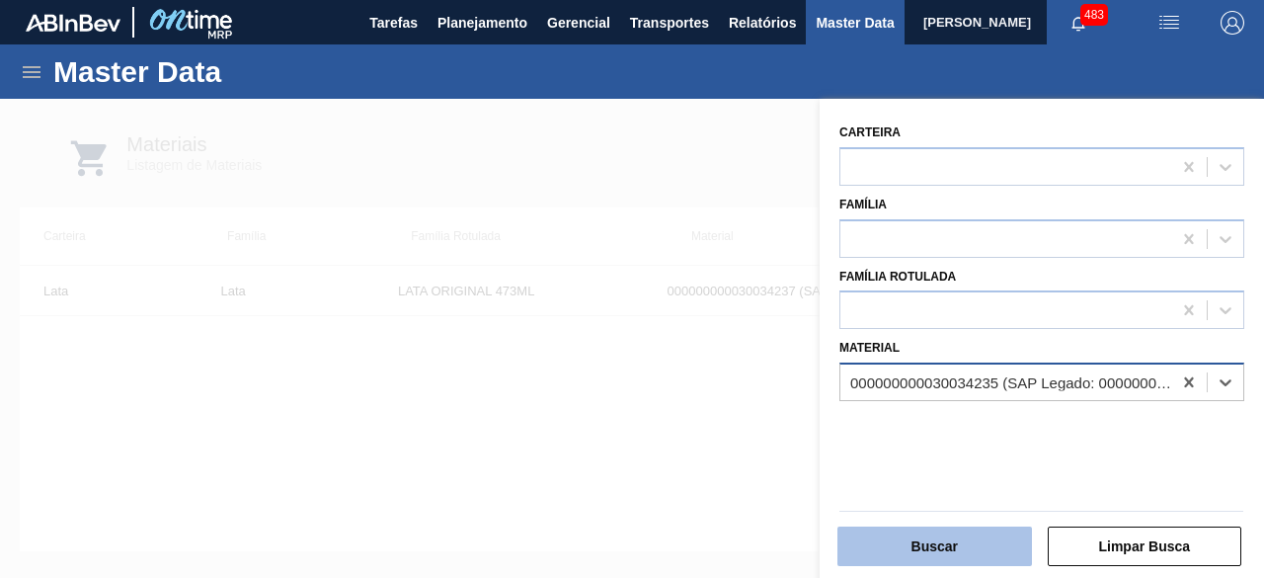
click at [965, 544] on button "Buscar" at bounding box center [934, 546] width 195 height 40
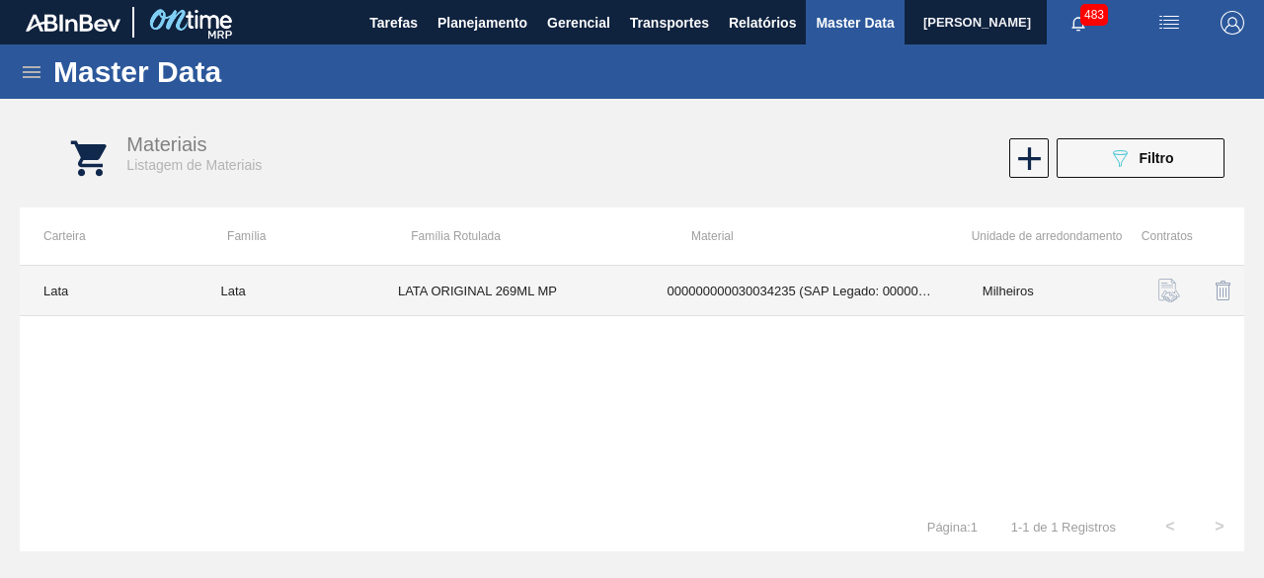
click at [622, 295] on td "LATA ORIGINAL 269ML MP" at bounding box center [509, 291] width 270 height 50
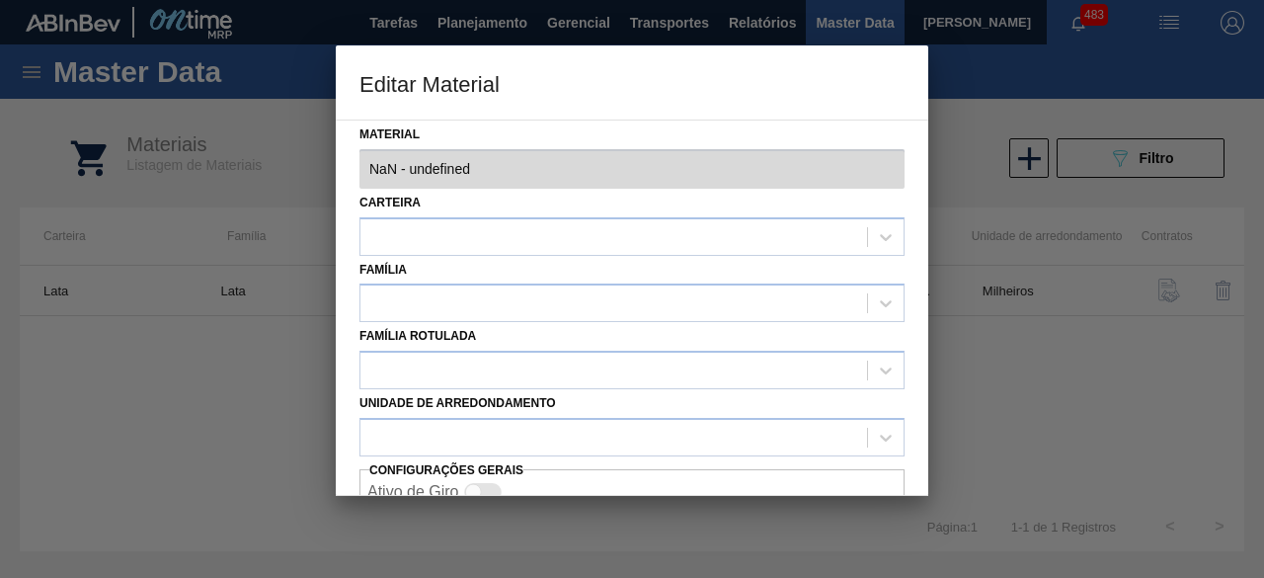
type input "30034235 - 000000000030034235 (SAP Legado: 000000000050847077) - LATA AL ORIGIN…"
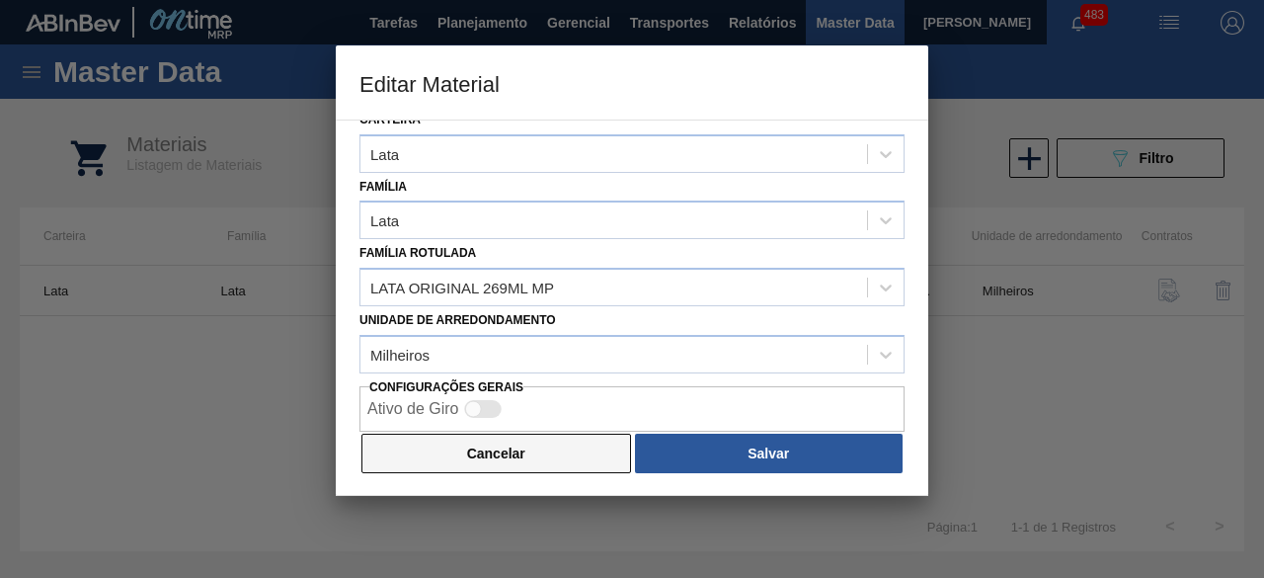
click at [519, 451] on button "Cancelar" at bounding box center [496, 454] width 270 height 40
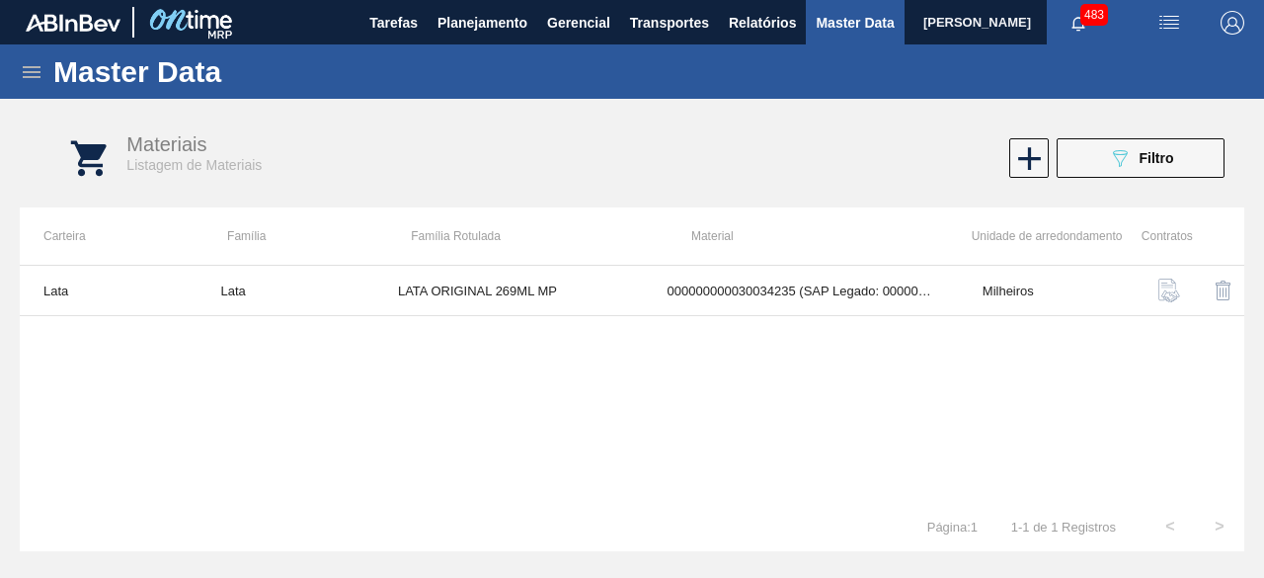
click at [1159, 18] on img "button" at bounding box center [1169, 23] width 24 height 24
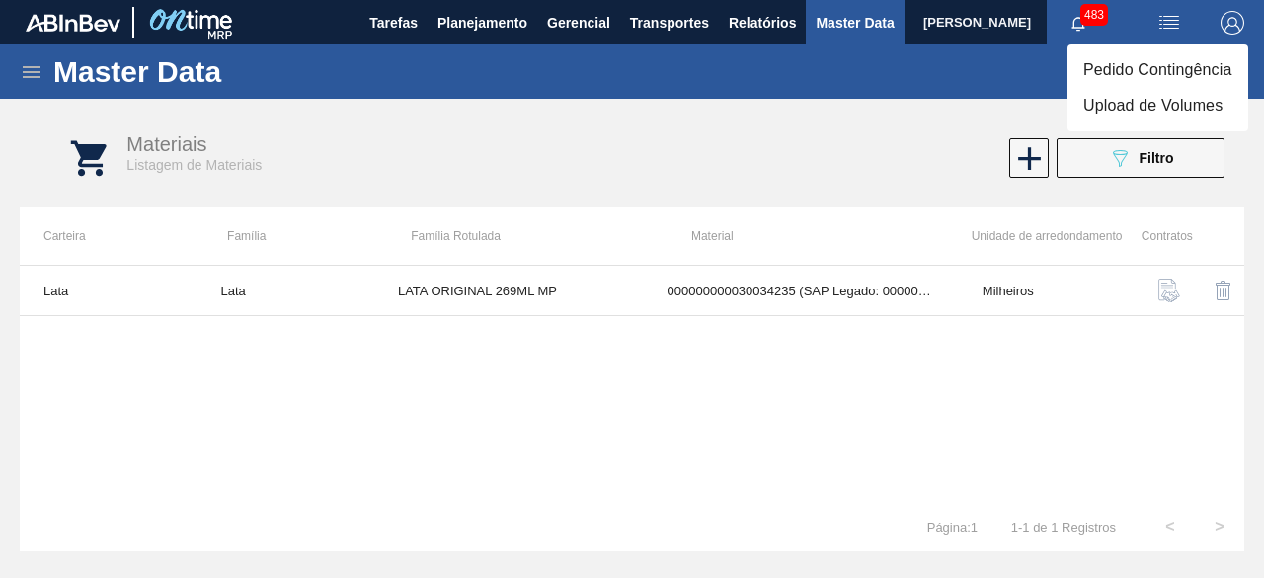
click at [1120, 102] on li "Upload de Volumes" at bounding box center [1158, 106] width 181 height 36
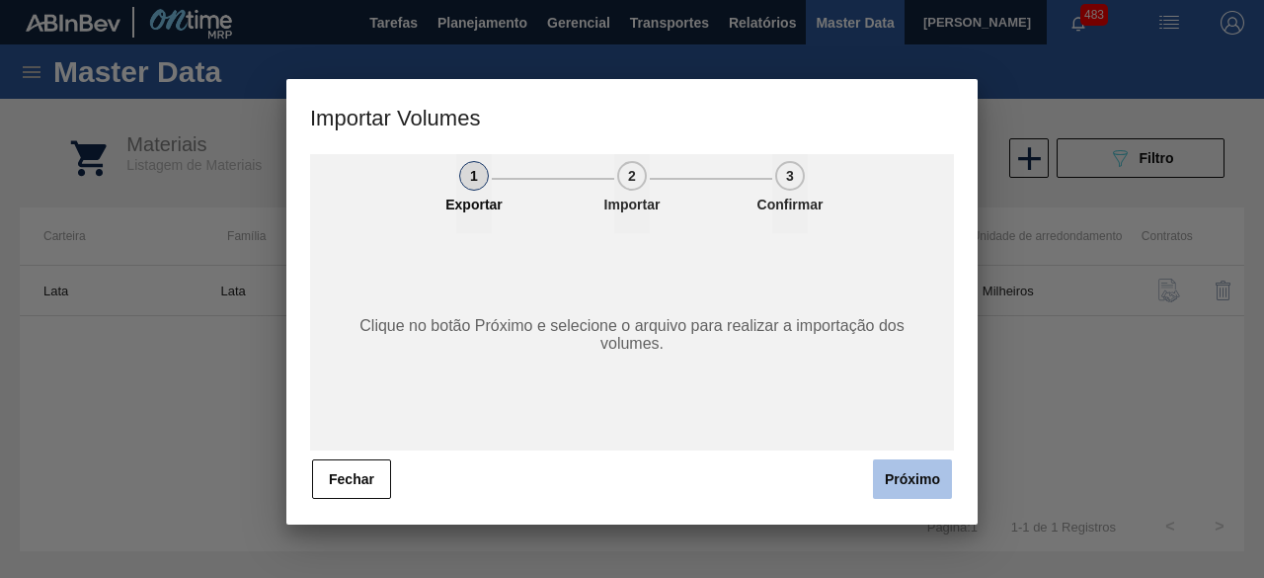
click at [920, 485] on button "Próximo" at bounding box center [912, 479] width 79 height 40
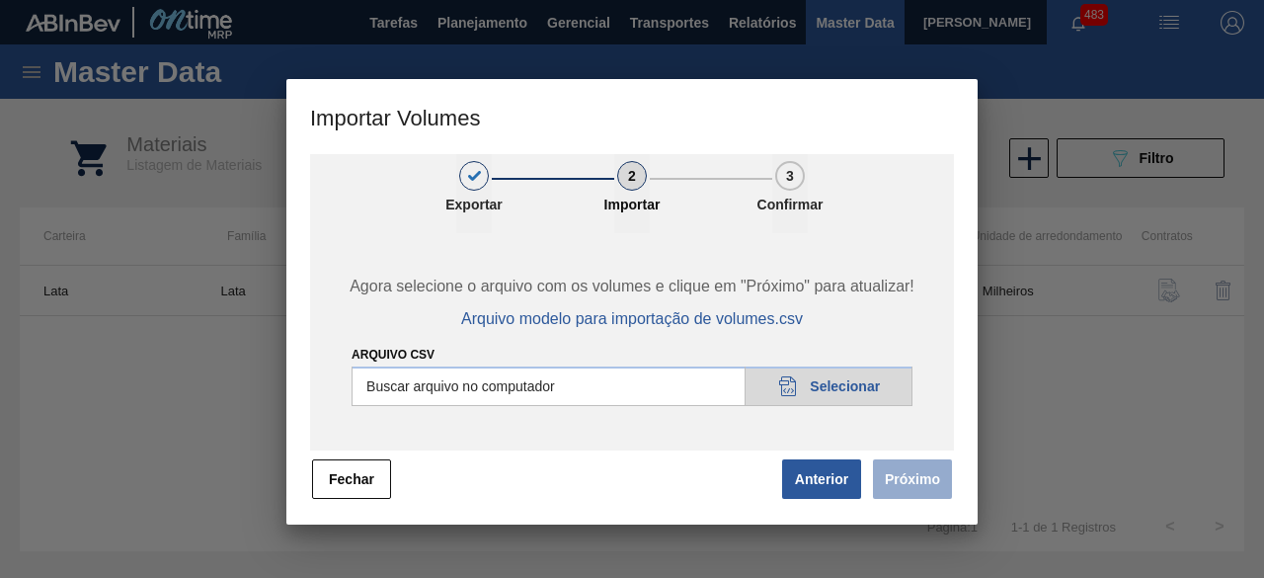
click at [855, 392] on input "Arquivo csv" at bounding box center [632, 386] width 561 height 40
type input "C:\fakepath\Subida Ball D0 + D3 13.08.csv"
click at [931, 483] on button "Próximo" at bounding box center [912, 479] width 79 height 40
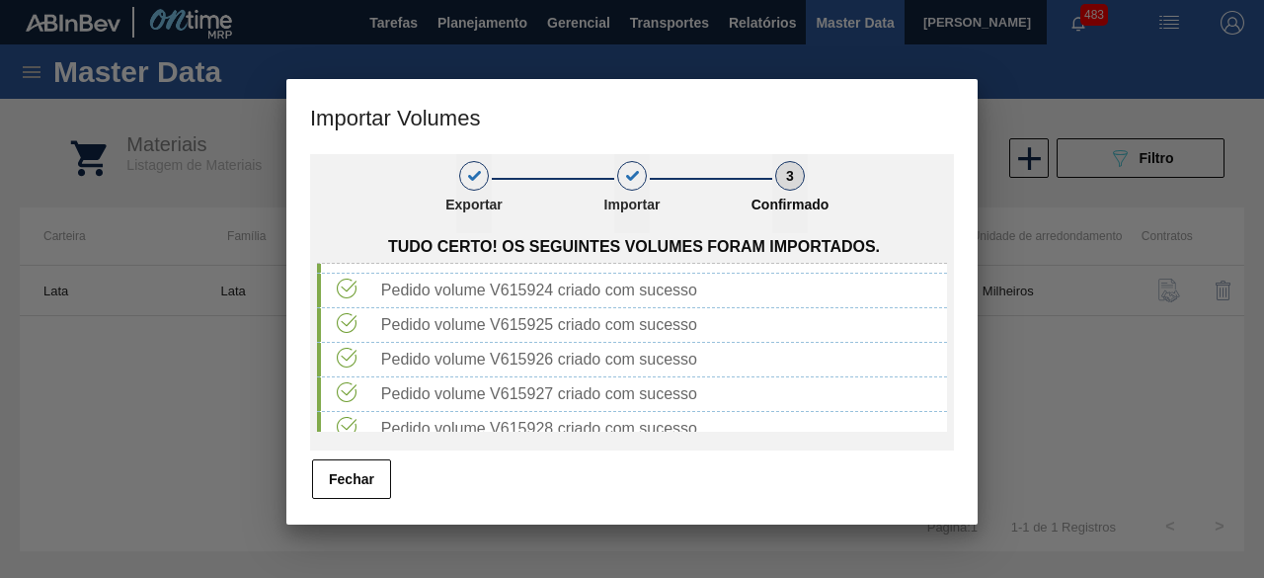
scroll to position [2365, 0]
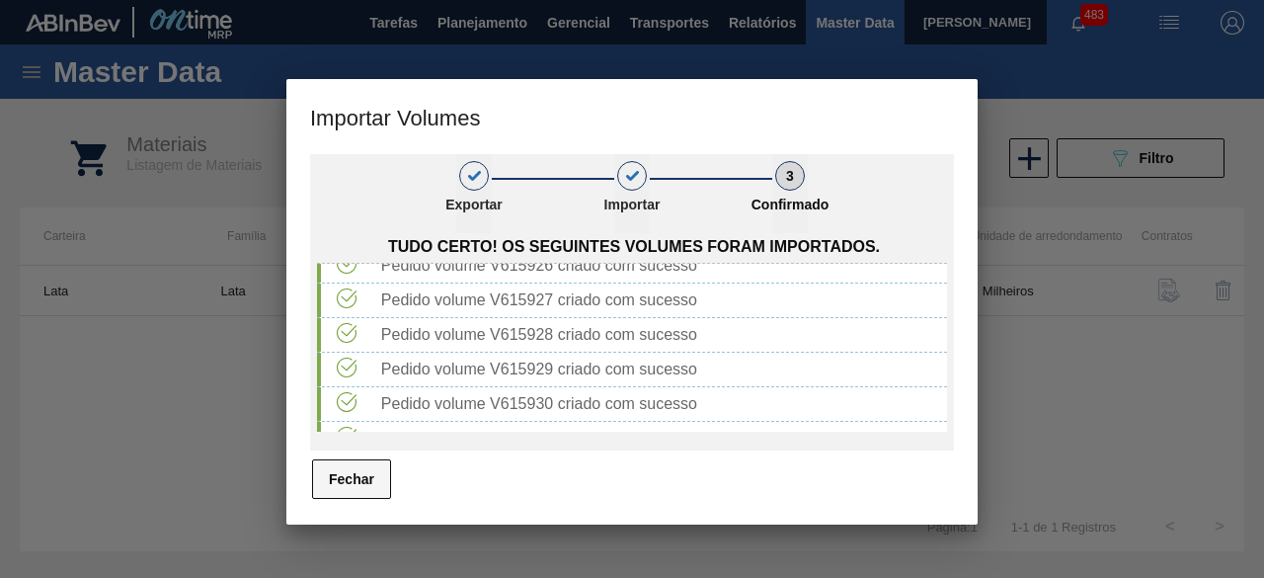
click at [344, 476] on button "Fechar" at bounding box center [351, 479] width 79 height 40
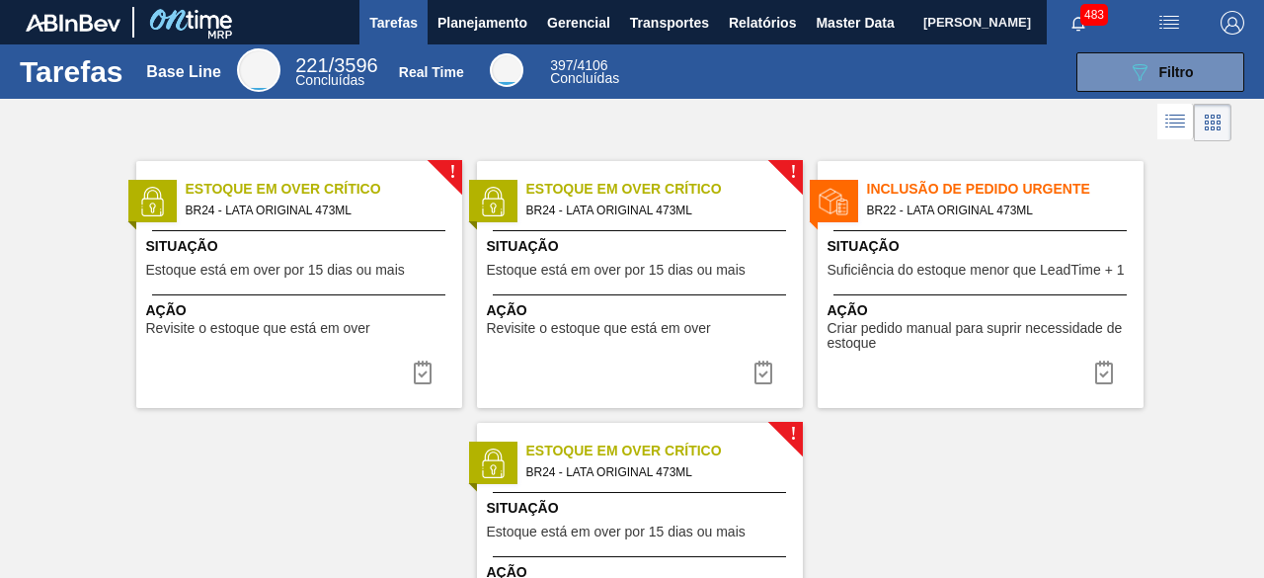
click at [923, 28] on span "[PERSON_NAME]" at bounding box center [977, 22] width 108 height 44
click at [843, 19] on span "Master Data" at bounding box center [855, 23] width 78 height 24
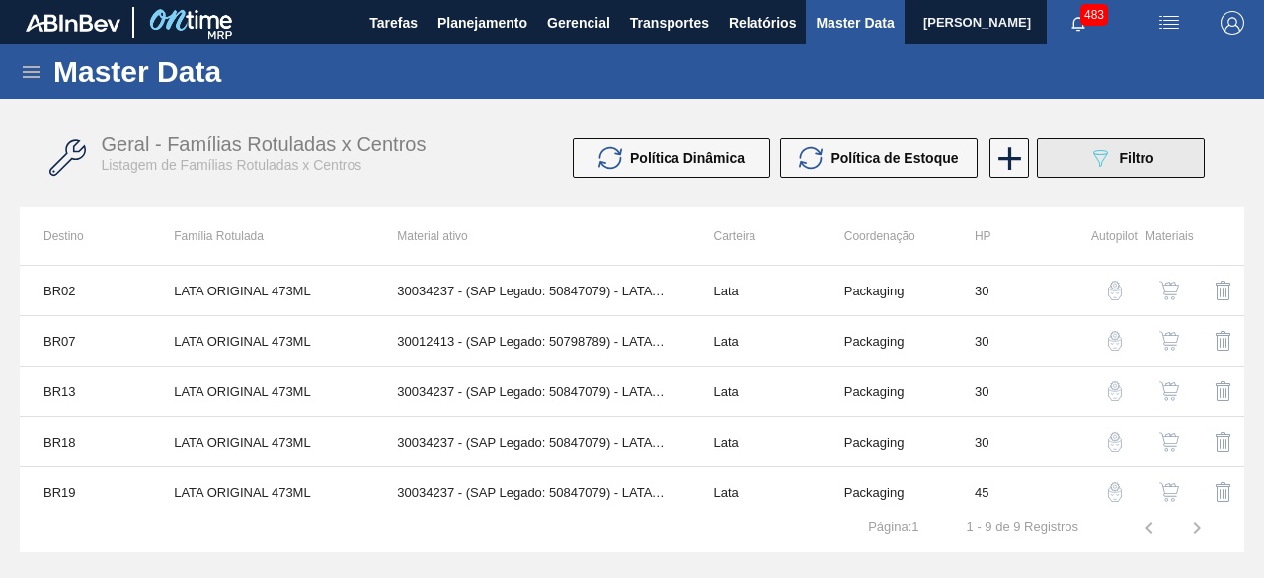
click at [1115, 157] on div "089F7B8B-B2A5-4AFE-B5C0-19BA573D28AC Filtro" at bounding box center [1121, 158] width 66 height 24
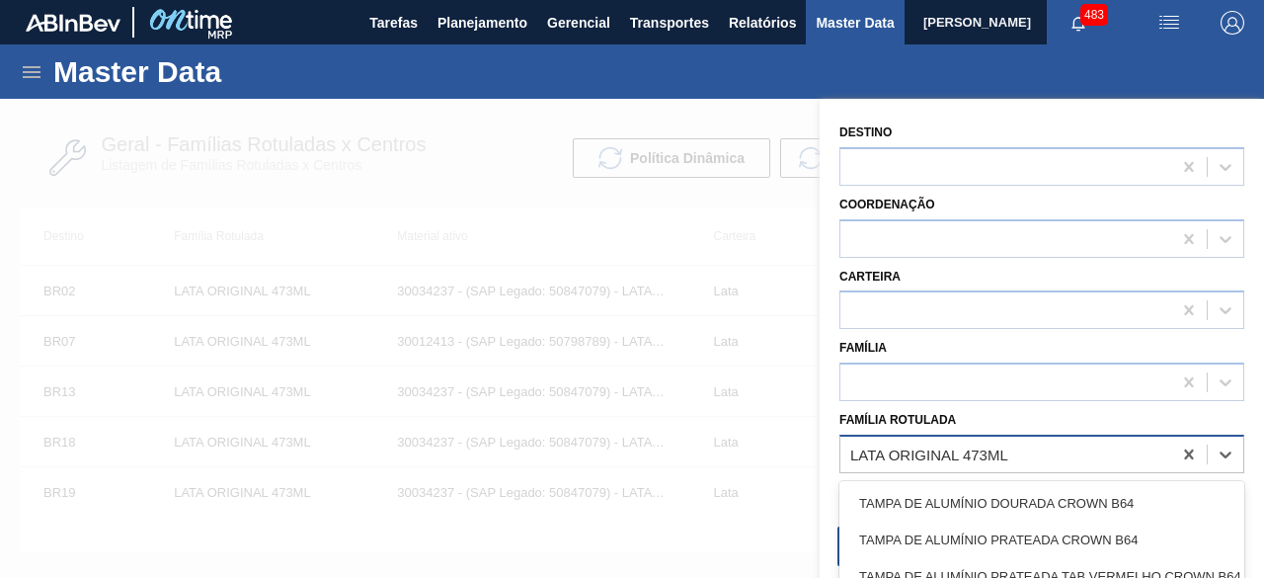
click at [892, 445] on div "LATA ORIGINAL 473ML" at bounding box center [929, 453] width 158 height 17
paste Rotulada "LATA SPATEN 350ML SLEEK"
type Rotulada "LATA SPATEN 350ML SLEEK"
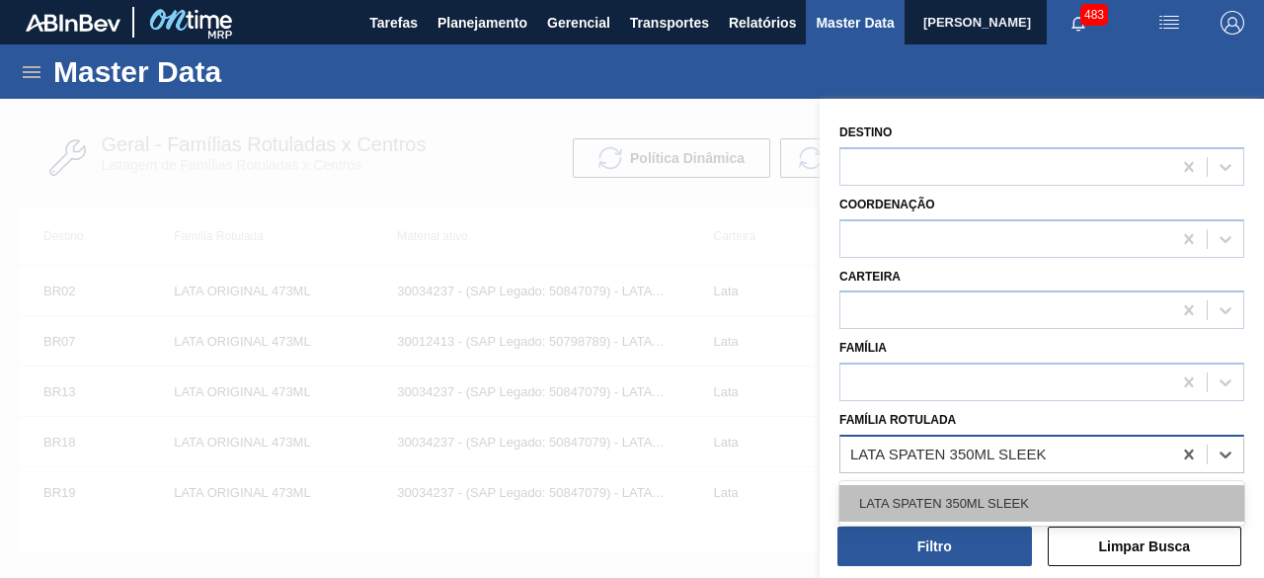
click at [916, 506] on div "LATA SPATEN 350ML SLEEK" at bounding box center [1041, 503] width 405 height 37
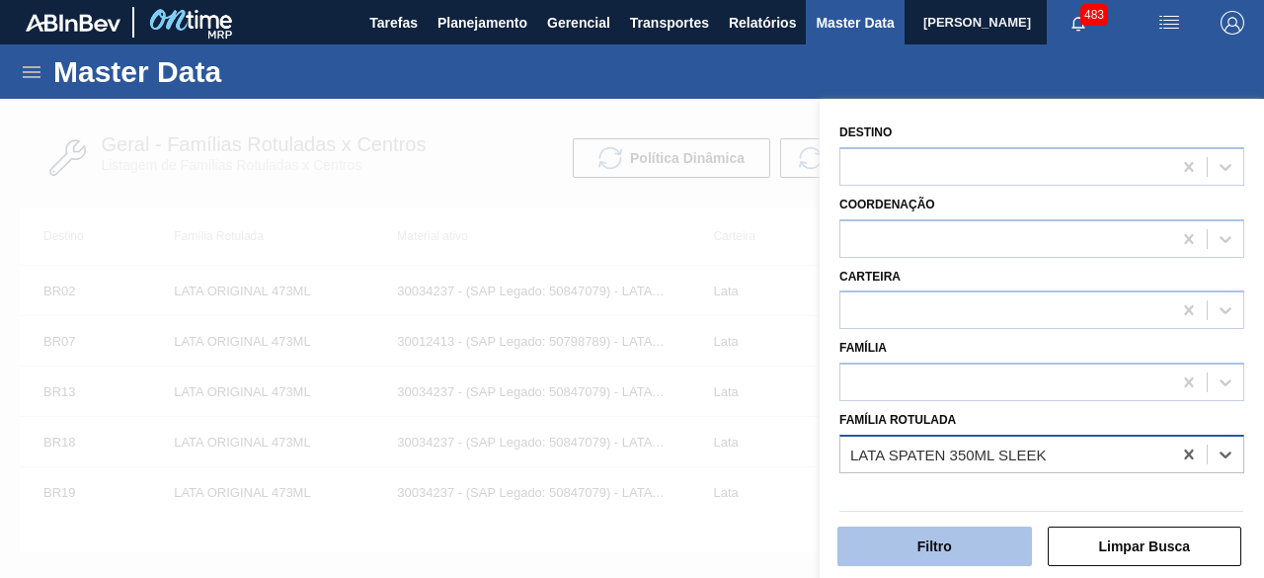
click at [926, 539] on button "Filtro" at bounding box center [934, 546] width 195 height 40
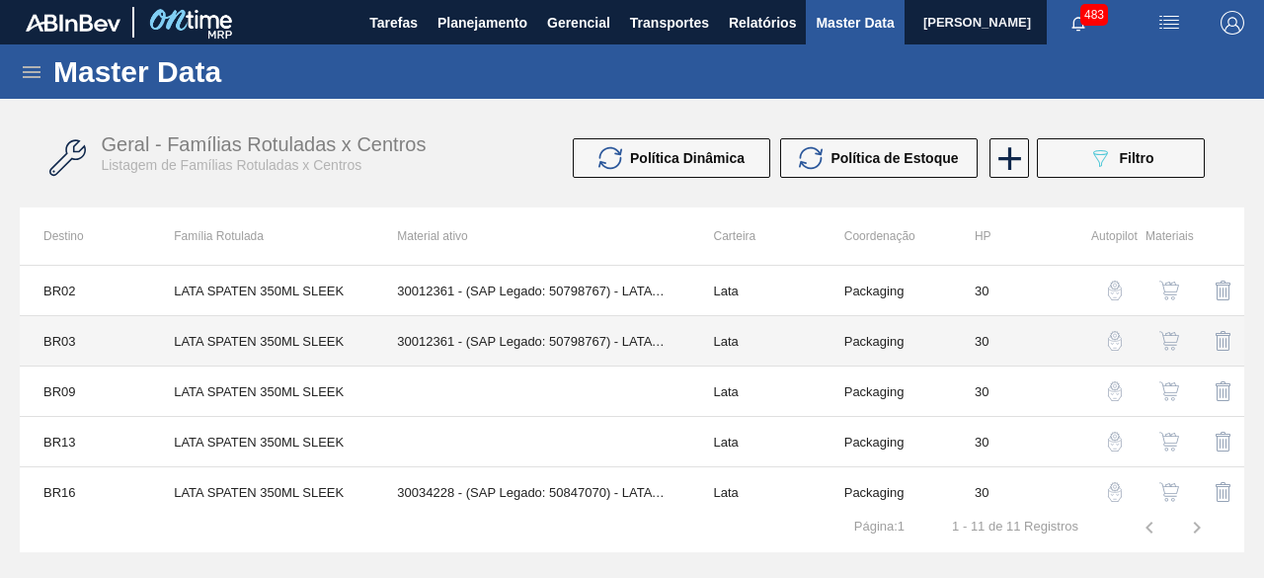
scroll to position [99, 0]
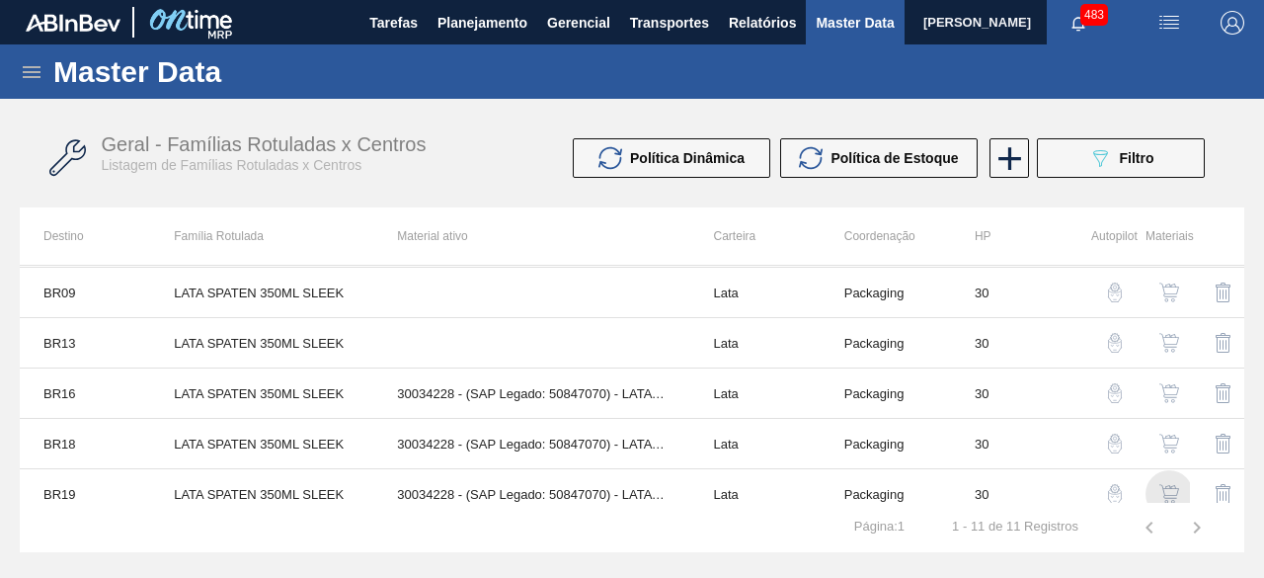
click at [1165, 494] on img "button" at bounding box center [1169, 494] width 20 height 20
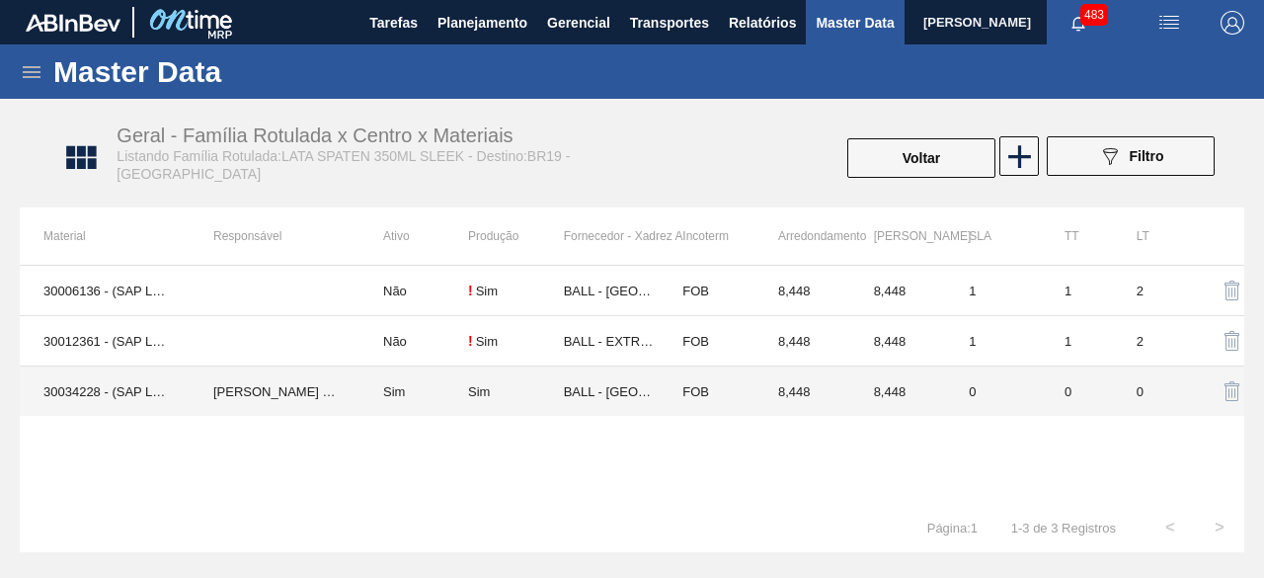
click at [319, 396] on td "IGOR FERREIRA MOURA" at bounding box center [275, 391] width 170 height 50
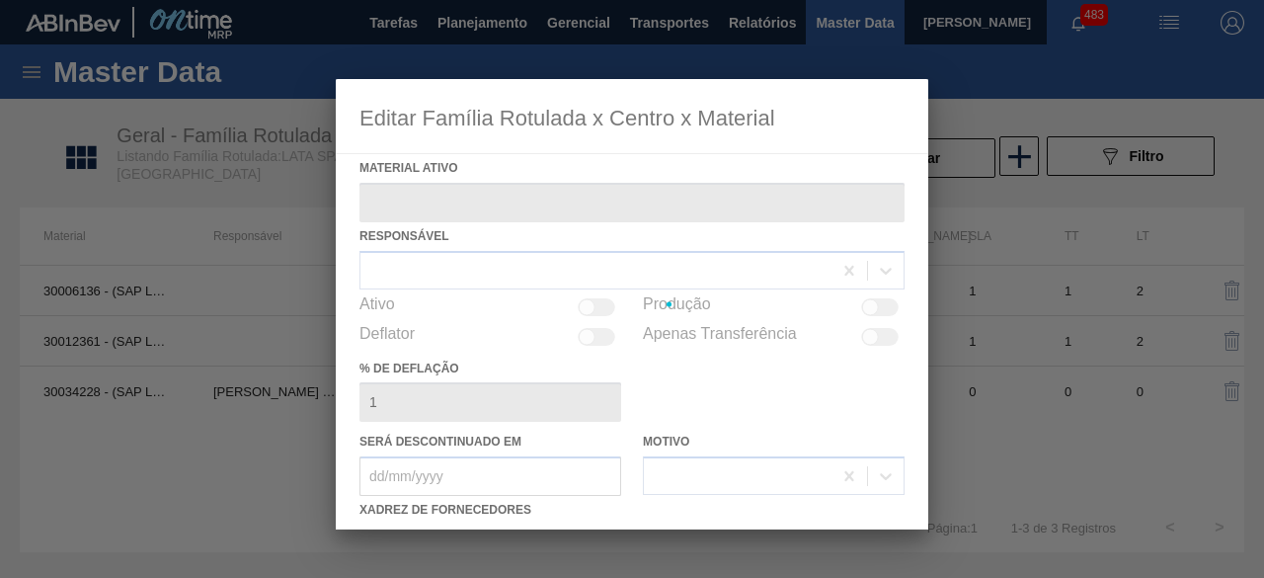
type ativo "30034228 - (SAP Legado: 50847070) - LATA AL SPATEN 350ML SLK BRILHO"
checkbox input "true"
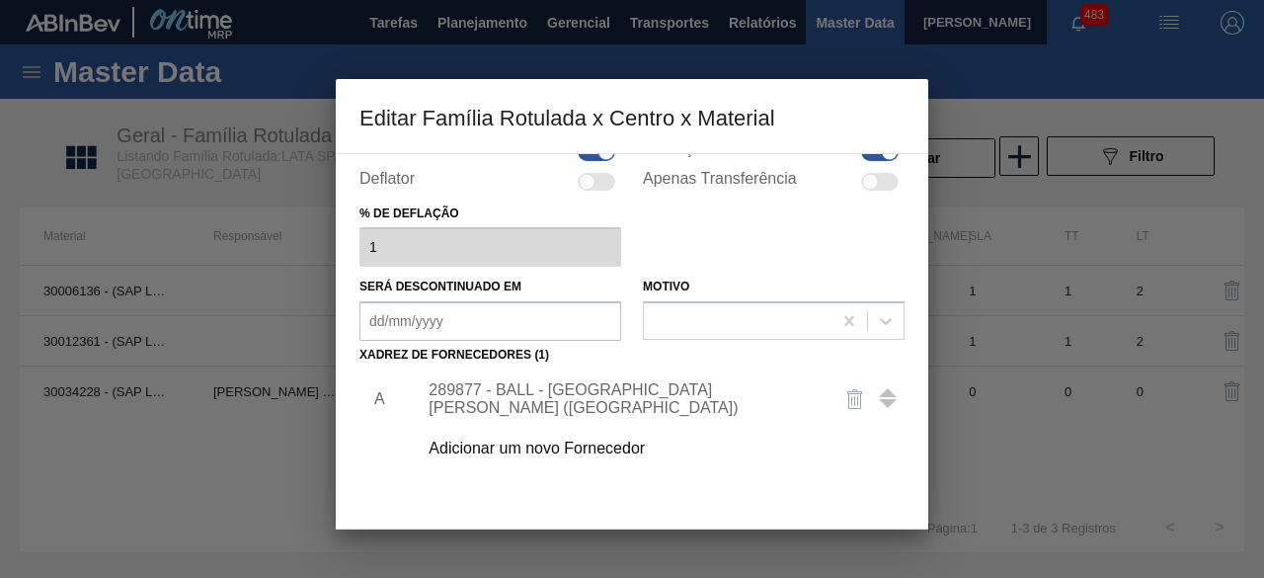
scroll to position [198, 0]
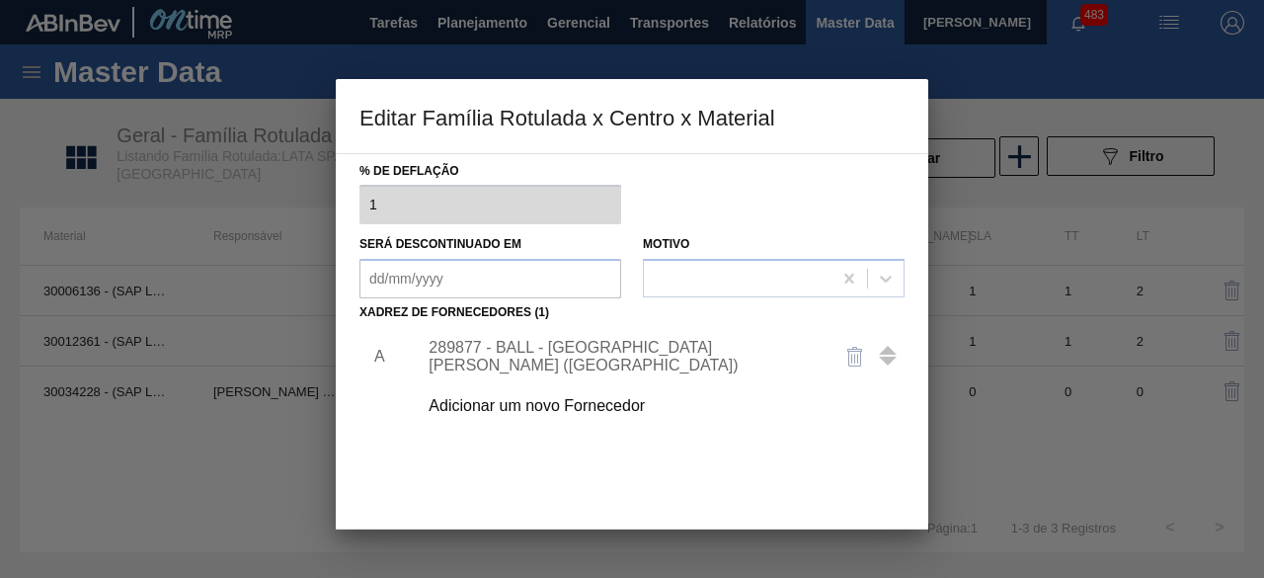
click at [630, 407] on div "Adicionar um novo Fornecedor" at bounding box center [622, 406] width 387 height 18
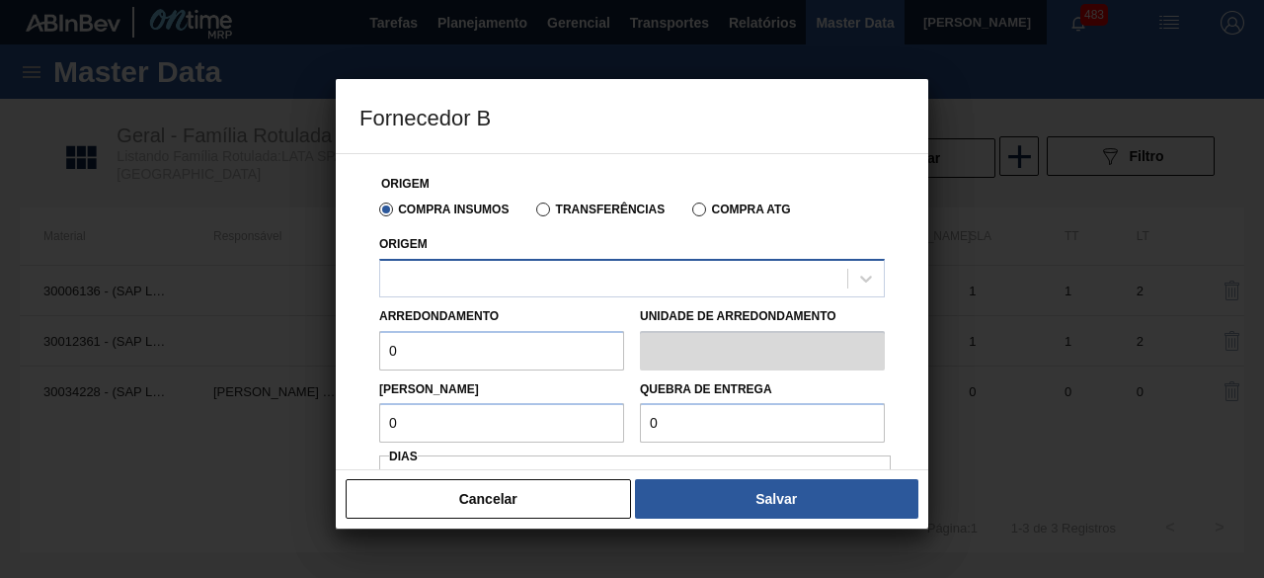
click at [696, 285] on div at bounding box center [613, 278] width 467 height 29
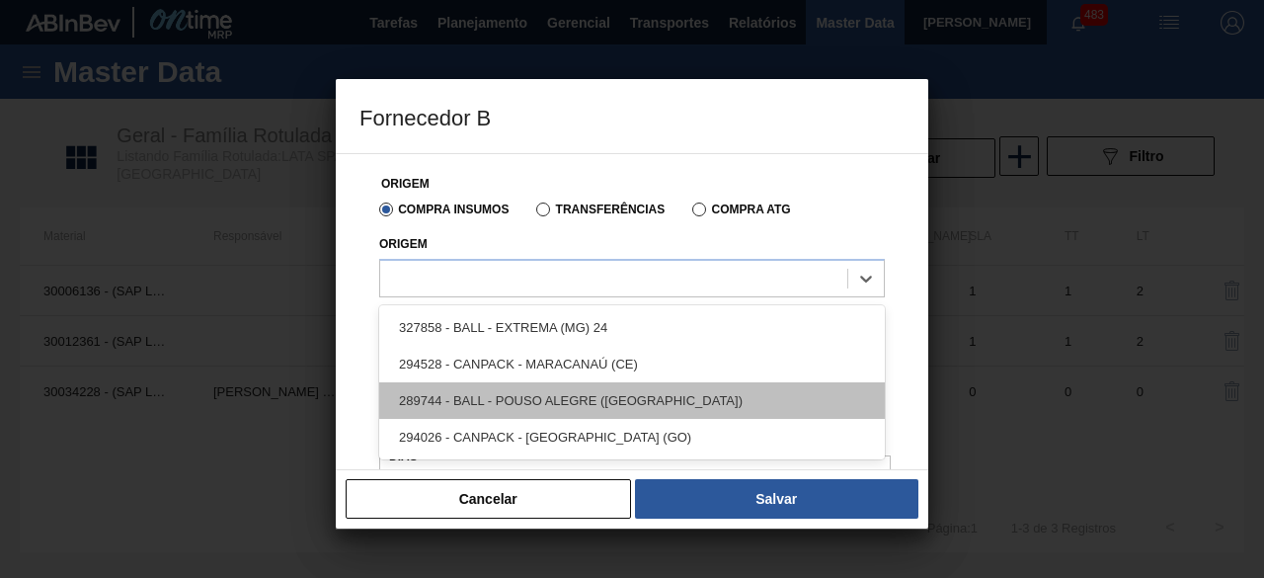
click at [637, 400] on div "289744 - BALL - POUSO ALEGRE (MG)" at bounding box center [632, 400] width 506 height 37
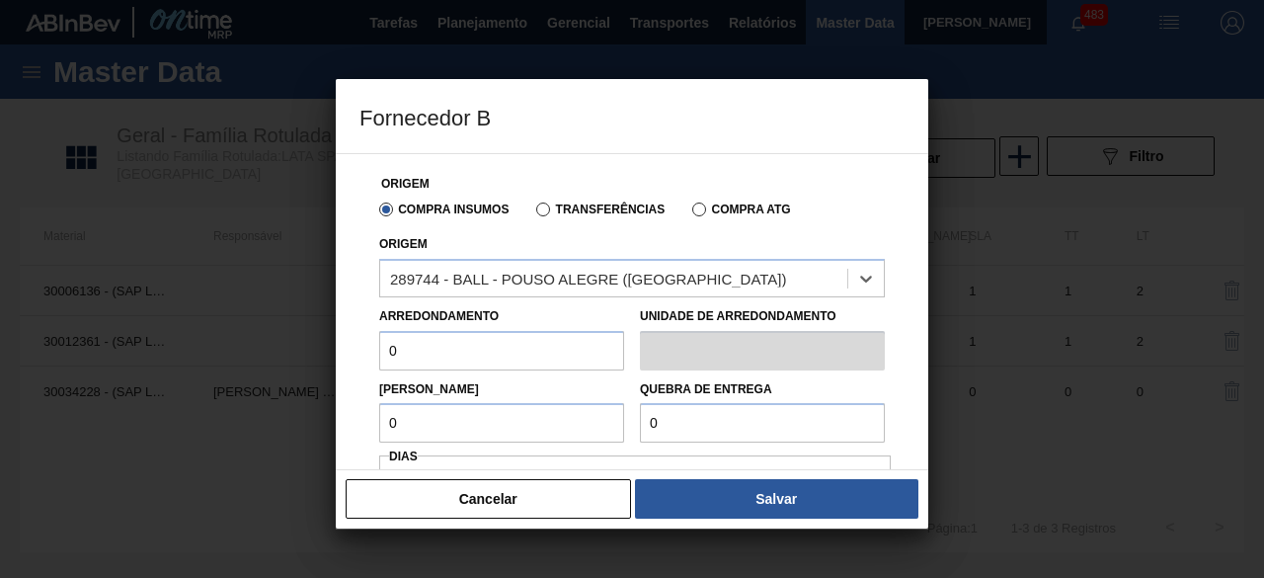
click at [576, 355] on input "0" at bounding box center [501, 351] width 245 height 40
type input "8,448"
click at [571, 425] on input "0" at bounding box center [501, 423] width 245 height 40
type input "8,448"
click at [732, 414] on input "0" at bounding box center [762, 423] width 245 height 40
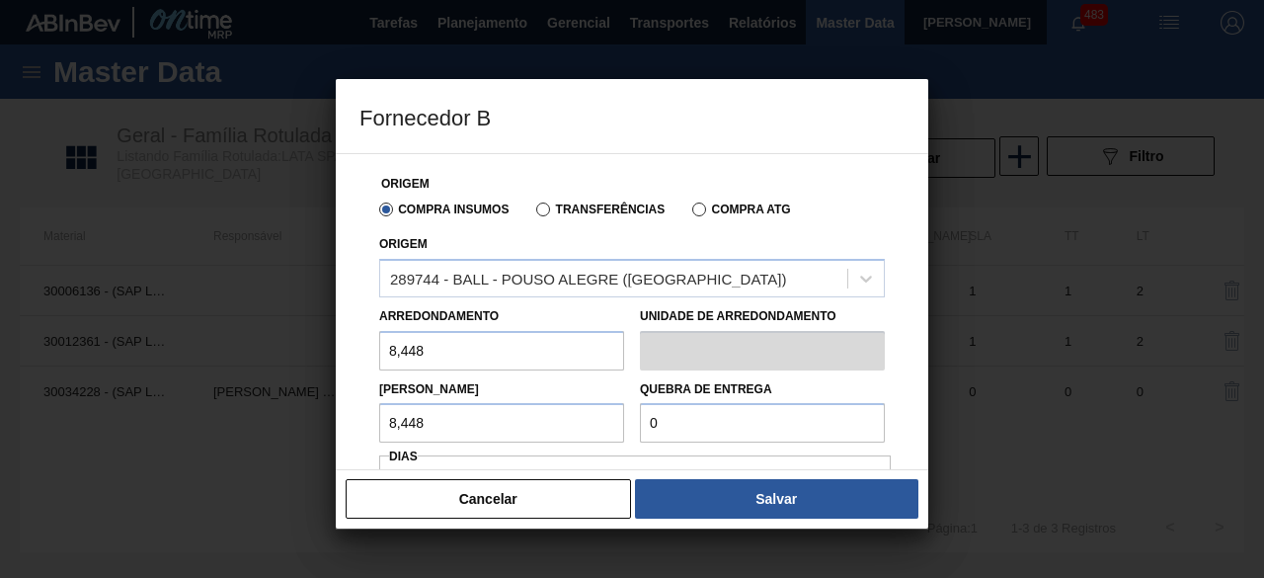
paste input "168,96"
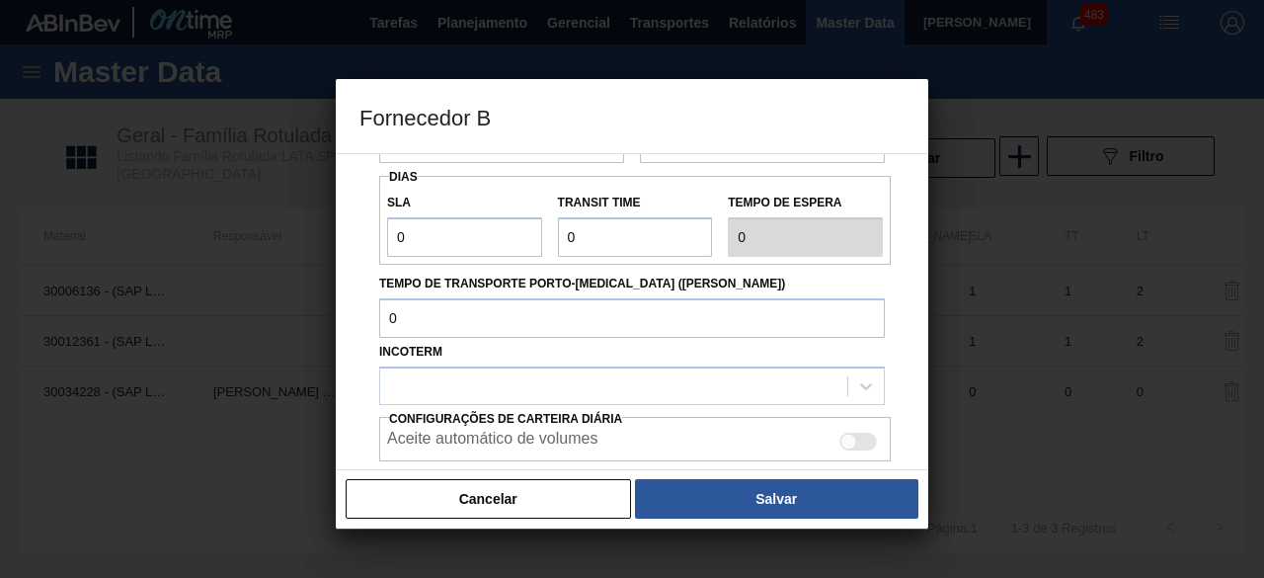
scroll to position [296, 0]
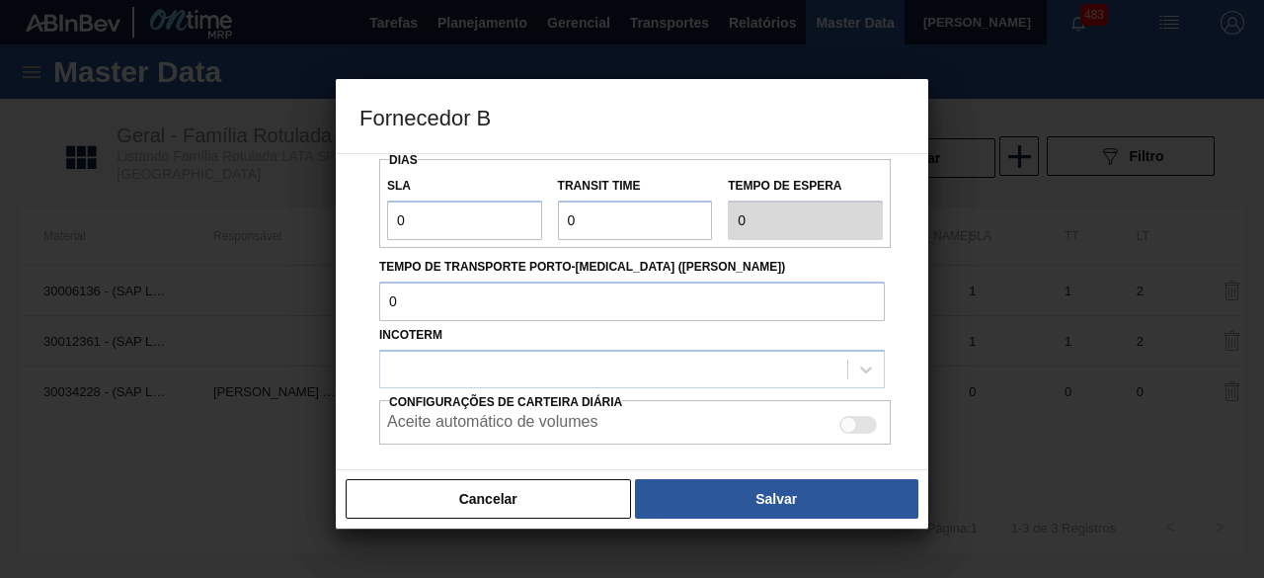
type input "168,96"
drag, startPoint x: 452, startPoint y: 220, endPoint x: 454, endPoint y: 240, distance: 19.8
click at [452, 220] on input "0" at bounding box center [464, 220] width 155 height 40
type input "01"
type input "1"
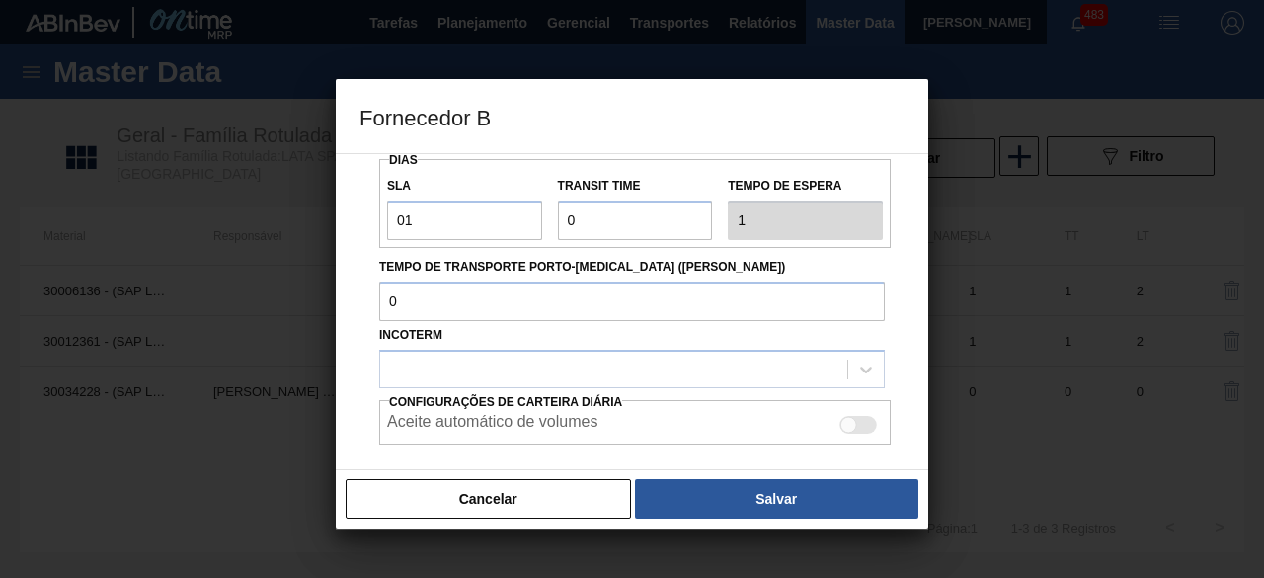
drag, startPoint x: 552, startPoint y: 232, endPoint x: 595, endPoint y: 227, distance: 42.8
click at [553, 232] on div "Transit Time" at bounding box center [635, 206] width 171 height 68
click at [595, 227] on input "Transit Time" at bounding box center [635, 220] width 155 height 40
type input "01"
type input "2"
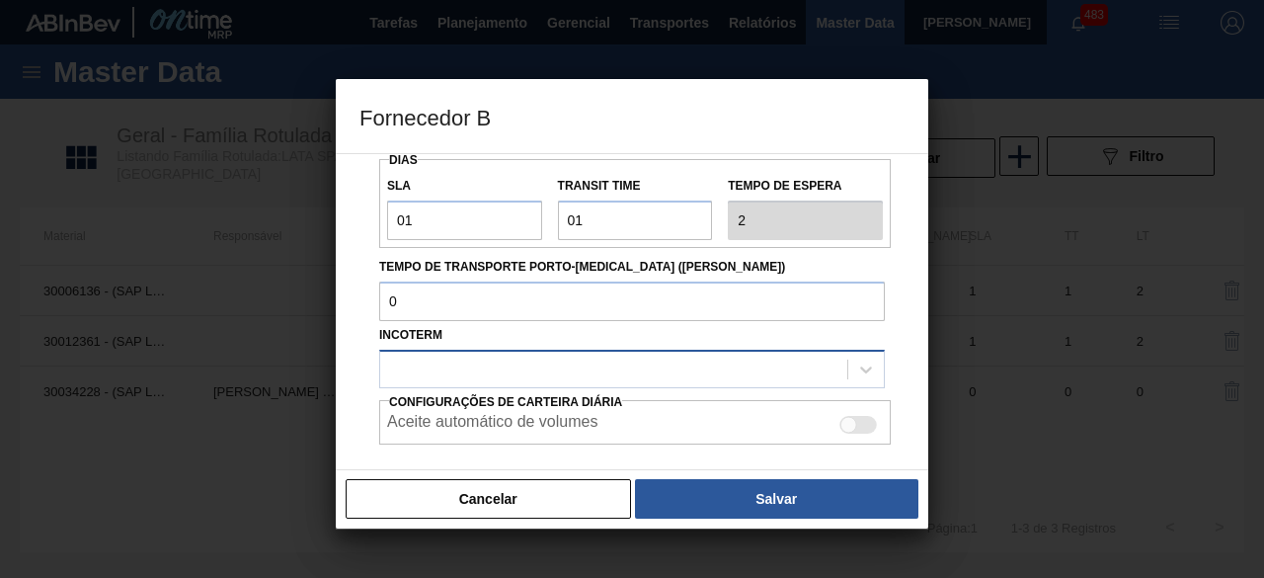
click at [581, 360] on div at bounding box center [613, 369] width 467 height 29
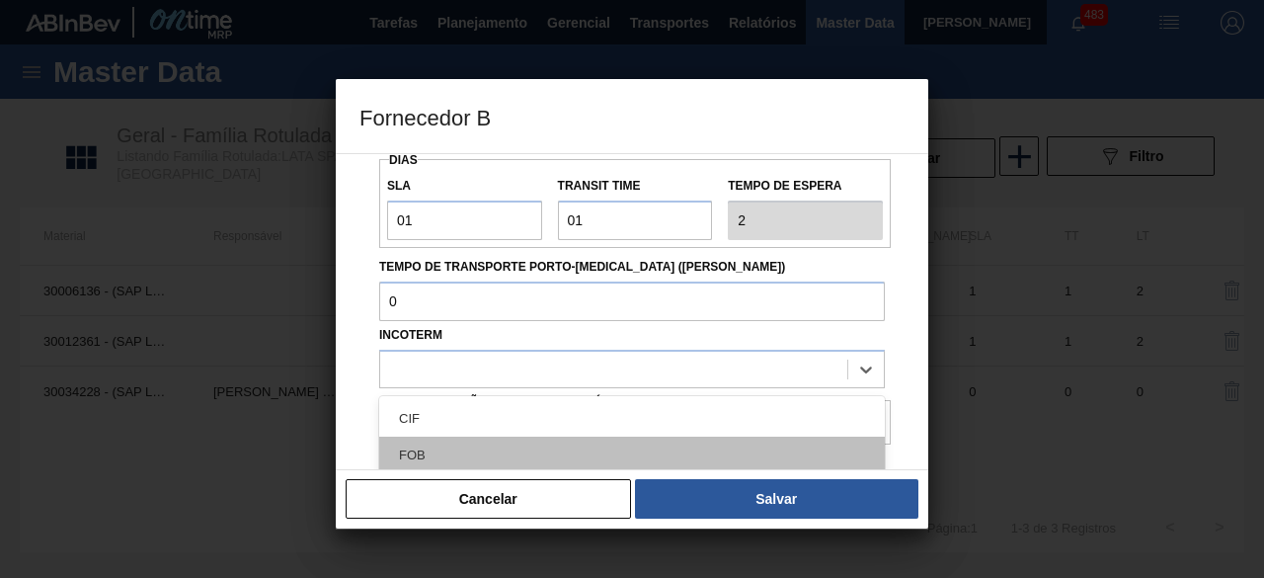
click at [581, 443] on div "FOB" at bounding box center [632, 454] width 506 height 37
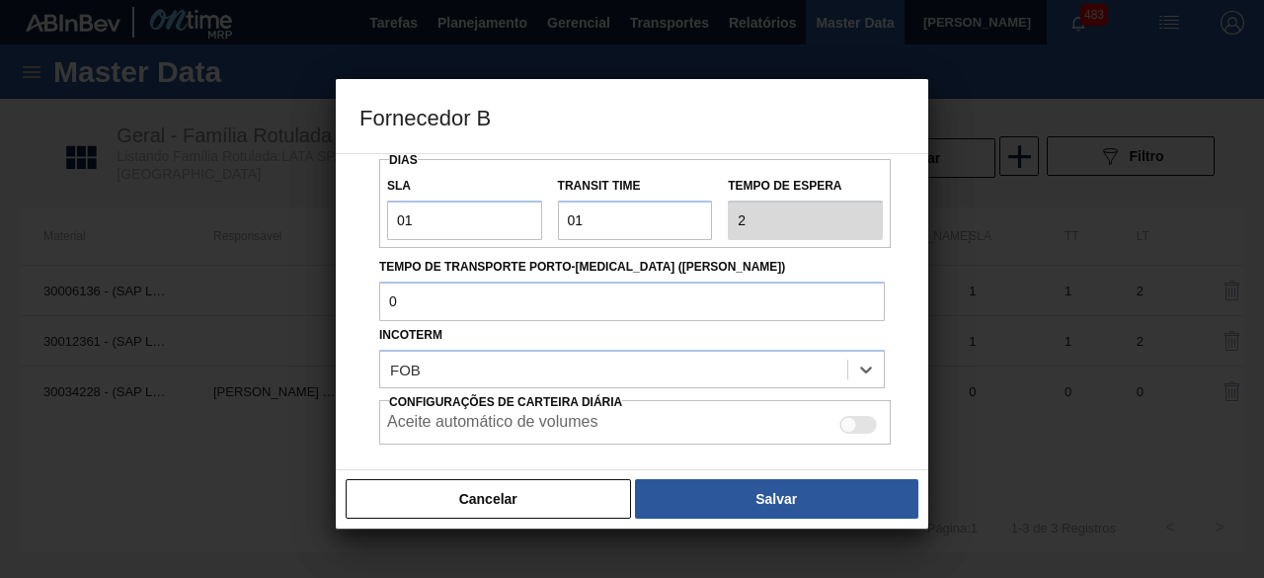
click at [857, 428] on div at bounding box center [858, 425] width 38 height 18
checkbox input "true"
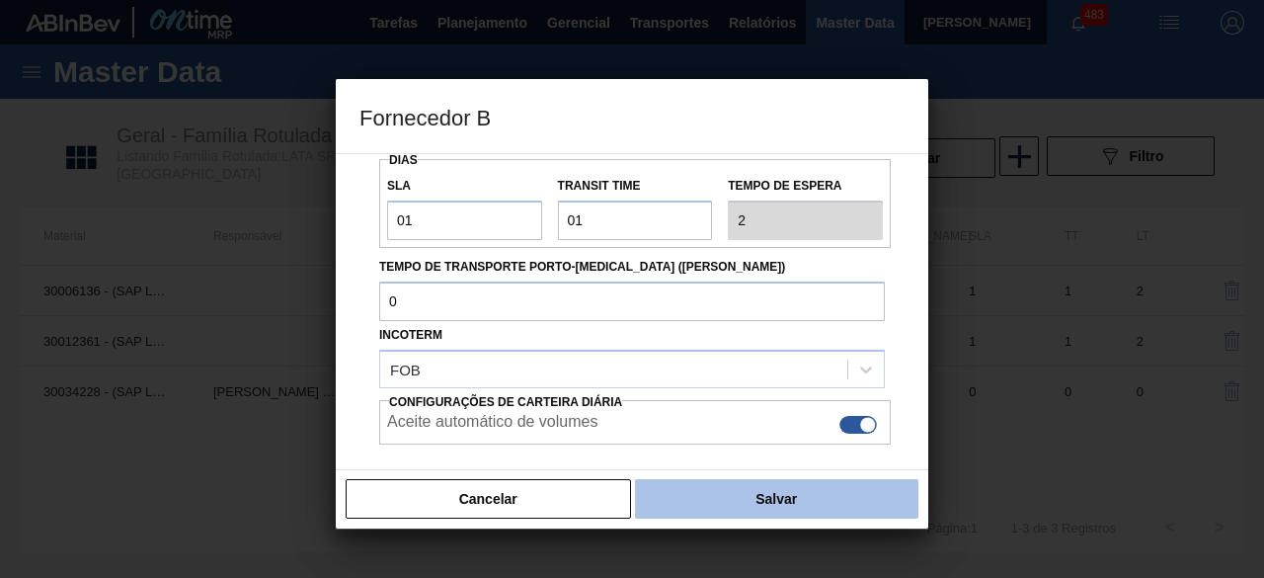
click at [851, 494] on button "Salvar" at bounding box center [776, 499] width 283 height 40
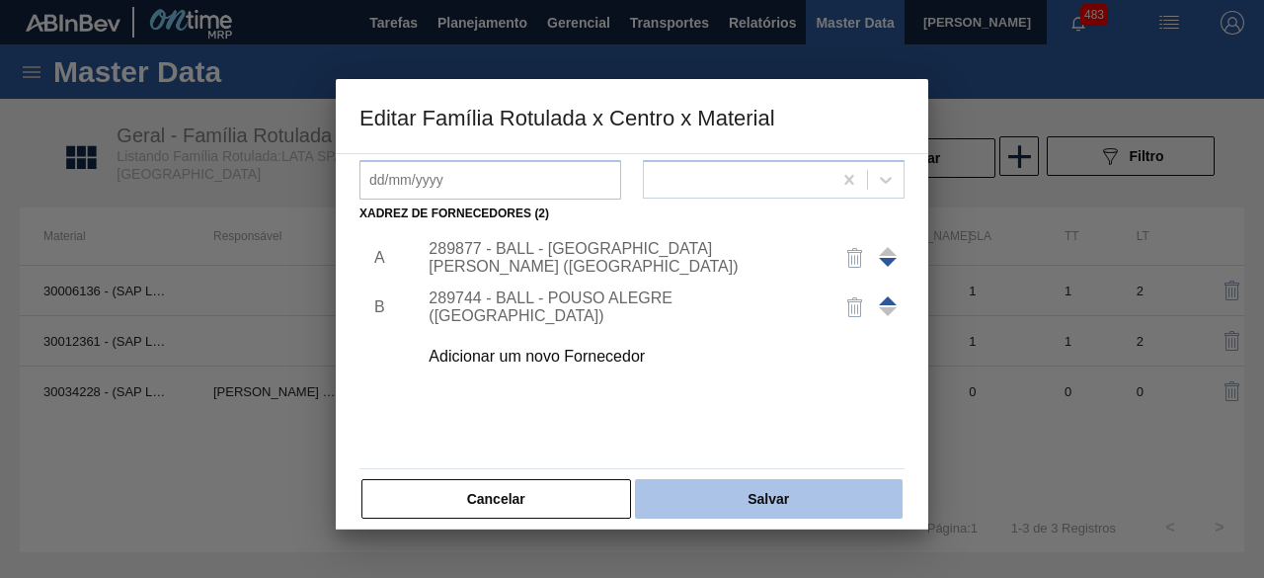
click at [801, 508] on button "Salvar" at bounding box center [769, 499] width 268 height 40
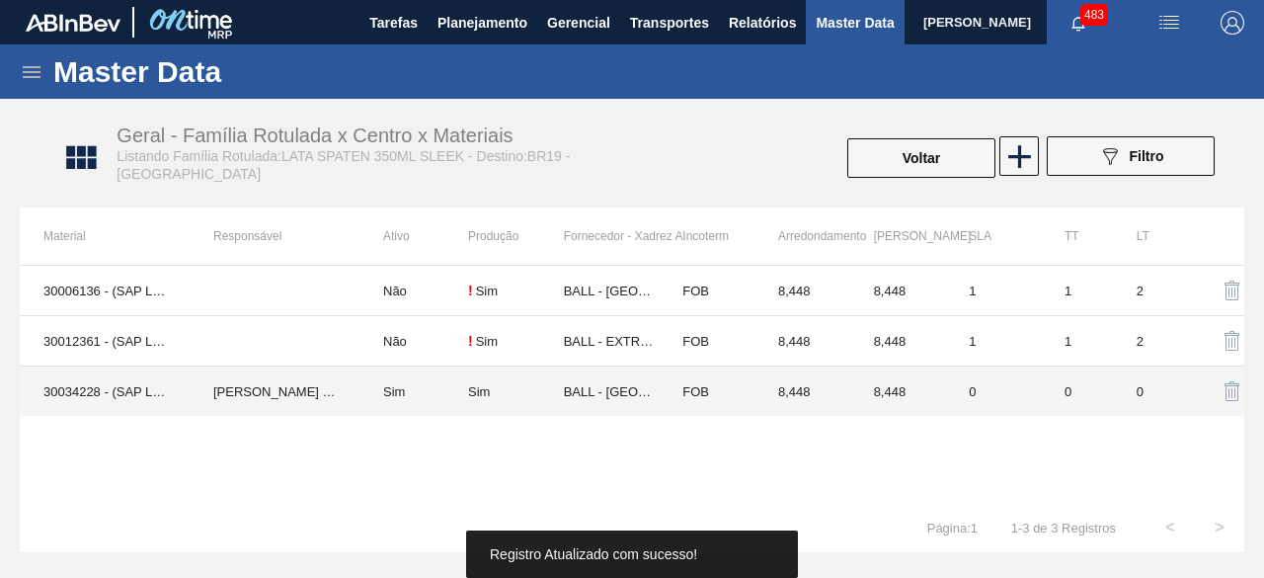
click at [405, 392] on td "Sim" at bounding box center [413, 391] width 109 height 50
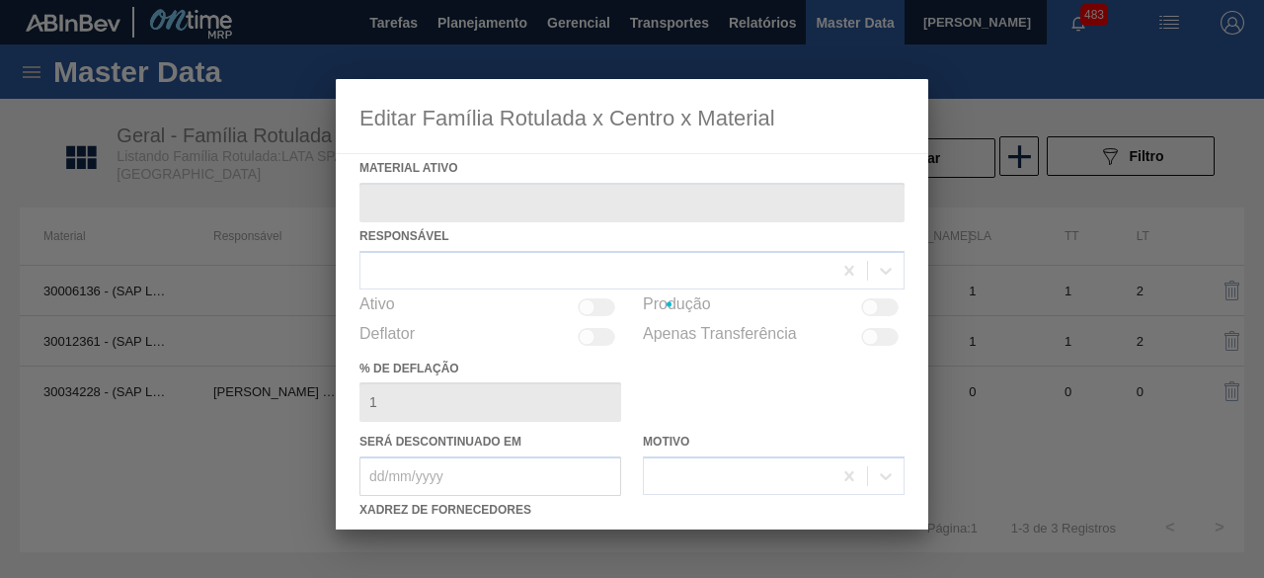
type ativo "30034228 - (SAP Legado: 50847070) - LATA AL SPATEN 350ML SLK BRILHO"
checkbox input "true"
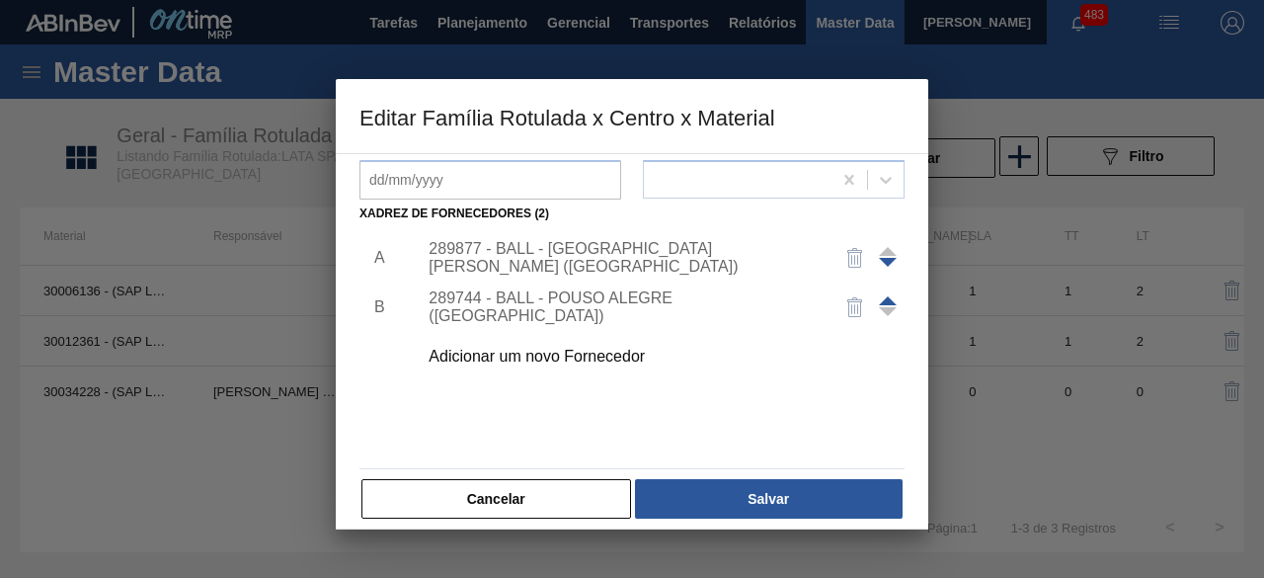
click at [716, 311] on div "289744 - BALL - POUSO ALEGRE (MG)" at bounding box center [622, 307] width 387 height 36
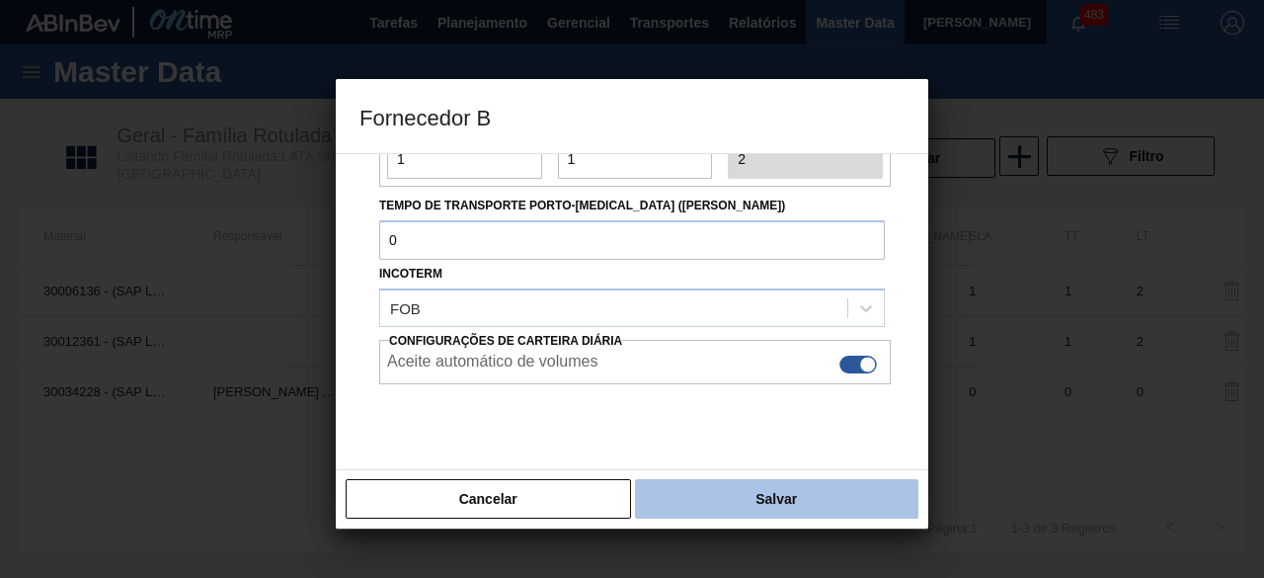
click at [739, 505] on button "Salvar" at bounding box center [776, 499] width 283 height 40
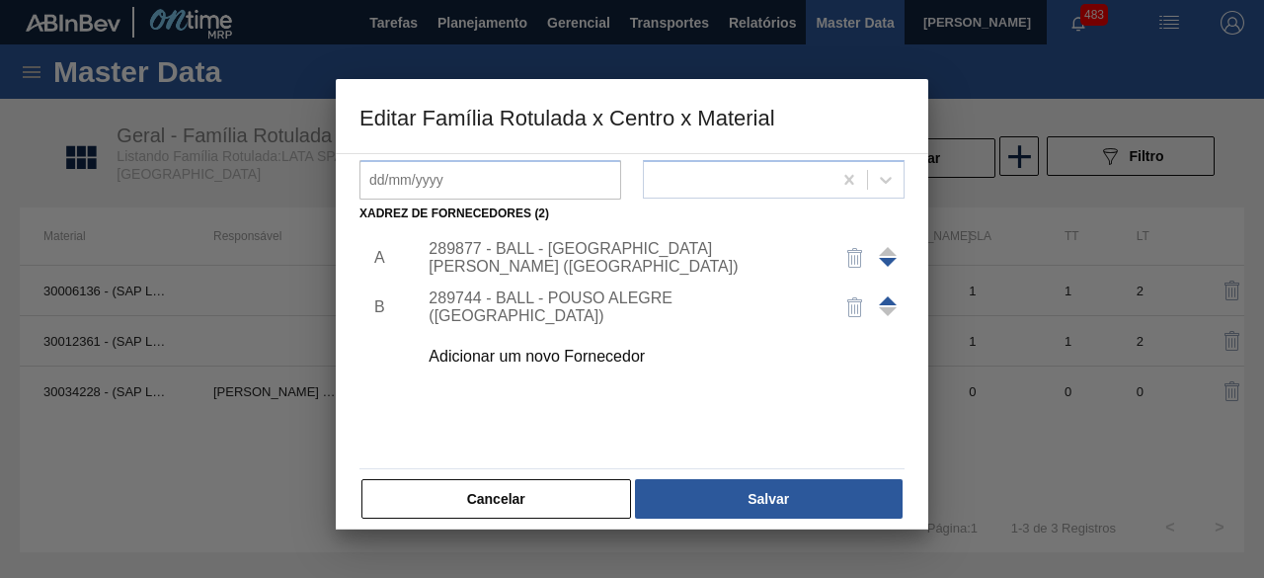
click at [624, 252] on div "289877 - BALL - TRÊS RIOS (RJ)" at bounding box center [622, 258] width 387 height 36
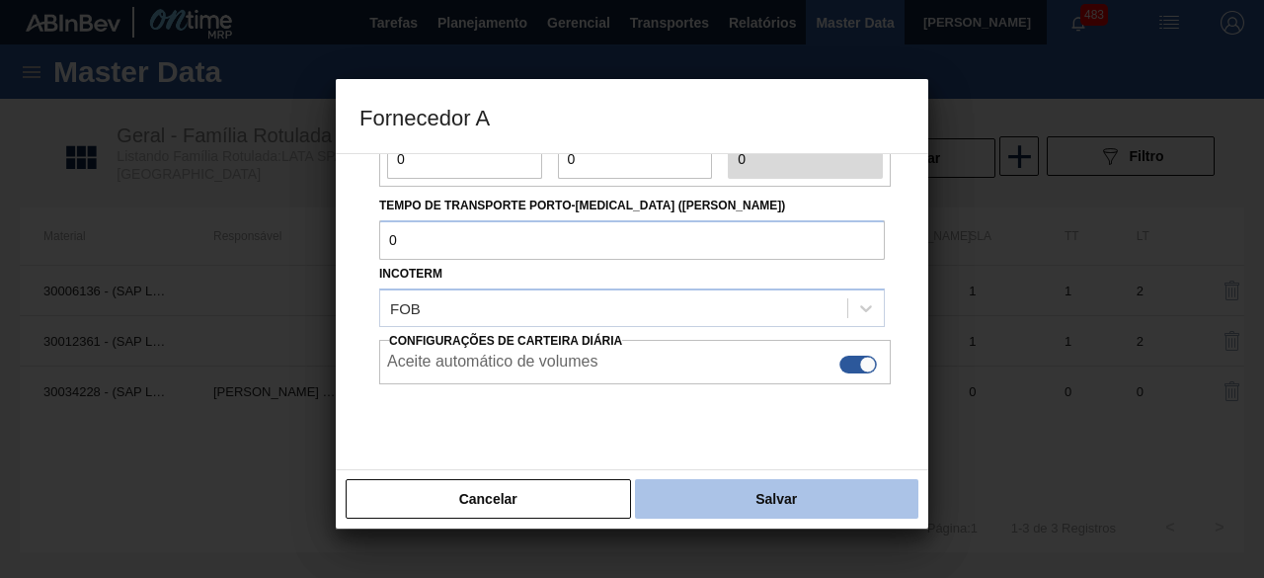
click at [837, 497] on button "Salvar" at bounding box center [776, 499] width 283 height 40
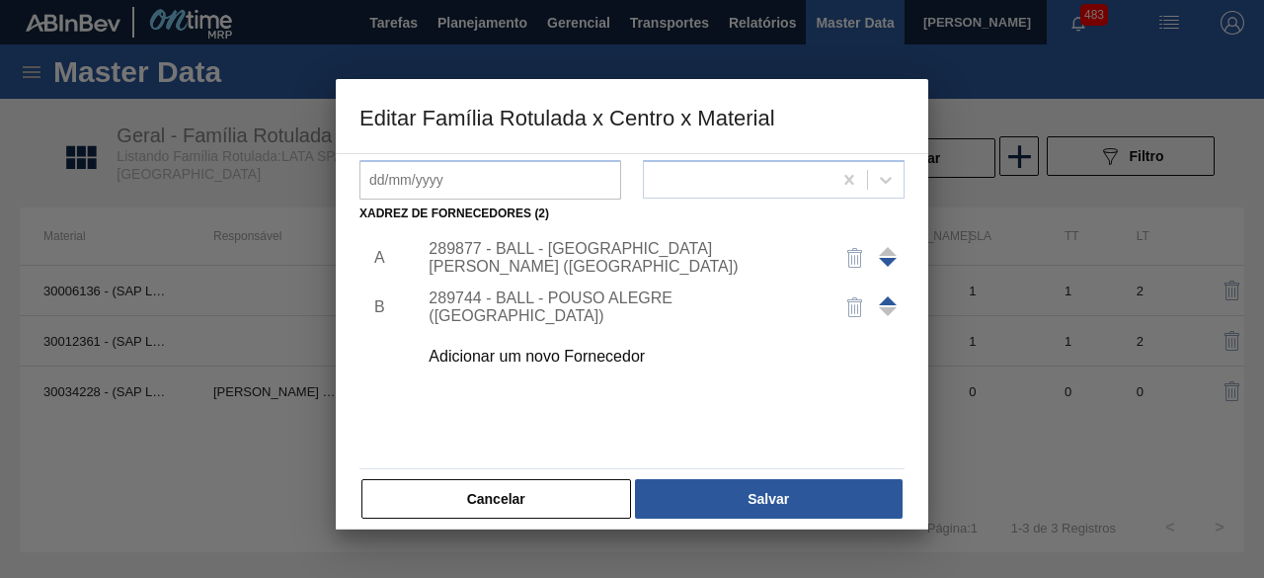
click at [837, 497] on button "Salvar" at bounding box center [769, 499] width 268 height 40
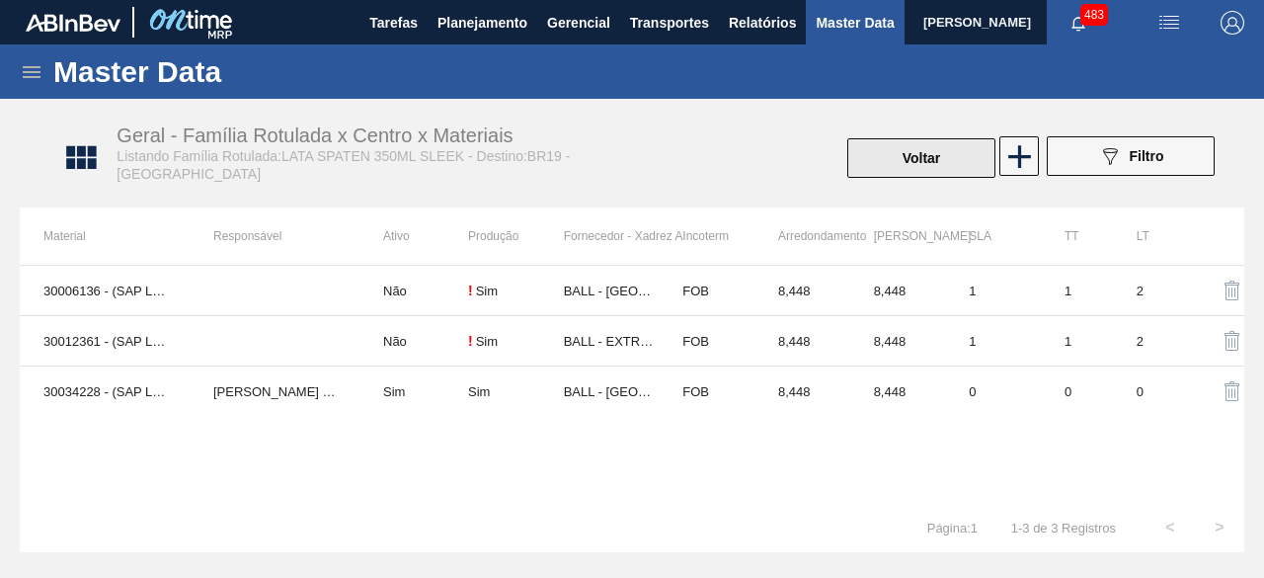
click at [944, 160] on button "Voltar" at bounding box center [921, 158] width 148 height 40
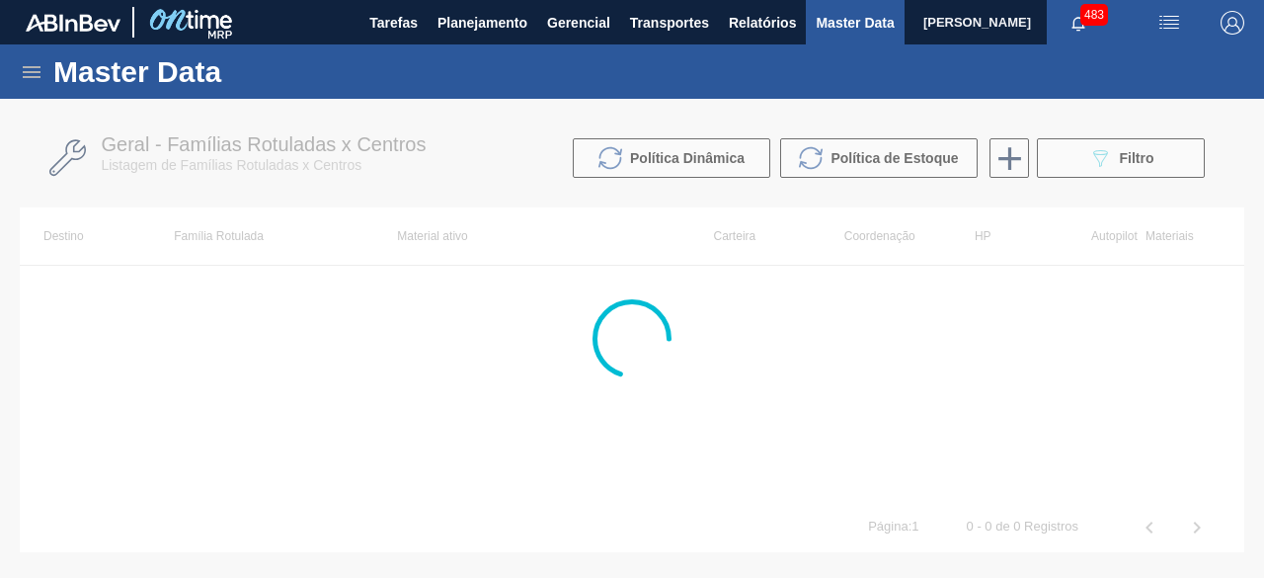
click at [1064, 161] on div at bounding box center [632, 338] width 1264 height 479
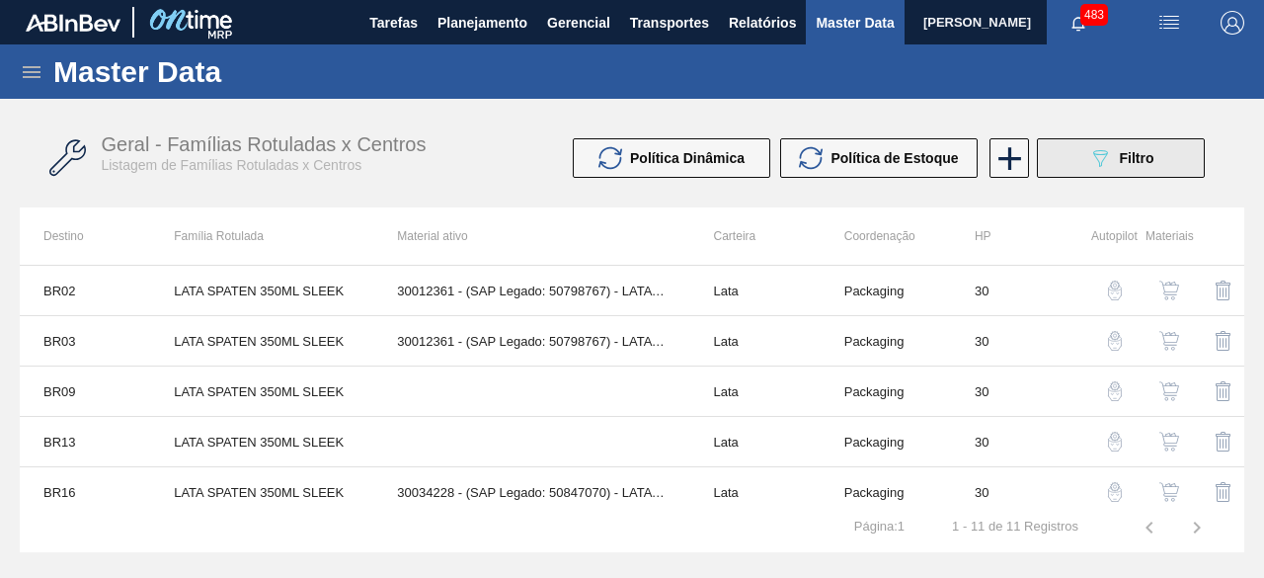
click at [1068, 155] on button "089F7B8B-B2A5-4AFE-B5C0-19BA573D28AC Filtro" at bounding box center [1121, 158] width 168 height 40
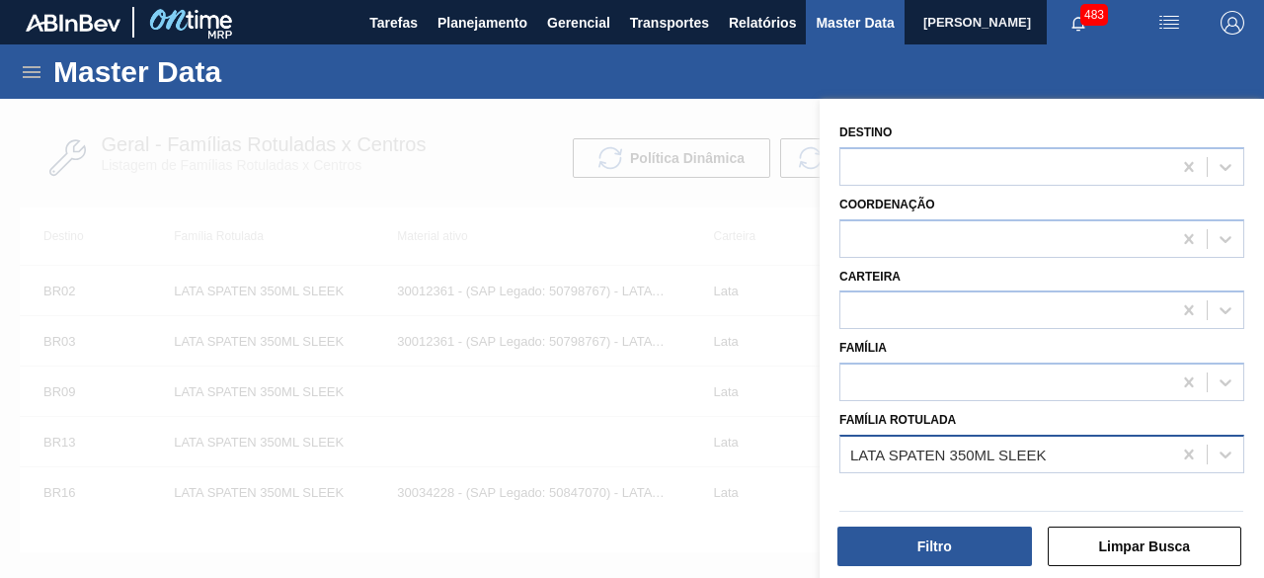
click at [1134, 443] on div "LATA SPATEN 350ML SLEEK" at bounding box center [1005, 453] width 331 height 29
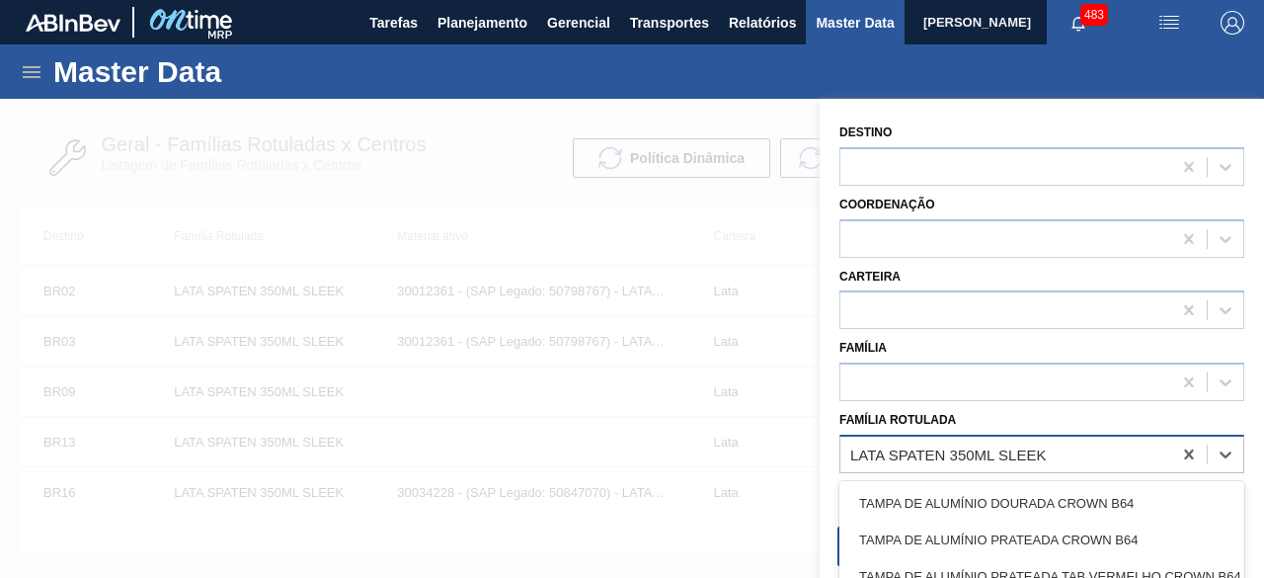
paste Rotulada "LATA BOH 473ML"
type Rotulada "LATA BOH 473ML"
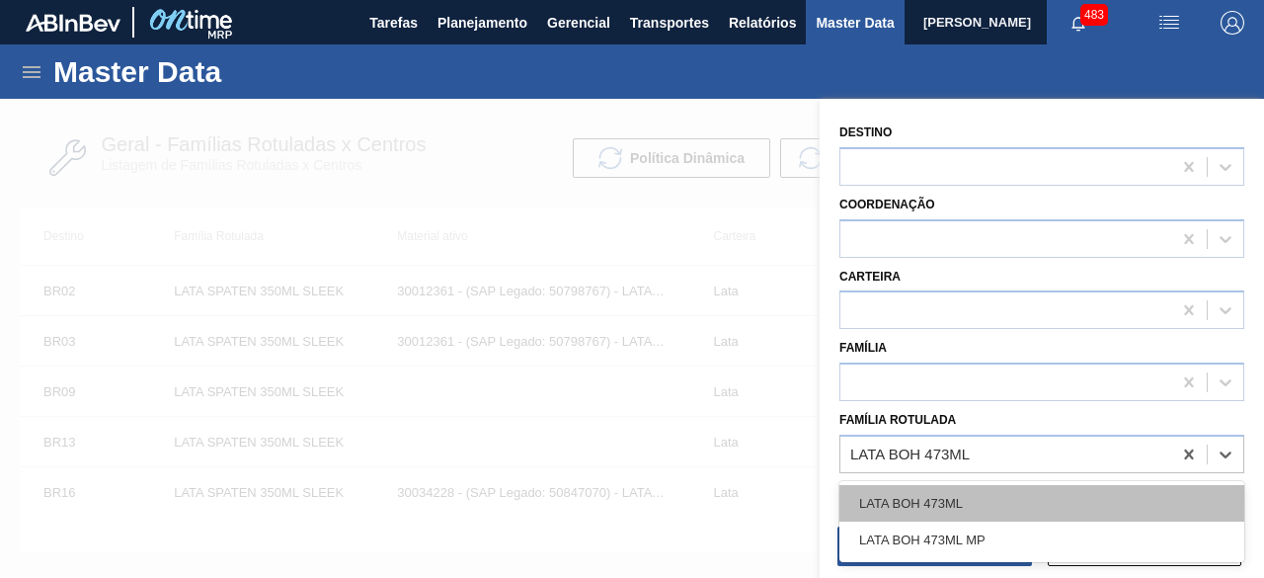
click at [946, 503] on div "LATA BOH 473ML" at bounding box center [1041, 503] width 405 height 37
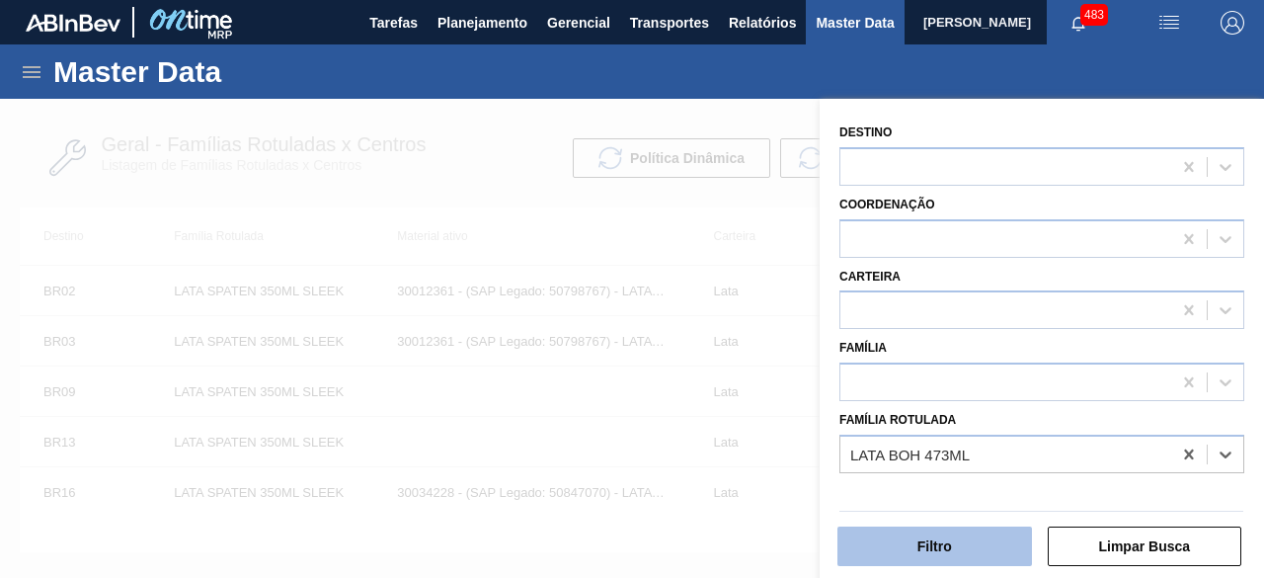
click at [954, 550] on button "Filtro" at bounding box center [934, 546] width 195 height 40
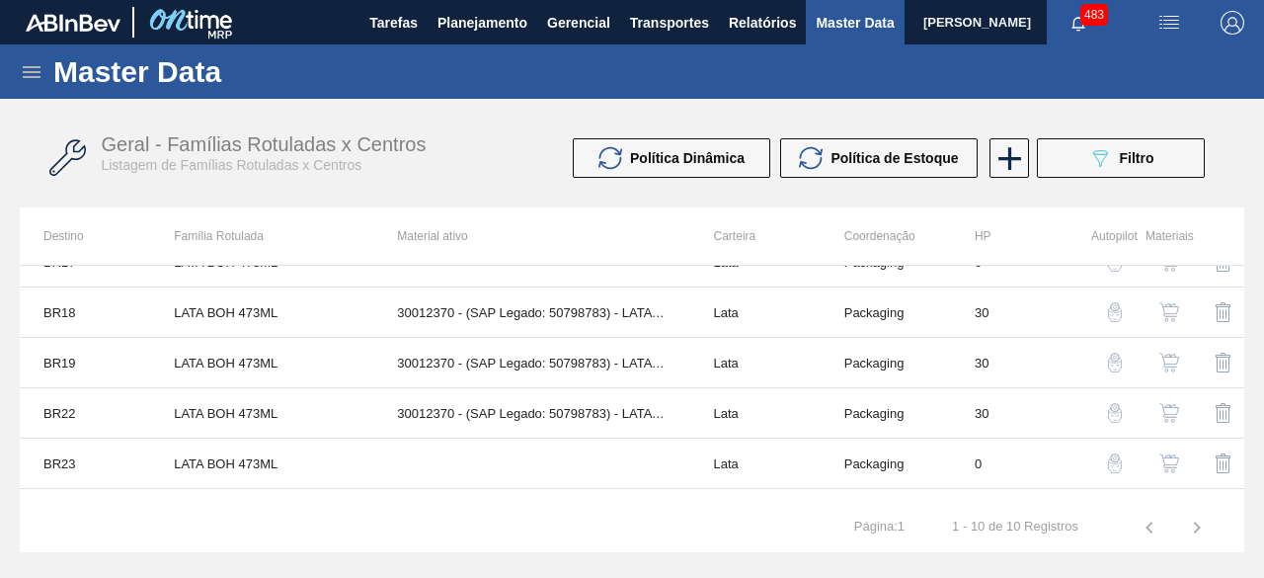
scroll to position [262, 0]
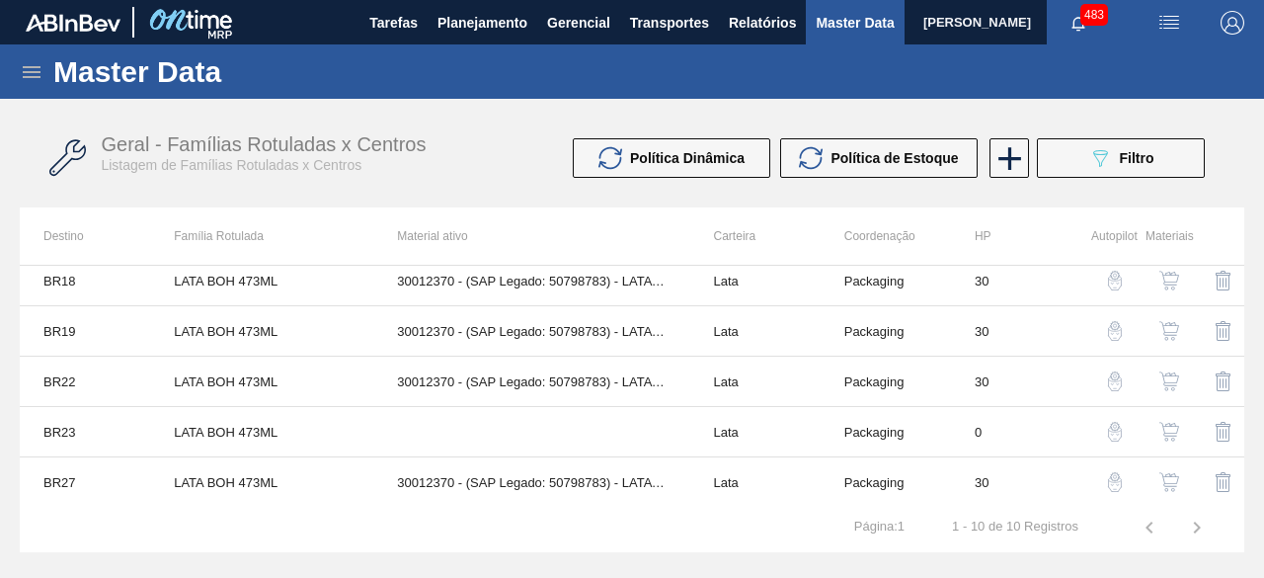
click at [1170, 487] on img "button" at bounding box center [1169, 482] width 20 height 20
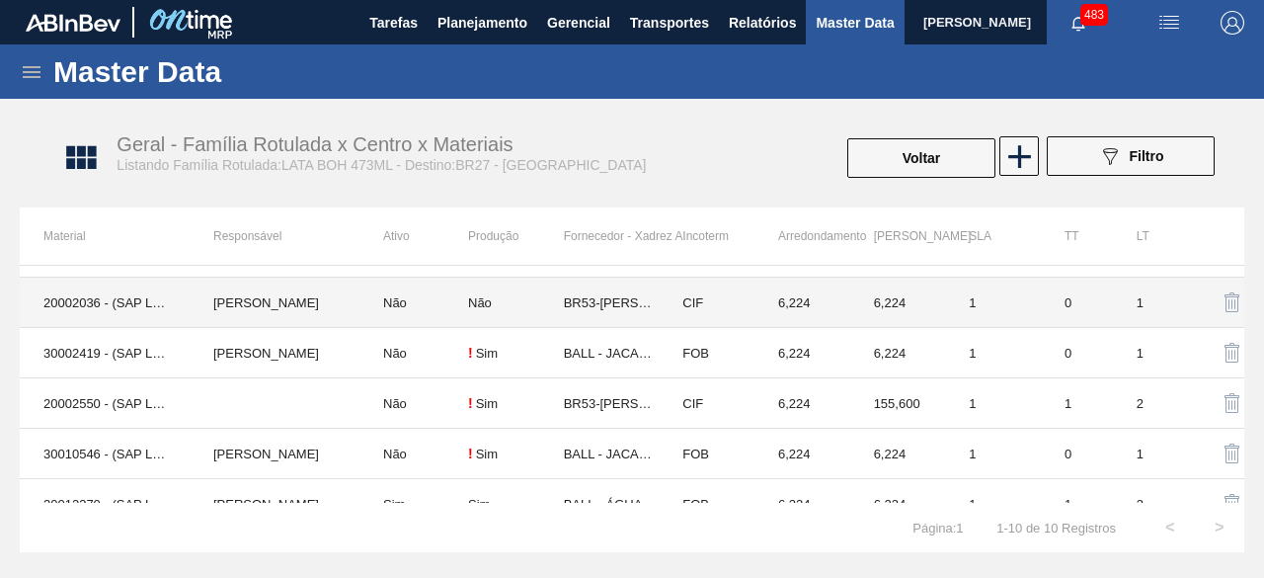
scroll to position [198, 0]
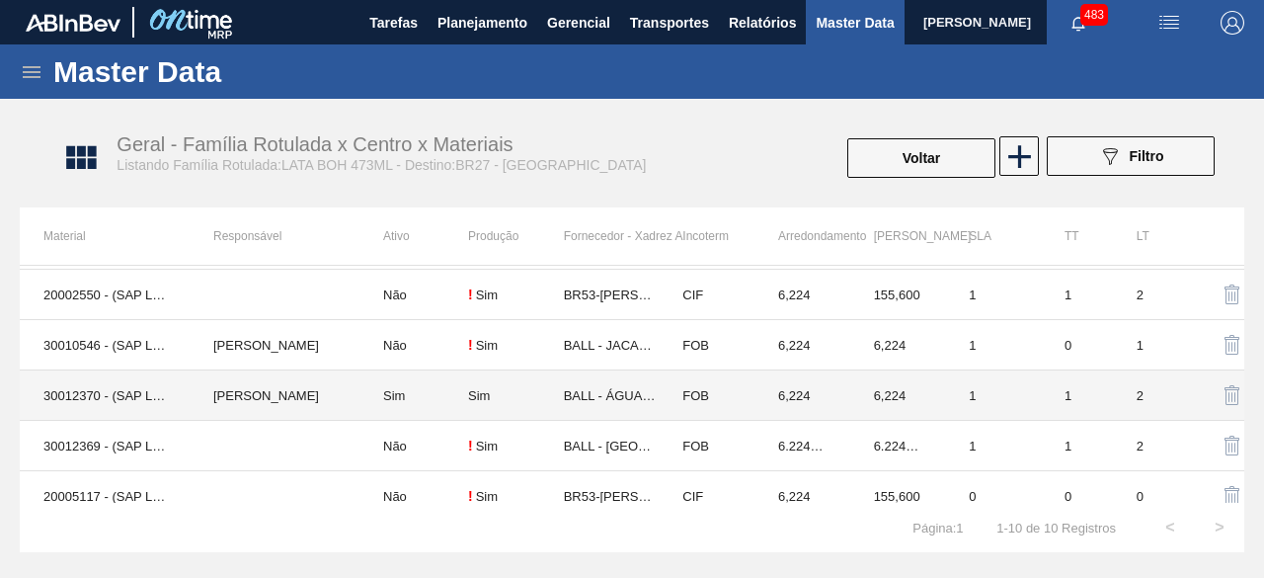
click at [220, 386] on td "Beatriz Marcelino Vasconcelo" at bounding box center [275, 395] width 170 height 50
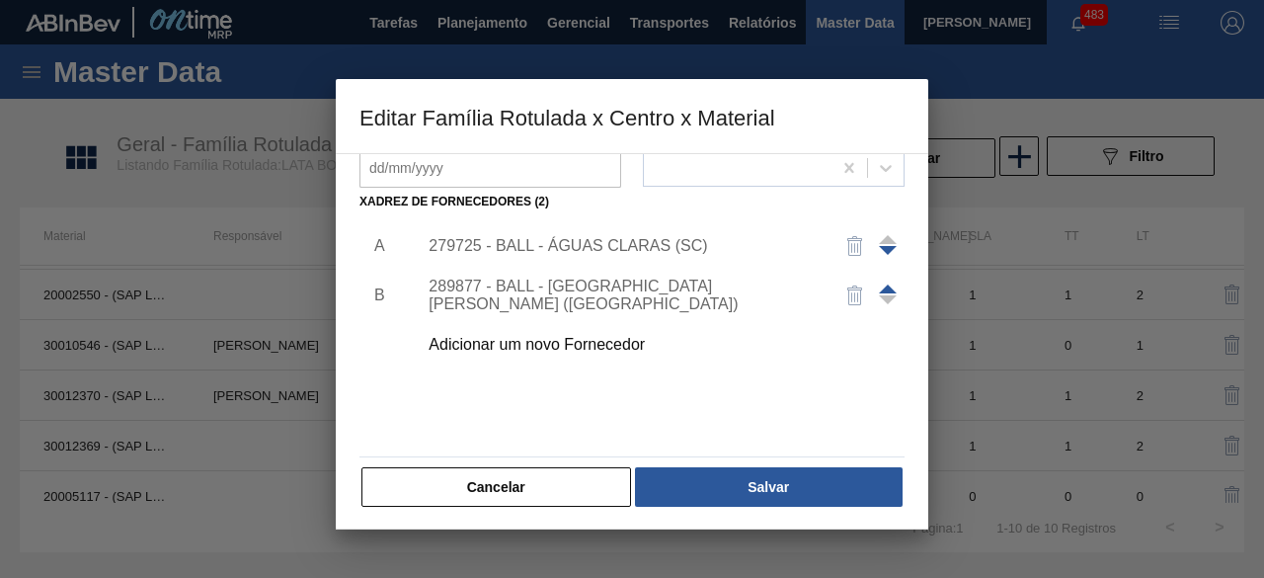
scroll to position [310, 0]
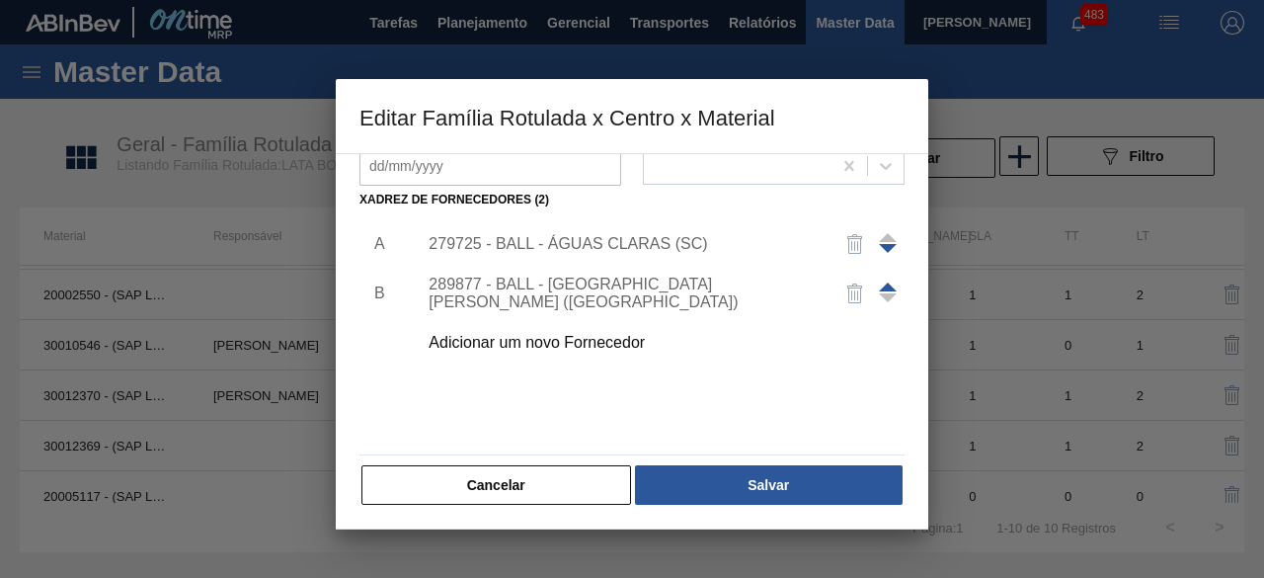
click at [606, 349] on div "Adicionar um novo Fornecedor" at bounding box center [622, 343] width 387 height 18
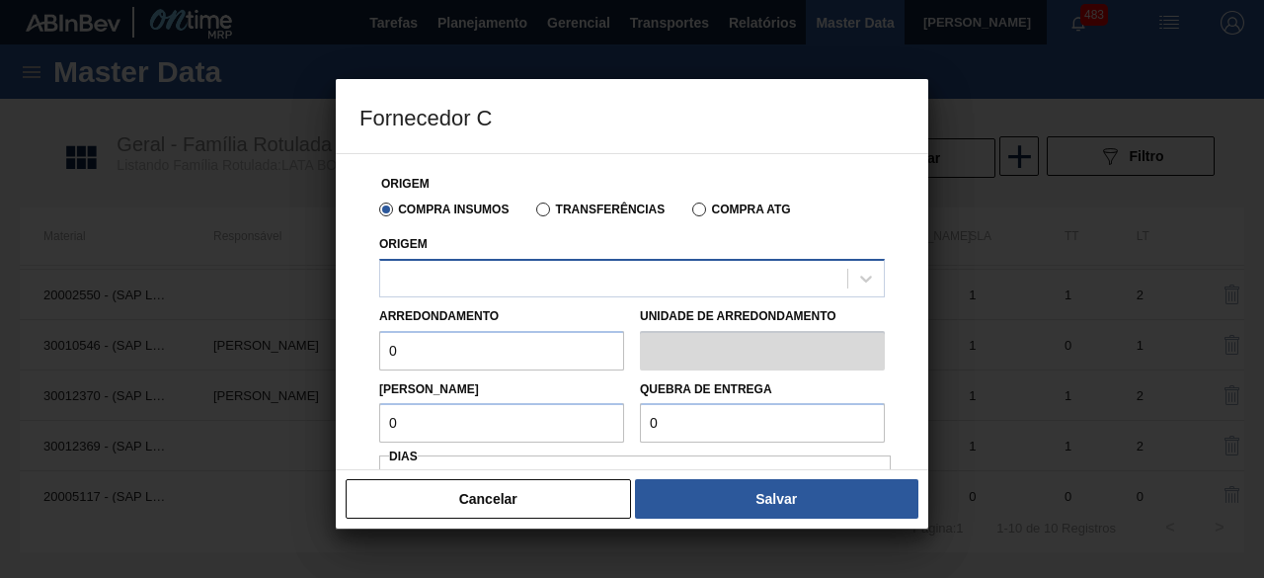
click at [648, 280] on div at bounding box center [613, 278] width 467 height 29
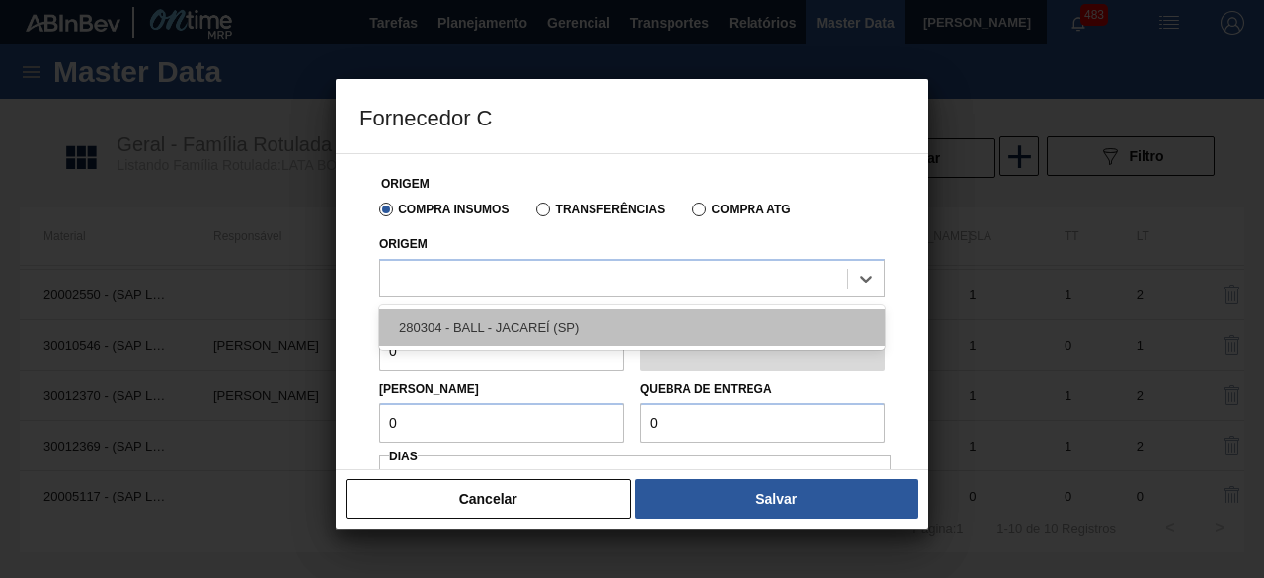
click at [620, 329] on div "280304 - BALL - JACAREÍ (SP)" at bounding box center [632, 327] width 506 height 37
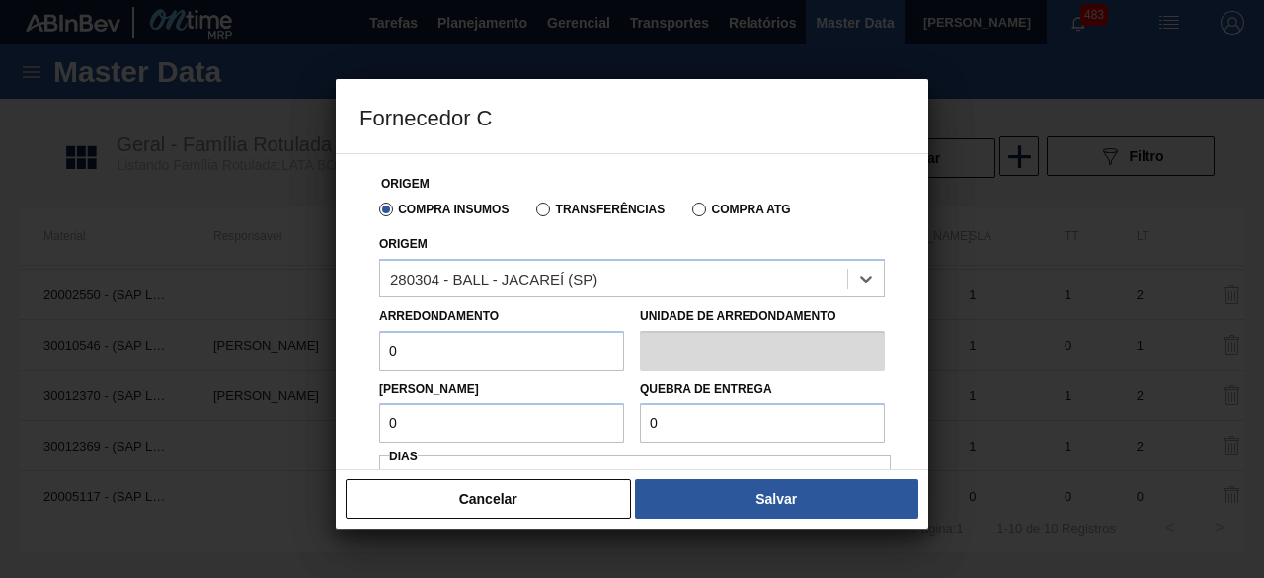
click at [472, 350] on input "0" at bounding box center [501, 351] width 245 height 40
type input "6,224"
click at [499, 434] on input "0" at bounding box center [501, 423] width 245 height 40
type input "6,224"
click at [691, 422] on input "0" at bounding box center [762, 423] width 245 height 40
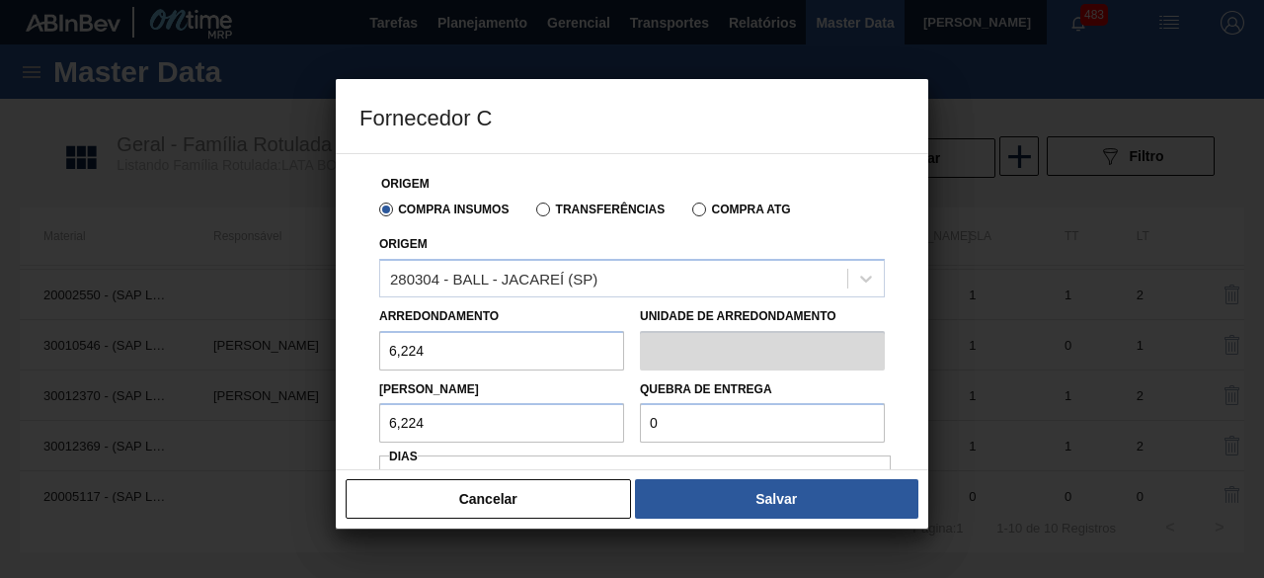
paste input "124,48"
type input "124,48"
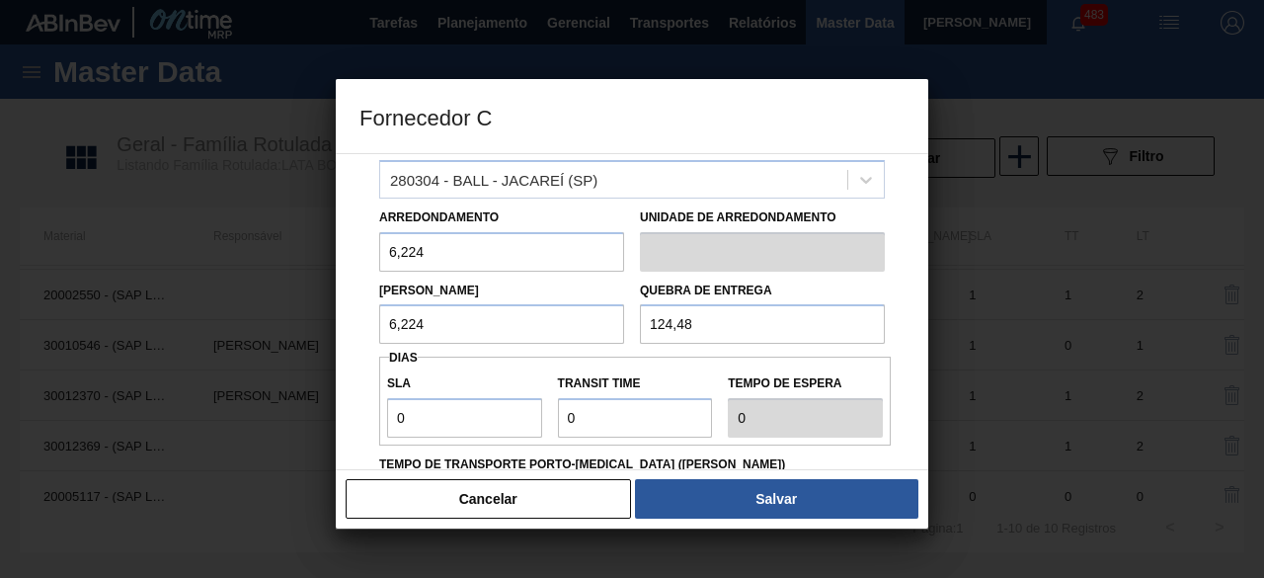
scroll to position [296, 0]
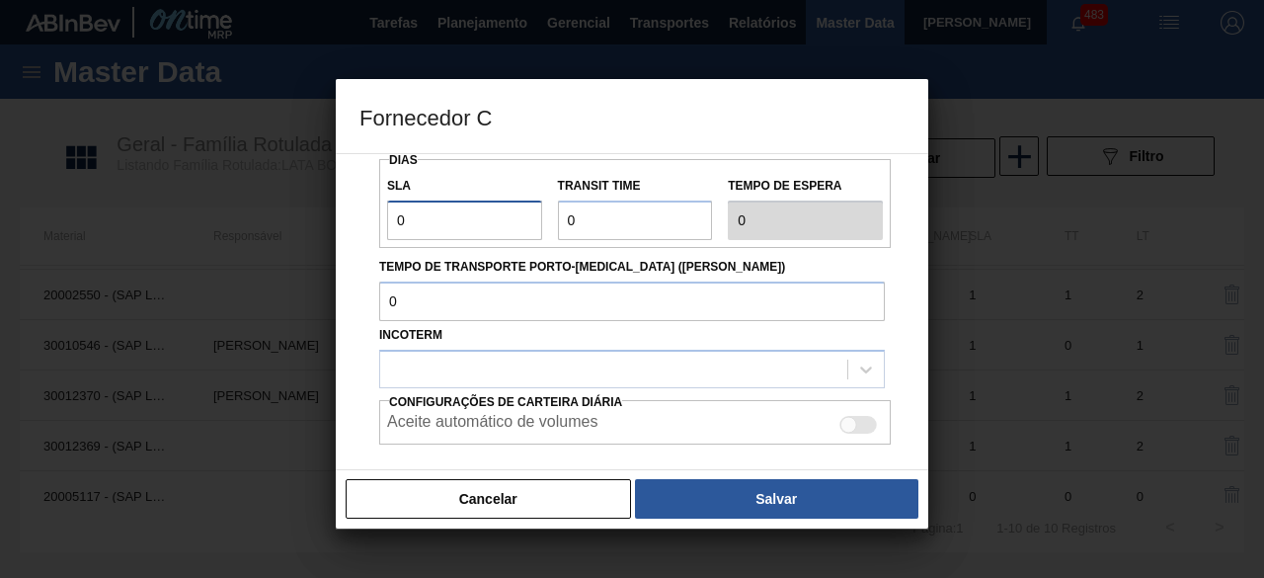
click at [487, 213] on input "0" at bounding box center [464, 220] width 155 height 40
type input "01"
type input "1"
click at [616, 228] on input "Transit Time" at bounding box center [635, 220] width 155 height 40
type input "01"
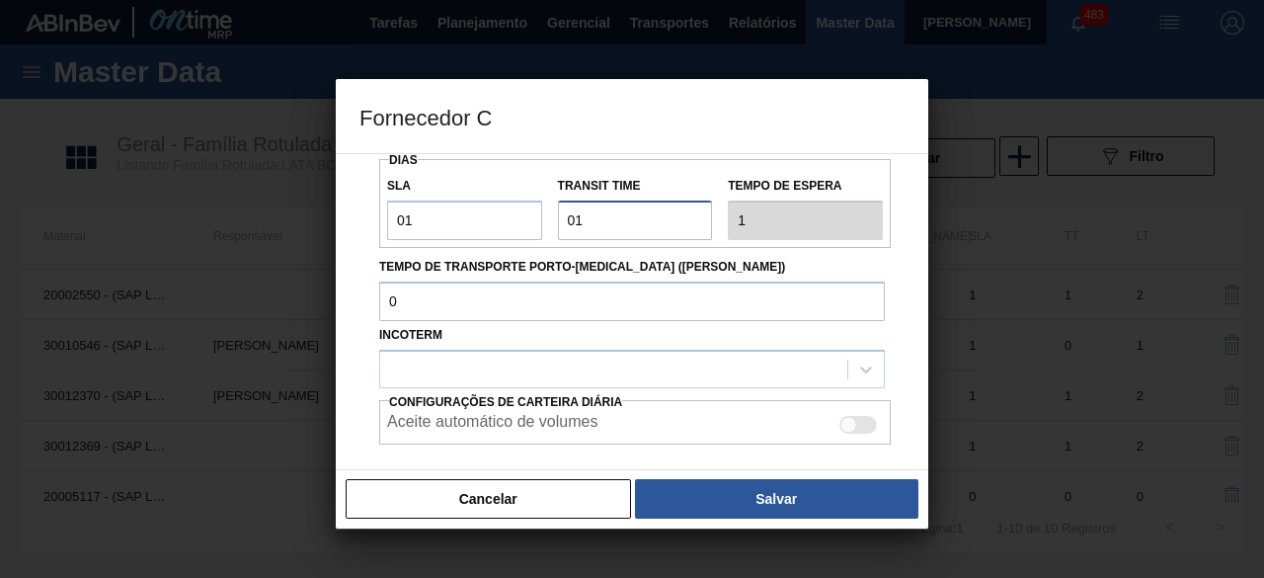
type input "2"
click at [565, 382] on div at bounding box center [613, 369] width 467 height 29
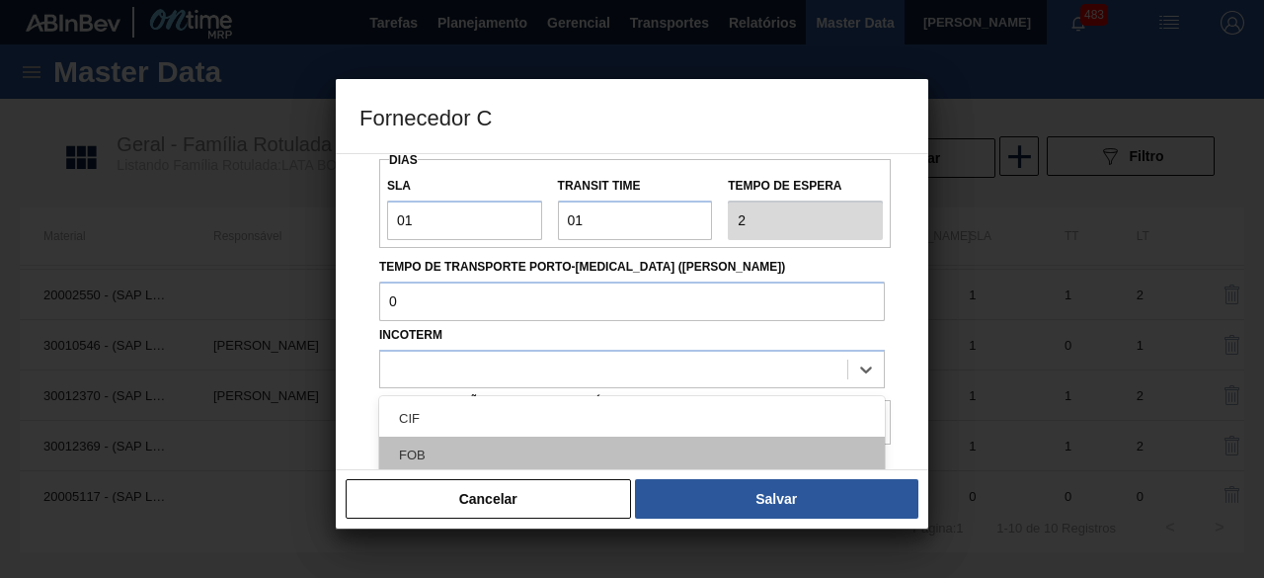
click at [533, 451] on div "FOB" at bounding box center [632, 454] width 506 height 37
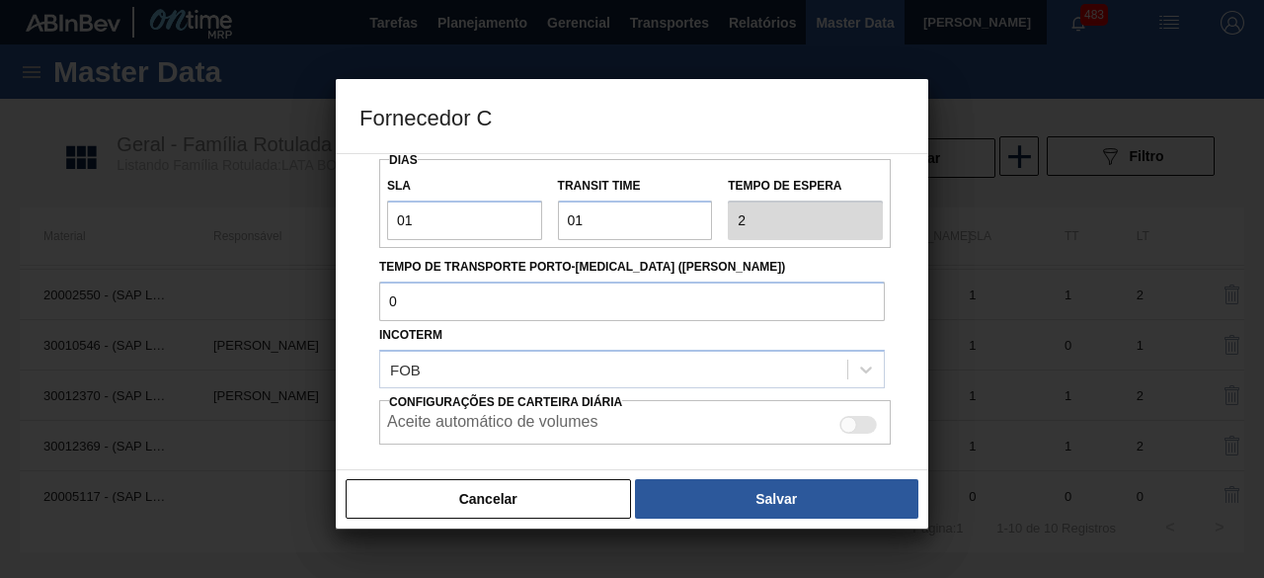
click at [851, 422] on div at bounding box center [848, 425] width 17 height 17
checkbox input "true"
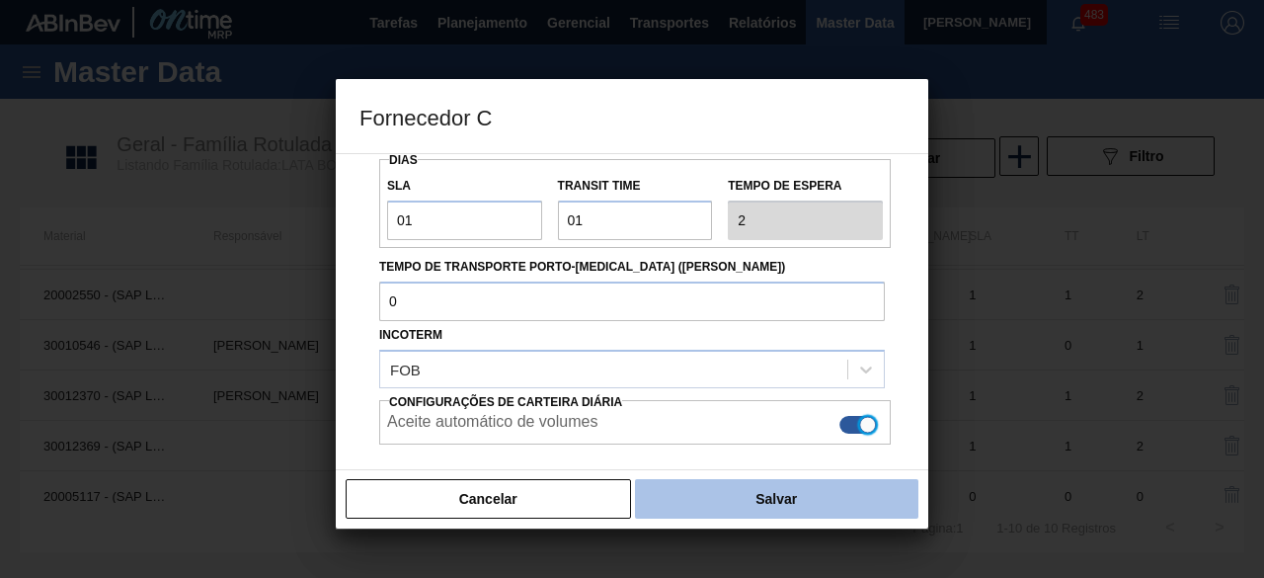
click at [858, 507] on button "Salvar" at bounding box center [776, 499] width 283 height 40
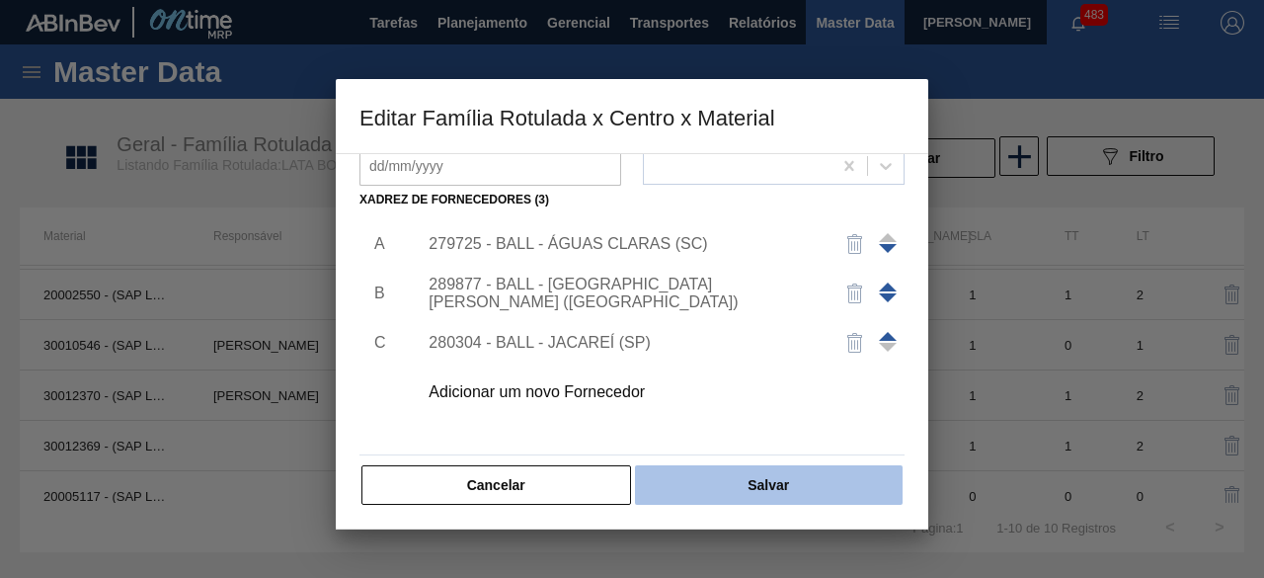
click at [859, 498] on button "Salvar" at bounding box center [769, 485] width 268 height 40
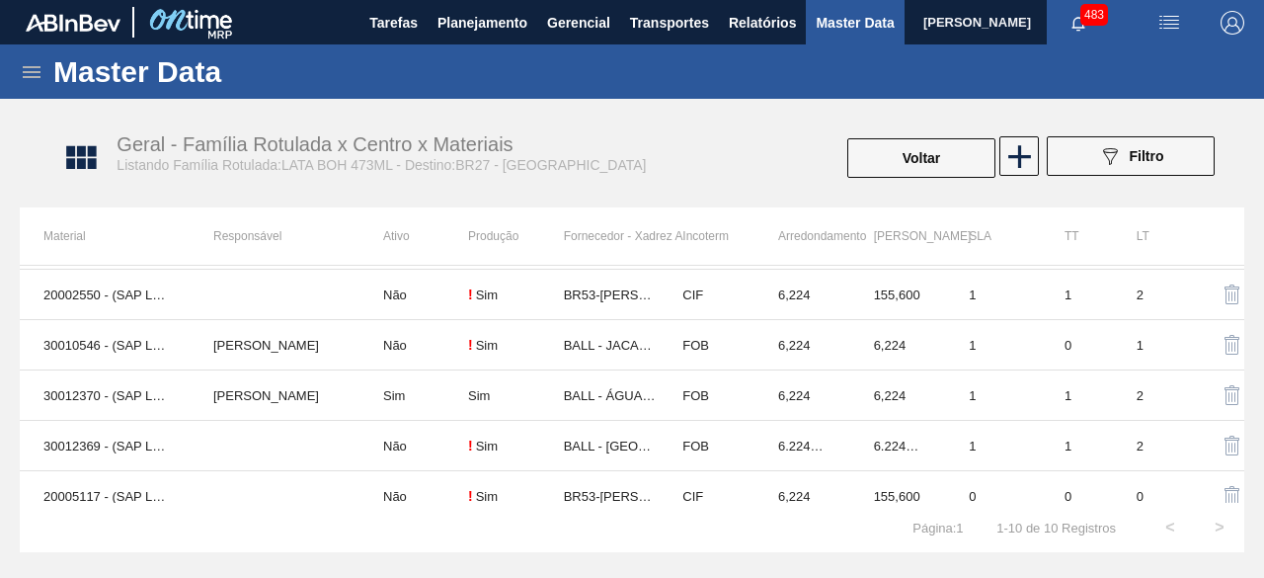
drag, startPoint x: 904, startPoint y: 158, endPoint x: 826, endPoint y: 7, distance: 170.0
click at [905, 143] on button "Voltar" at bounding box center [921, 158] width 148 height 40
